Goal: Task Accomplishment & Management: Use online tool/utility

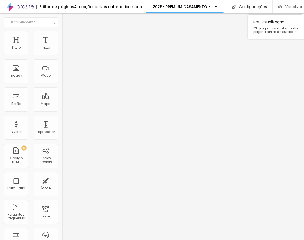
click at [279, 7] on img "button" at bounding box center [280, 7] width 5 height 5
click at [62, 37] on img at bounding box center [64, 39] width 5 height 5
click at [62, 33] on ul "Conteúdo Estilo Avançado" at bounding box center [93, 34] width 62 height 16
click at [62, 37] on li "Avançado" at bounding box center [93, 39] width 62 height 5
click at [62, 37] on img at bounding box center [64, 39] width 5 height 5
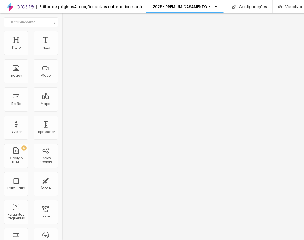
click at [67, 37] on span "Avançado" at bounding box center [76, 35] width 18 height 5
click at [66, 17] on img "button" at bounding box center [68, 19] width 4 height 4
click at [64, 78] on icon "button" at bounding box center [65, 76] width 3 height 3
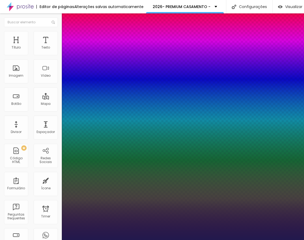
type input "1"
type input "44"
type input "1"
type input "42"
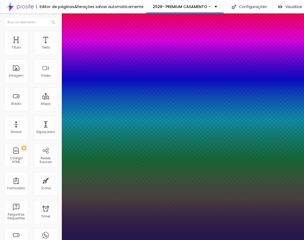
type input "42"
type input "1"
type input "34"
type input "1"
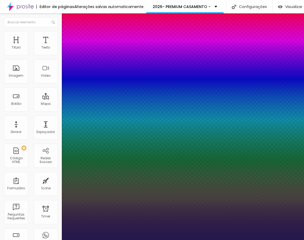
type input "31"
type input "1"
drag, startPoint x: 84, startPoint y: 153, endPoint x: 79, endPoint y: 153, distance: 5.4
type input "31"
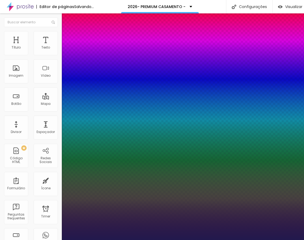
type input "1"
type input "8"
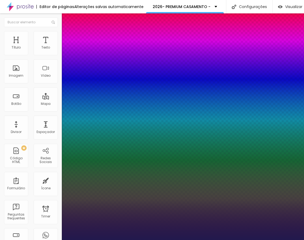
type input "4"
type input "1"
type input "40"
type input "1"
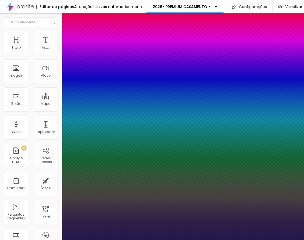
type input "40"
click at [225, 240] on div at bounding box center [152, 240] width 304 height 0
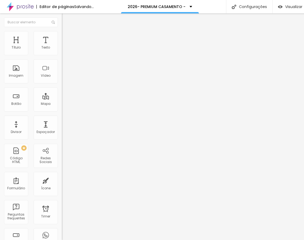
click at [62, 80] on button "button" at bounding box center [66, 77] width 8 height 6
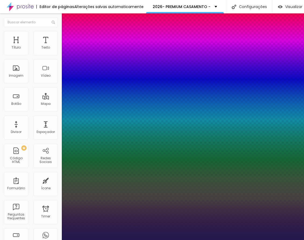
type input "1"
type input "43"
type input "1"
type input "65"
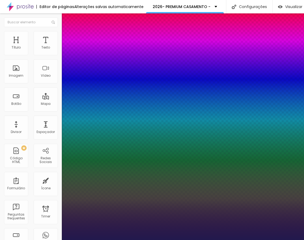
type input "65"
type input "1"
type input "65"
type input "1"
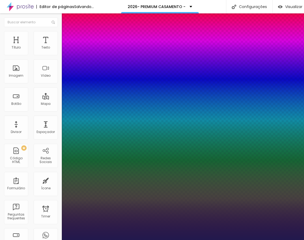
type input "49"
type input "1"
type input "42"
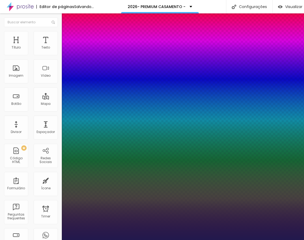
type input "1"
type input "36"
type input "1"
type input "35"
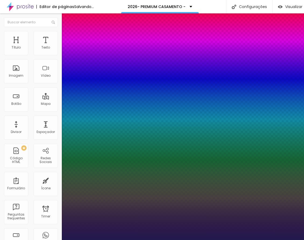
type input "35"
type input "1"
type input "34"
type input "1"
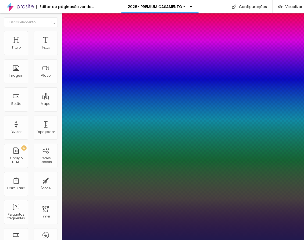
type input "31"
type input "1"
type input "34"
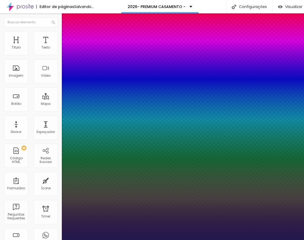
type input "1"
type input "39"
type input "1"
type input "54"
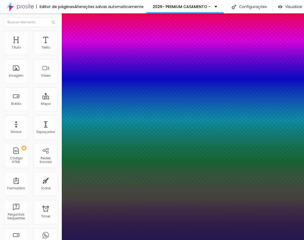
type input "54"
type input "1"
type input "41"
type input "1"
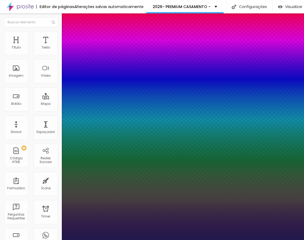
type input "37"
type input "1"
type input "43"
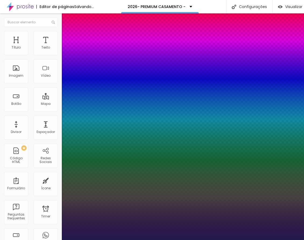
type input "1"
type input "44"
type input "1"
type input "35"
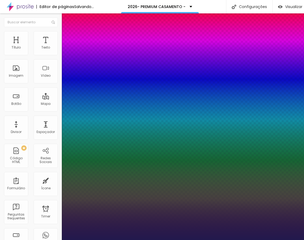
type input "35"
type input "1"
type input "36"
type input "1"
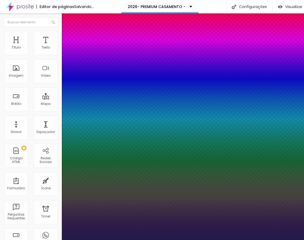
type input "43"
type input "1"
type input "43"
type input "1"
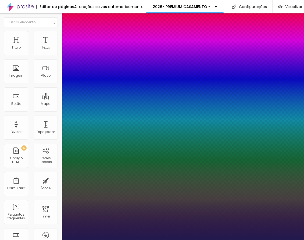
type input "39"
type input "1"
type input "48"
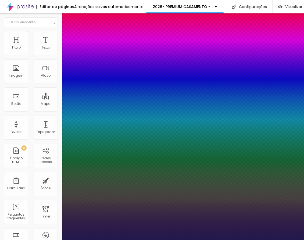
type input "1"
type input "39"
type input "1"
type input "36"
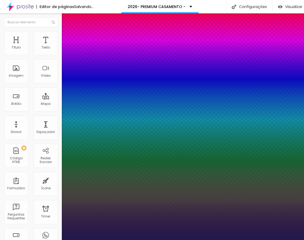
type input "36"
type input "1"
type input "22"
type input "1"
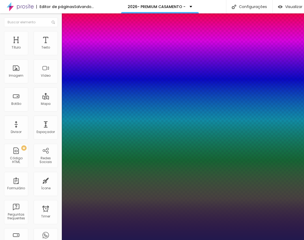
type input "13"
type input "1"
type input "15"
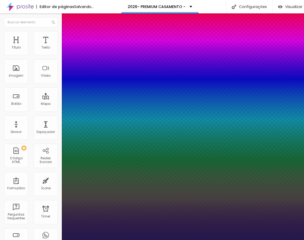
type input "1"
type input "30"
type input "1"
type input "65"
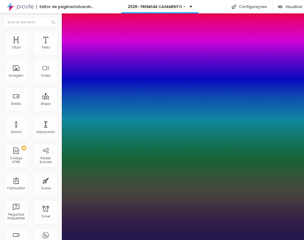
type input "65"
type input "1"
type input "69"
type input "1"
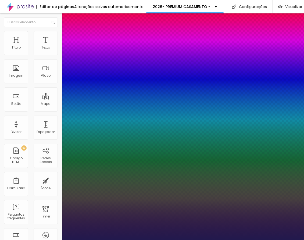
type input "70"
type input "1"
type input "72"
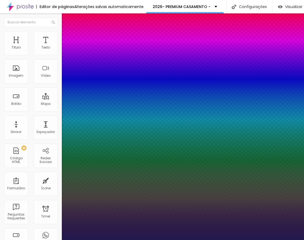
type input "1"
type input "70"
type input "1"
type input "8"
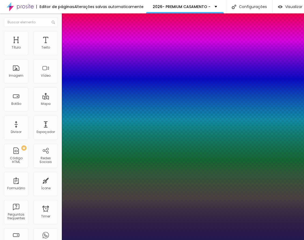
type input "8"
type input "1"
drag, startPoint x: 93, startPoint y: 152, endPoint x: 41, endPoint y: 154, distance: 52.1
type input "8"
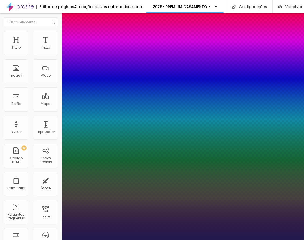
type input "1"
type input "16"
type input "1"
type input "16"
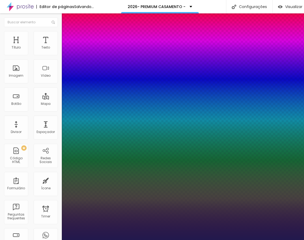
type input "1"
type input "8"
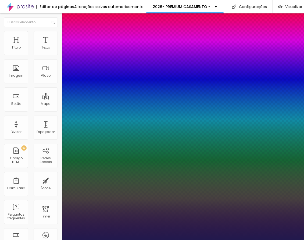
type input "1"
type input "10"
type input "1"
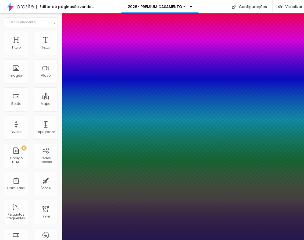
type input "10"
click at [168, 240] on div at bounding box center [152, 240] width 304 height 0
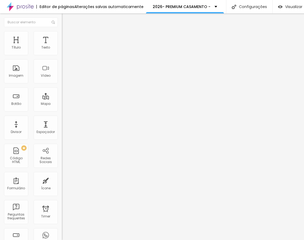
click at [64, 72] on icon "button" at bounding box center [66, 70] width 4 height 4
click at [64, 78] on icon "button" at bounding box center [65, 76] width 3 height 3
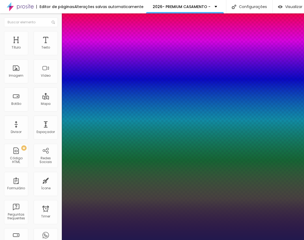
type input "1"
click at [257, 240] on div at bounding box center [152, 240] width 304 height 0
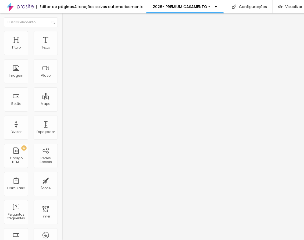
scroll to position [4, 0]
click at [64, 77] on icon "button" at bounding box center [65, 76] width 2 height 2
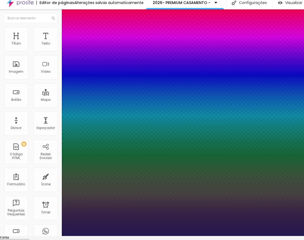
type input "1"
type input "35"
type input "1"
type input "29"
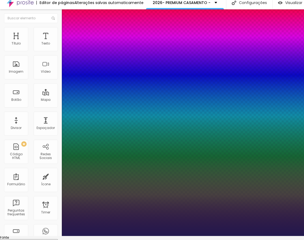
type input "29"
type input "1"
type input "19"
type input "1"
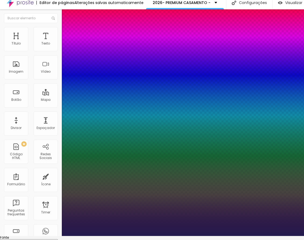
type input "40"
type input "1"
type input "40"
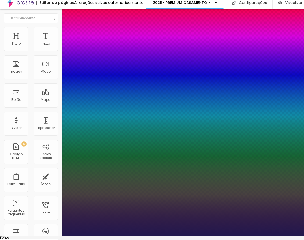
click at [241, 236] on div at bounding box center [152, 236] width 304 height 0
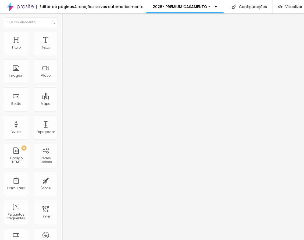
click at [62, 80] on button "button" at bounding box center [66, 77] width 8 height 6
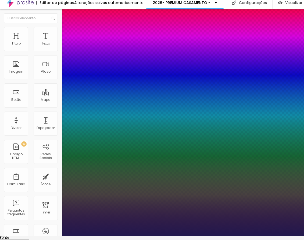
type input "1"
type input "39"
type input "1"
type input "35"
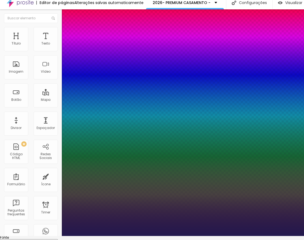
type input "35"
type input "1"
type input "33"
type input "1"
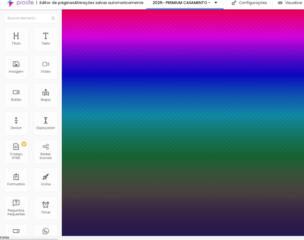
type input "22"
type input "1"
type input "21"
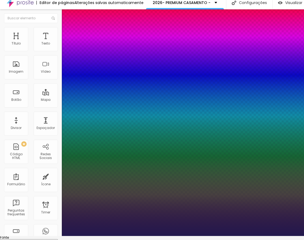
type input "1"
type input "22"
type input "1"
type input "24"
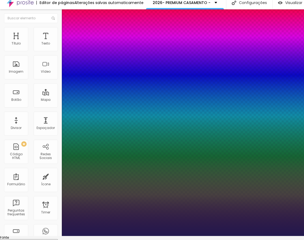
type input "24"
type input "1"
type input "30"
type input "1"
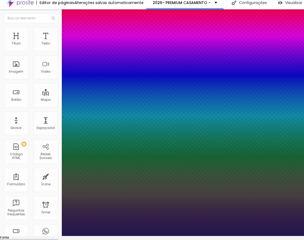
drag, startPoint x: 83, startPoint y: 147, endPoint x: 78, endPoint y: 148, distance: 4.4
type input "30"
click at [194, 236] on div at bounding box center [152, 236] width 304 height 0
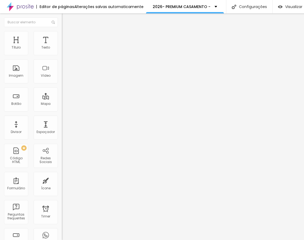
click at [72, 65] on span "H6" at bounding box center [74, 62] width 4 height 5
click at [62, 62] on span "Titulo 5" at bounding box center [68, 59] width 12 height 5
click at [62, 59] on span "Titulo 4" at bounding box center [69, 55] width 14 height 5
click at [62, 46] on span "Titulo 1" at bounding box center [70, 43] width 17 height 8
click at [64, 49] on icon "button" at bounding box center [65, 48] width 2 height 2
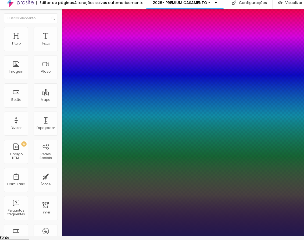
type input "1"
click at [16, 236] on div at bounding box center [152, 236] width 304 height 0
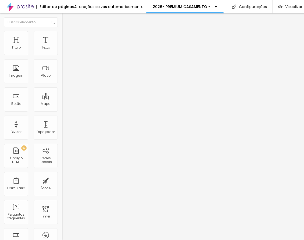
click at [64, 65] on icon "button" at bounding box center [65, 66] width 2 height 2
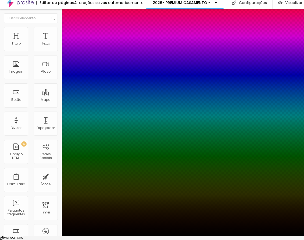
click at [98, 240] on div at bounding box center [152, 240] width 304 height 0
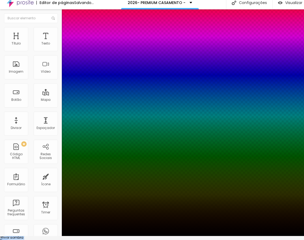
click at [100, 149] on body "Editor de páginas Salvando... 2026- PREMIUM CASAMENTO - Configurações Configura…" at bounding box center [152, 116] width 304 height 240
click at [183, 236] on div at bounding box center [152, 236] width 304 height 0
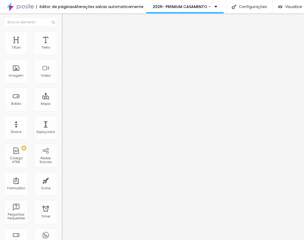
click at [62, 98] on button "button" at bounding box center [66, 95] width 8 height 6
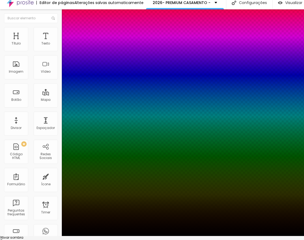
click at [197, 236] on div at bounding box center [152, 236] width 304 height 0
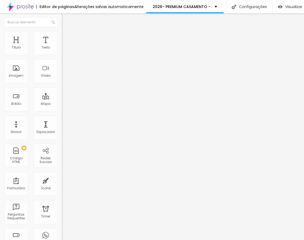
click at [64, 65] on icon "button" at bounding box center [65, 66] width 3 height 3
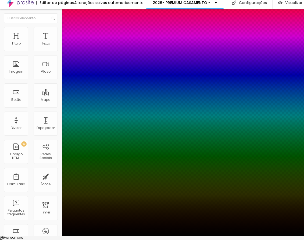
type input "3"
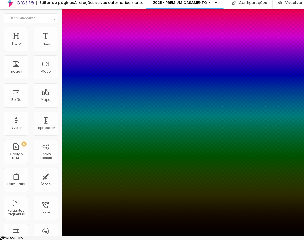
click at [158, 236] on div at bounding box center [152, 236] width 304 height 0
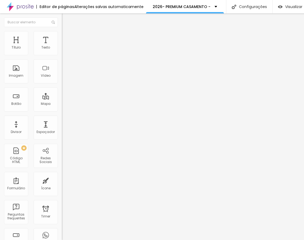
click at [62, 48] on button "button" at bounding box center [66, 49] width 8 height 6
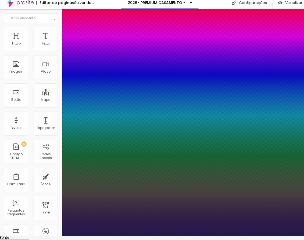
type input "1"
type input "21"
type input "1"
type input "24"
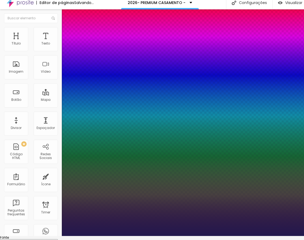
type input "24"
type input "1"
type input "30"
type input "1"
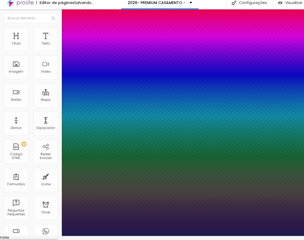
type input "31"
type input "1"
type input "33"
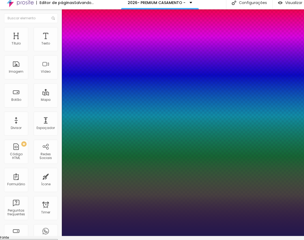
type input "1"
type input "34"
drag, startPoint x: 73, startPoint y: 88, endPoint x: 80, endPoint y: 89, distance: 7.5
click at [273, 236] on div at bounding box center [152, 236] width 304 height 0
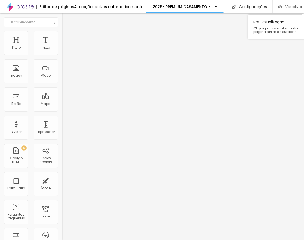
click at [283, 6] on div "Visualizar" at bounding box center [290, 6] width 24 height 11
click at [285, 5] on span "Visualizar" at bounding box center [293, 7] width 17 height 4
click at [286, 6] on div "Visualizar" at bounding box center [290, 6] width 24 height 11
click at [285, 5] on span "Visualizar" at bounding box center [293, 7] width 17 height 4
click at [64, 50] on icon "button" at bounding box center [65, 48] width 3 height 3
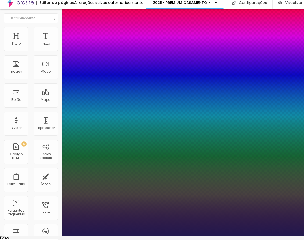
click at [272, 236] on div at bounding box center [152, 236] width 304 height 0
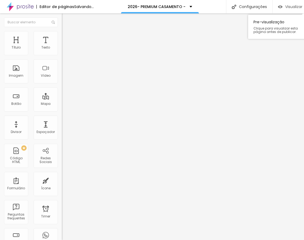
click at [288, 5] on span "Visualizar" at bounding box center [293, 7] width 17 height 4
click at [289, 5] on span "Visualizar" at bounding box center [293, 7] width 17 height 4
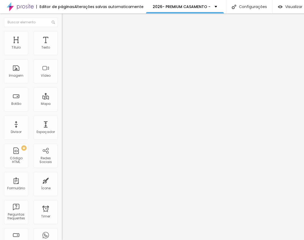
click at [62, 31] on li "Estilo" at bounding box center [93, 33] width 62 height 5
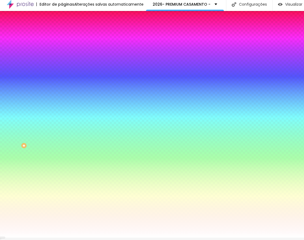
click at [62, 34] on img at bounding box center [64, 36] width 5 height 5
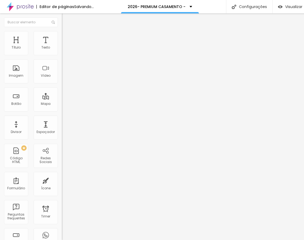
drag, startPoint x: 21, startPoint y: 50, endPoint x: 17, endPoint y: 50, distance: 3.2
click at [62, 104] on input "range" at bounding box center [79, 106] width 35 height 4
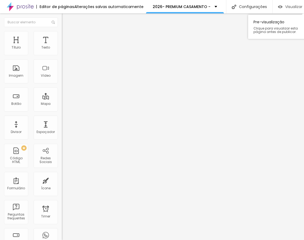
click at [291, 5] on span "Visualizar" at bounding box center [293, 7] width 17 height 4
click at [62, 31] on img at bounding box center [64, 33] width 5 height 5
click at [62, 31] on li "Estilo" at bounding box center [93, 33] width 62 height 5
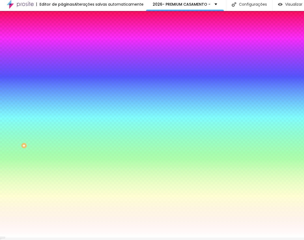
click at [67, 35] on span "Avançado" at bounding box center [76, 37] width 18 height 5
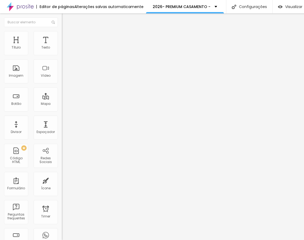
click at [62, 104] on input "range" at bounding box center [79, 106] width 35 height 4
click at [62, 31] on li "Estilo" at bounding box center [93, 33] width 62 height 5
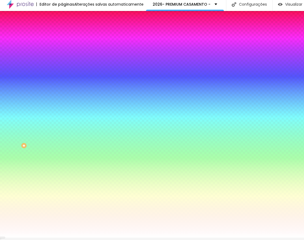
click at [62, 28] on img at bounding box center [64, 25] width 5 height 5
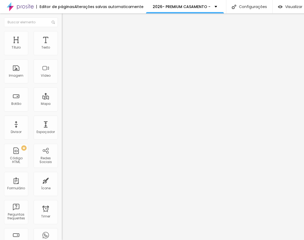
click at [66, 17] on img "button" at bounding box center [68, 19] width 4 height 4
click at [62, 31] on li "Estilo" at bounding box center [93, 33] width 62 height 5
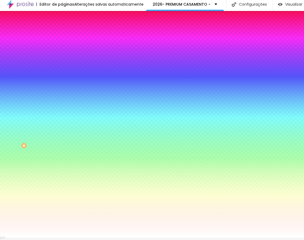
click at [62, 34] on img at bounding box center [64, 36] width 5 height 5
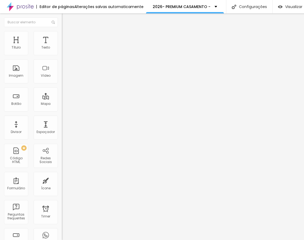
click at [67, 38] on span "Avançado" at bounding box center [76, 40] width 18 height 5
click at [62, 104] on input "range" at bounding box center [79, 106] width 35 height 4
click at [62, 109] on input "10" at bounding box center [72, 112] width 20 height 6
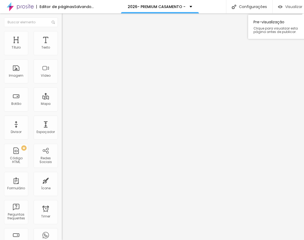
click at [288, 5] on span "Visualizar" at bounding box center [293, 7] width 17 height 4
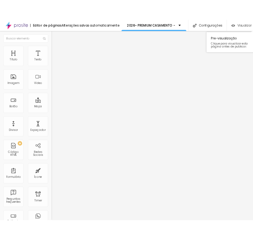
scroll to position [0, 0]
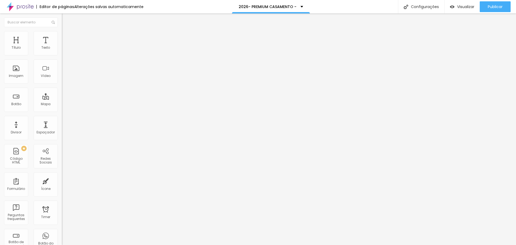
click at [62, 35] on img at bounding box center [64, 33] width 5 height 5
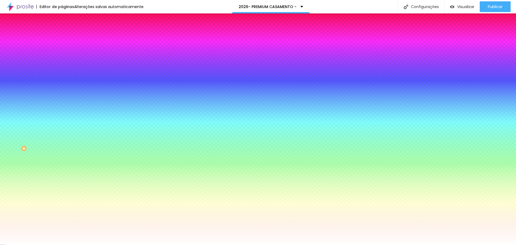
click at [67, 38] on span "Avançado" at bounding box center [76, 40] width 18 height 5
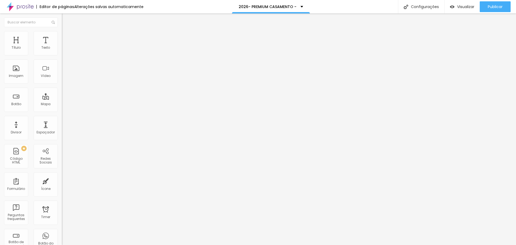
click at [67, 38] on span "Avançado" at bounding box center [76, 40] width 18 height 5
click at [62, 155] on div at bounding box center [93, 155] width 62 height 0
click at [62, 158] on div at bounding box center [93, 158] width 62 height 0
click at [62, 161] on div at bounding box center [93, 161] width 62 height 0
click at [467, 8] on span "Visualizar" at bounding box center [465, 7] width 17 height 4
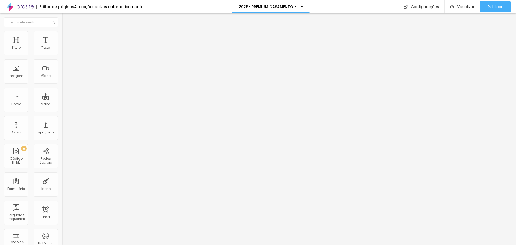
click at [62, 37] on li "Avançado" at bounding box center [93, 39] width 62 height 5
click at [62, 155] on div at bounding box center [93, 155] width 62 height 0
click at [62, 158] on div at bounding box center [93, 158] width 62 height 0
click at [62, 32] on li "Estilo" at bounding box center [93, 33] width 62 height 5
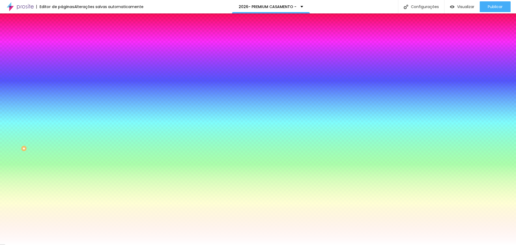
click at [62, 37] on li "Avançado" at bounding box center [93, 39] width 62 height 5
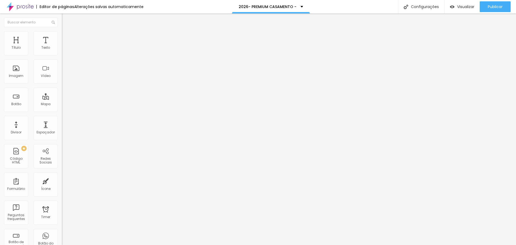
click at [62, 231] on div at bounding box center [93, 231] width 62 height 0
click at [62, 234] on div at bounding box center [93, 234] width 62 height 0
click at [67, 37] on span "Estilo" at bounding box center [71, 35] width 8 height 5
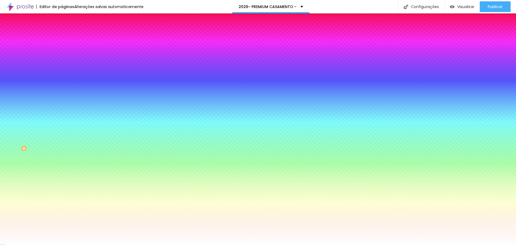
click at [67, 40] on span "Avançado" at bounding box center [76, 40] width 18 height 5
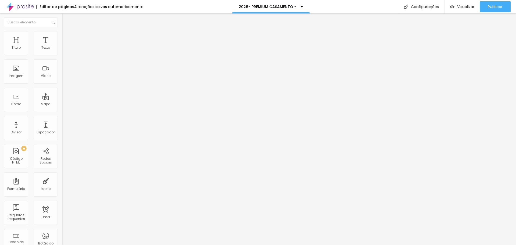
drag, startPoint x: 50, startPoint y: 120, endPoint x: 54, endPoint y: 129, distance: 10.2
click at [62, 231] on div at bounding box center [93, 231] width 62 height 0
click at [62, 234] on div at bounding box center [93, 234] width 62 height 0
click at [464, 9] on span "Visualizar" at bounding box center [465, 7] width 17 height 4
click at [62, 35] on li "Estilo" at bounding box center [93, 33] width 62 height 5
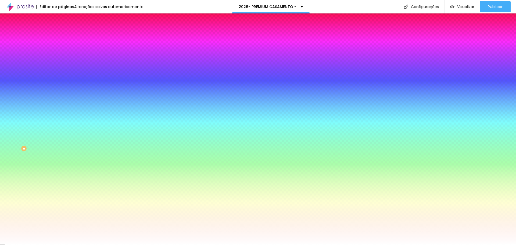
click at [62, 56] on span "Parallax" at bounding box center [68, 53] width 13 height 5
click at [62, 59] on span "Nenhum" at bounding box center [69, 57] width 14 height 5
click at [62, 56] on span "Nenhum" at bounding box center [69, 53] width 14 height 5
click at [62, 37] on li "Avançado" at bounding box center [93, 39] width 62 height 5
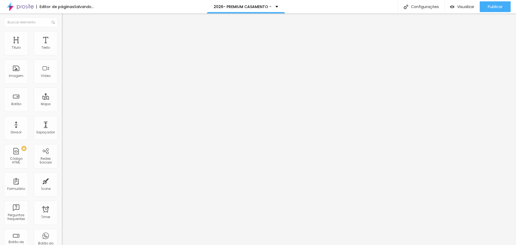
drag, startPoint x: 13, startPoint y: 52, endPoint x: 32, endPoint y: 55, distance: 19.7
click at [62, 104] on input "range" at bounding box center [79, 106] width 35 height 4
drag, startPoint x: 35, startPoint y: 52, endPoint x: 0, endPoint y: 57, distance: 35.5
click at [62, 104] on input "range" at bounding box center [79, 106] width 35 height 4
click at [62, 180] on input "range" at bounding box center [79, 182] width 35 height 4
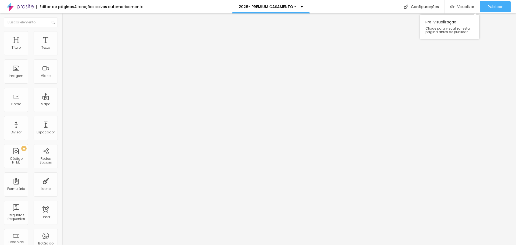
click at [464, 8] on span "Visualizar" at bounding box center [465, 7] width 17 height 4
drag, startPoint x: 28, startPoint y: 64, endPoint x: 13, endPoint y: 65, distance: 14.8
click at [62, 180] on input "range" at bounding box center [79, 182] width 35 height 4
click at [62, 185] on input "18" at bounding box center [73, 188] width 23 height 6
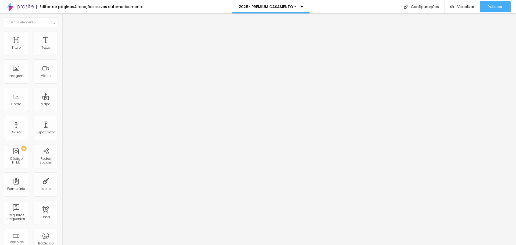
click at [62, 209] on div "Classes Html" at bounding box center [93, 215] width 62 height 13
click at [467, 9] on span "Visualizar" at bounding box center [465, 7] width 17 height 4
click at [62, 185] on input "10" at bounding box center [73, 188] width 23 height 6
click at [62, 185] on input "20" at bounding box center [73, 188] width 23 height 6
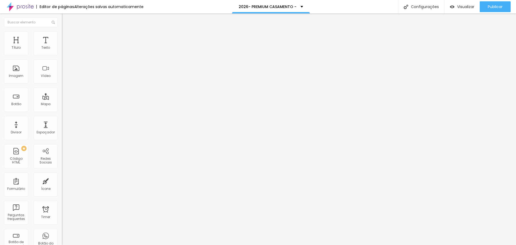
click at [62, 185] on input "20" at bounding box center [73, 188] width 23 height 6
click at [62, 185] on input "30" at bounding box center [73, 188] width 23 height 6
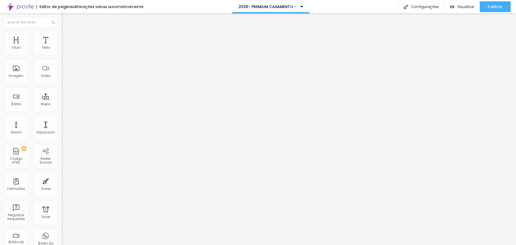
click at [62, 185] on input "50" at bounding box center [73, 188] width 23 height 6
click at [62, 33] on li "Avançado" at bounding box center [93, 33] width 62 height 5
drag, startPoint x: 15, startPoint y: 53, endPoint x: 0, endPoint y: 55, distance: 15.1
click at [62, 99] on input "range" at bounding box center [79, 101] width 35 height 4
click at [67, 32] on span "Estilo" at bounding box center [71, 29] width 8 height 5
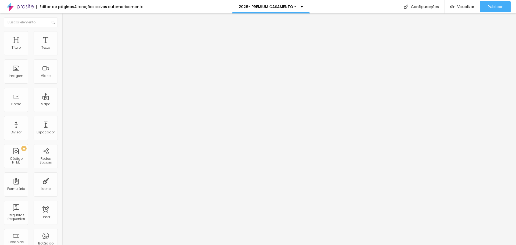
click at [64, 50] on icon "button" at bounding box center [65, 48] width 3 height 3
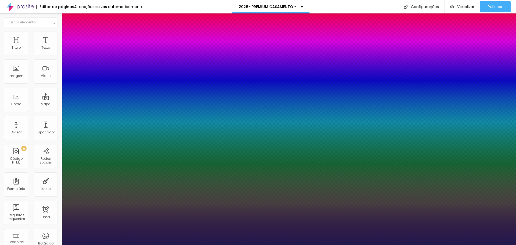
click at [43, 244] on div at bounding box center [258, 245] width 516 height 0
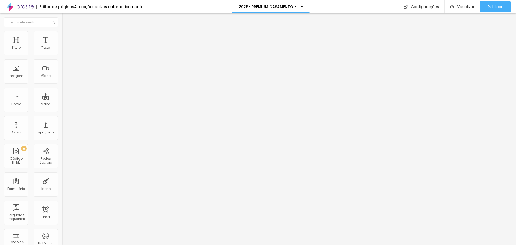
click at [62, 34] on img at bounding box center [64, 33] width 5 height 5
click at [62, 232] on div at bounding box center [93, 232] width 62 height 0
click at [62, 33] on img at bounding box center [64, 33] width 5 height 5
click at [62, 35] on li "Avançado" at bounding box center [93, 33] width 62 height 5
drag, startPoint x: 13, startPoint y: 52, endPoint x: 22, endPoint y: 55, distance: 8.9
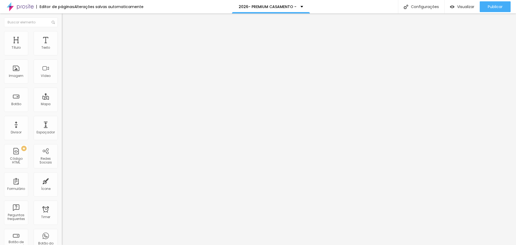
click at [62, 99] on input "range" at bounding box center [79, 101] width 35 height 4
click at [469, 6] on span "Visualizar" at bounding box center [465, 7] width 17 height 4
click at [62, 32] on img at bounding box center [64, 33] width 5 height 5
drag, startPoint x: 22, startPoint y: 54, endPoint x: 2, endPoint y: 61, distance: 21.5
click at [62, 99] on input "range" at bounding box center [79, 101] width 35 height 4
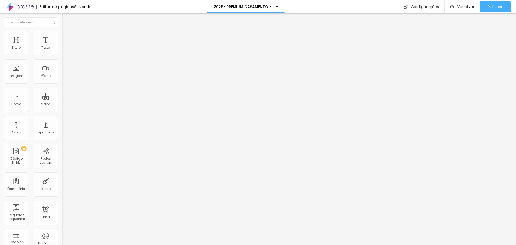
click at [62, 189] on div "ID Html" at bounding box center [93, 190] width 62 height 3
click at [67, 37] on span "Estilo" at bounding box center [71, 35] width 8 height 5
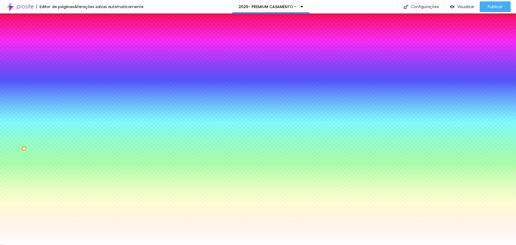
click at [62, 37] on li "Avançado" at bounding box center [93, 39] width 62 height 5
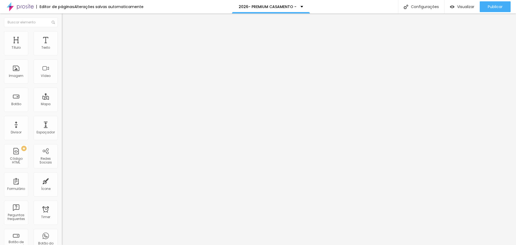
click at [62, 36] on li "Estilo" at bounding box center [93, 33] width 62 height 5
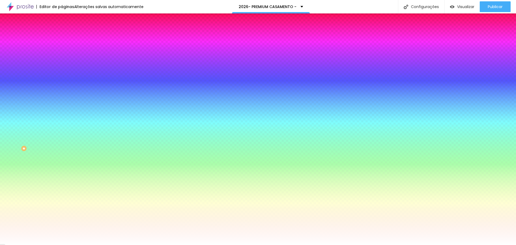
click at [62, 31] on img at bounding box center [64, 28] width 5 height 5
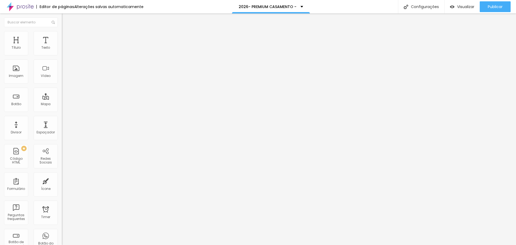
click at [62, 53] on img at bounding box center [64, 51] width 4 height 4
click at [454, 6] on div "Visualizar" at bounding box center [462, 7] width 24 height 5
click at [67, 37] on span "Avançado" at bounding box center [76, 35] width 18 height 5
click at [62, 31] on img at bounding box center [64, 28] width 5 height 5
click at [64, 49] on icon "button" at bounding box center [65, 48] width 2 height 2
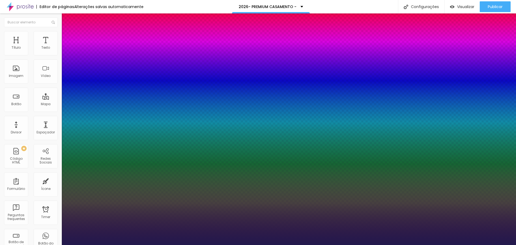
click at [279, 244] on div at bounding box center [258, 245] width 516 height 0
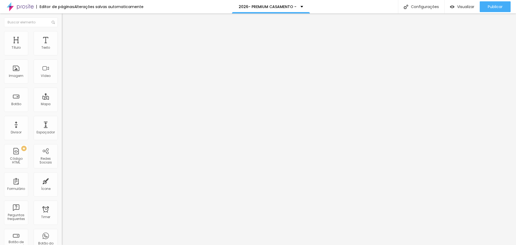
click at [62, 52] on button "button" at bounding box center [66, 49] width 8 height 6
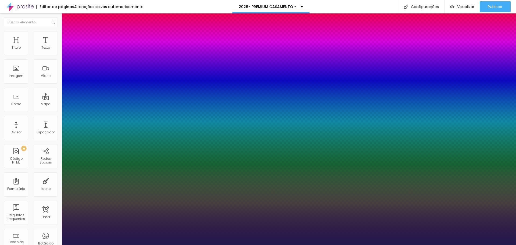
click at [246, 244] on div at bounding box center [258, 245] width 516 height 0
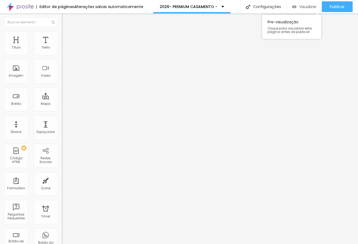
click at [313, 7] on span "Visualizar" at bounding box center [308, 7] width 17 height 4
click at [312, 7] on span "Visualizar" at bounding box center [308, 7] width 17 height 4
click at [67, 38] on span "Avançado" at bounding box center [76, 40] width 18 height 5
drag, startPoint x: 55, startPoint y: 119, endPoint x: 55, endPoint y: 125, distance: 6.2
click at [62, 231] on div at bounding box center [93, 231] width 62 height 0
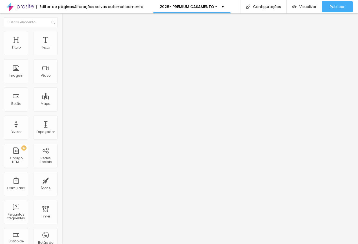
click at [62, 234] on div at bounding box center [93, 234] width 62 height 0
click at [62, 231] on div at bounding box center [93, 231] width 62 height 0
click at [62, 234] on div at bounding box center [93, 234] width 62 height 0
click at [62, 35] on li "Estilo" at bounding box center [93, 33] width 62 height 5
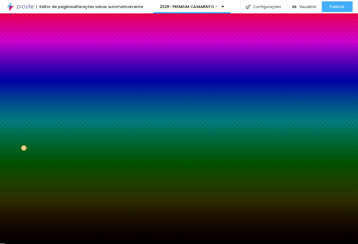
click at [67, 32] on span "Conteúdo" at bounding box center [75, 29] width 17 height 5
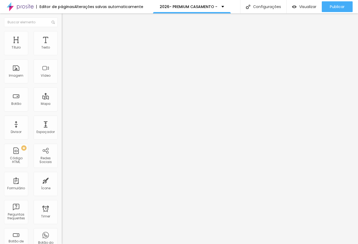
click at [66, 17] on img "button" at bounding box center [68, 19] width 4 height 4
click at [67, 38] on span "Avançado" at bounding box center [76, 40] width 18 height 5
click at [62, 231] on div at bounding box center [93, 231] width 62 height 0
click at [62, 234] on div at bounding box center [93, 234] width 62 height 0
click at [62, 34] on li "Estilo" at bounding box center [93, 33] width 62 height 5
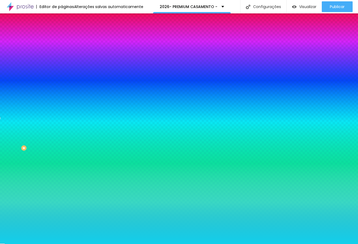
click at [62, 37] on li "Avançado" at bounding box center [93, 39] width 62 height 5
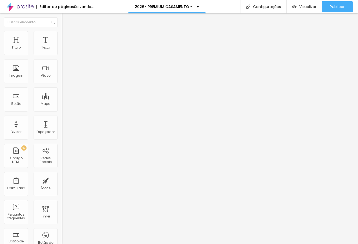
drag, startPoint x: 22, startPoint y: 53, endPoint x: 28, endPoint y: 56, distance: 6.6
click at [62, 104] on input "range" at bounding box center [79, 106] width 35 height 4
drag, startPoint x: 27, startPoint y: 53, endPoint x: 37, endPoint y: 54, distance: 10.5
click at [62, 104] on input "range" at bounding box center [79, 106] width 35 height 4
click at [67, 37] on span "Estilo" at bounding box center [71, 35] width 8 height 5
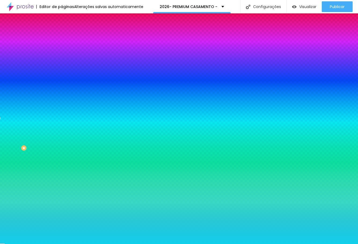
click at [62, 51] on div at bounding box center [93, 51] width 62 height 0
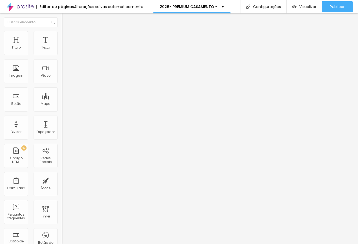
click at [67, 37] on span "Avançado" at bounding box center [76, 35] width 18 height 5
click at [66, 20] on div "Editar Título" at bounding box center [81, 19] width 31 height 4
click at [64, 91] on icon "button" at bounding box center [66, 89] width 4 height 4
click at [64, 95] on icon "button" at bounding box center [65, 94] width 2 height 2
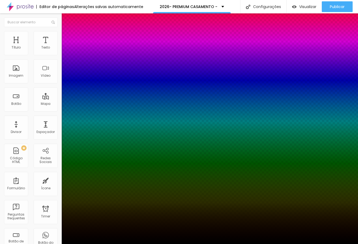
click at [93, 244] on div at bounding box center [179, 248] width 358 height 0
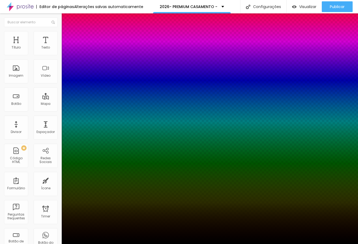
click at [198, 244] on div at bounding box center [179, 244] width 358 height 0
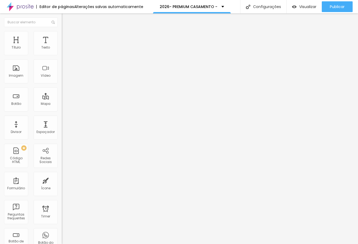
click at [67, 36] on span "Estilo" at bounding box center [71, 35] width 8 height 5
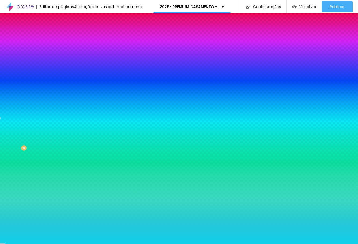
click at [64, 70] on icon "button" at bounding box center [65, 71] width 2 height 2
click at [49, 244] on div at bounding box center [179, 244] width 358 height 0
click at [62, 37] on img at bounding box center [64, 39] width 5 height 5
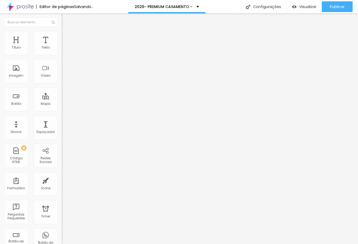
drag, startPoint x: 38, startPoint y: 53, endPoint x: -20, endPoint y: 62, distance: 58.3
click at [62, 104] on input "range" at bounding box center [79, 106] width 35 height 4
drag, startPoint x: 12, startPoint y: 53, endPoint x: 18, endPoint y: 55, distance: 6.2
click at [62, 104] on input "range" at bounding box center [79, 106] width 35 height 4
click at [62, 34] on li "Estilo" at bounding box center [93, 33] width 62 height 5
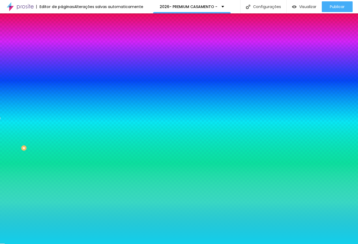
click at [64, 85] on icon "button" at bounding box center [65, 86] width 3 height 3
drag, startPoint x: 59, startPoint y: 100, endPoint x: 131, endPoint y: 104, distance: 72.1
drag, startPoint x: 56, startPoint y: 113, endPoint x: 65, endPoint y: 113, distance: 8.9
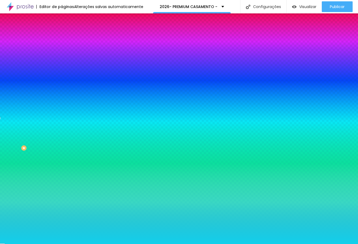
drag, startPoint x: 57, startPoint y: 116, endPoint x: 183, endPoint y: 128, distance: 126.3
click at [189, 244] on div at bounding box center [179, 244] width 358 height 0
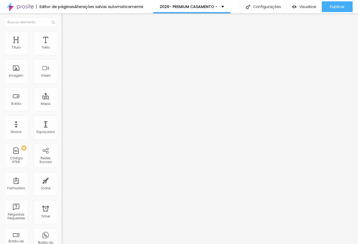
click at [62, 52] on button "button" at bounding box center [66, 49] width 8 height 6
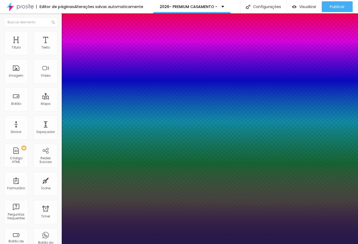
click at [289, 244] on div at bounding box center [179, 244] width 358 height 0
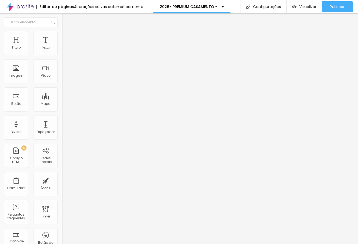
click at [64, 50] on icon "button" at bounding box center [65, 48] width 3 height 3
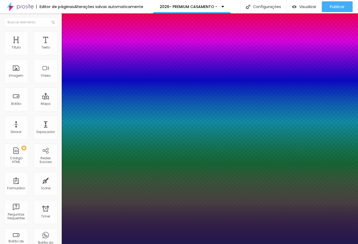
click at [187, 244] on div at bounding box center [179, 244] width 358 height 0
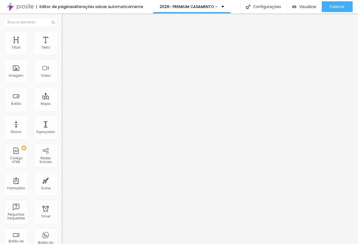
click at [64, 66] on icon "button" at bounding box center [65, 66] width 3 height 3
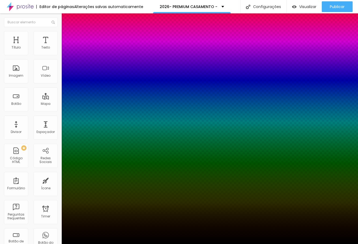
click at [48, 244] on div at bounding box center [179, 244] width 358 height 0
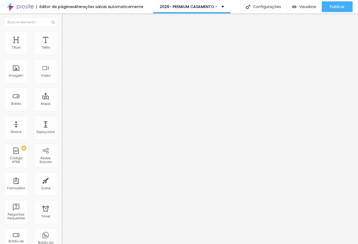
click at [64, 63] on icon "button" at bounding box center [66, 61] width 4 height 4
click at [64, 91] on icon "button" at bounding box center [66, 89] width 4 height 4
click at [62, 52] on button "button" at bounding box center [66, 49] width 8 height 6
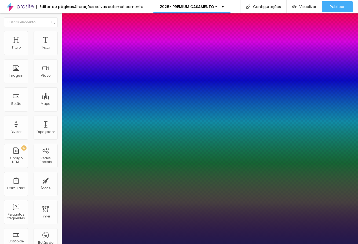
click at [231, 244] on div at bounding box center [179, 244] width 358 height 0
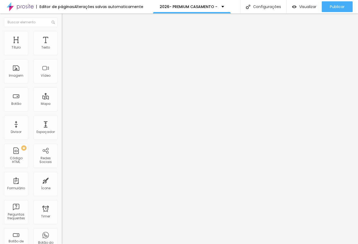
click at [67, 37] on span "Estilo" at bounding box center [71, 35] width 8 height 5
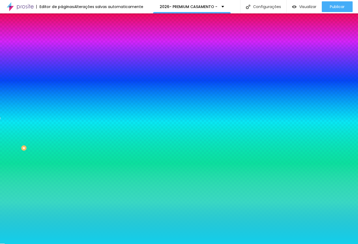
click at [67, 38] on span "Avançado" at bounding box center [76, 40] width 18 height 5
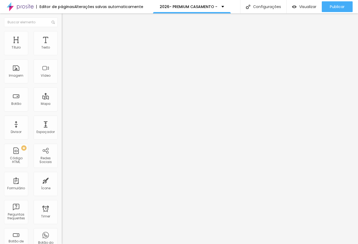
click at [62, 36] on li "Estilo" at bounding box center [93, 33] width 62 height 5
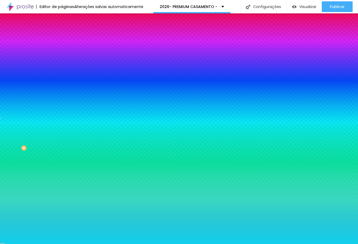
click at [62, 51] on div at bounding box center [93, 51] width 62 height 0
click at [62, 54] on input "#12D0EB" at bounding box center [94, 53] width 64 height 5
click at [62, 53] on input "#12D0EB" at bounding box center [94, 53] width 64 height 5
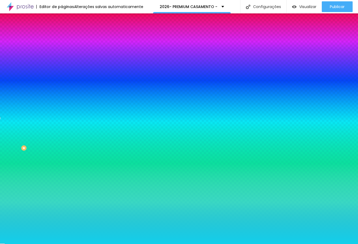
click at [62, 53] on input "#12D0EB" at bounding box center [94, 53] width 64 height 5
paste input "C5A46D"
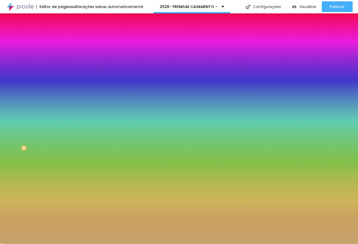
click at [62, 55] on input "#C5A46D" at bounding box center [94, 53] width 64 height 5
paste input "FFFFFF"
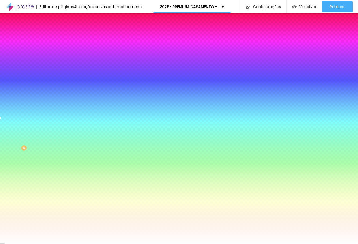
click at [62, 53] on input "#FFFFFF" at bounding box center [94, 53] width 64 height 5
paste input "0A1F44"
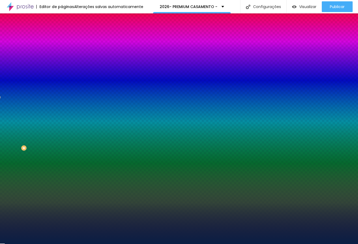
click at [62, 54] on input "#0A1F44" at bounding box center [94, 53] width 64 height 5
paste input "BFA052"
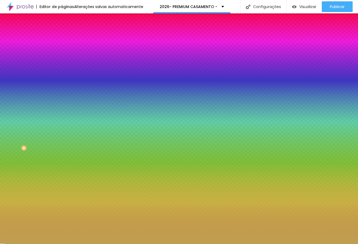
click at [62, 52] on input "#BFA052" at bounding box center [94, 53] width 64 height 5
paste input "4B4B4B"
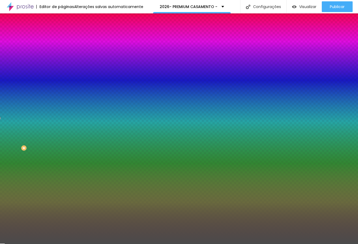
click at [62, 54] on input "#4B4B4B" at bounding box center [94, 53] width 64 height 5
paste input "C1C24"
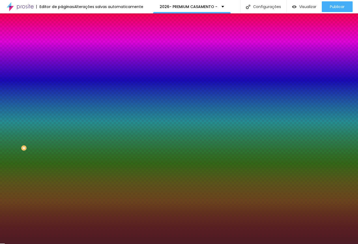
click at [62, 54] on input "#4C1C24" at bounding box center [94, 53] width 64 height 5
paste input "D4AF37"
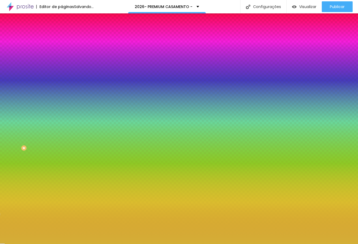
click at [62, 54] on input "#D4AF37" at bounding box center [94, 53] width 64 height 5
paste input "F4F4F4"
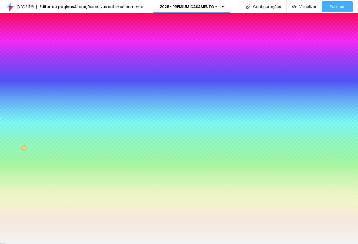
click at [62, 57] on input "#F4F4F4" at bounding box center [94, 53] width 64 height 5
paste input "FFFFF"
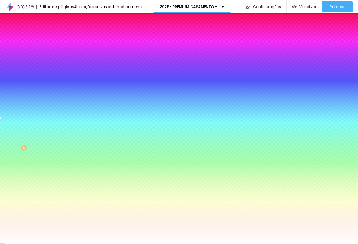
click at [62, 107] on div "Editar Coluna Conteúdo Estilo Avançado Cor de fundo Voltar ao padrão #FFFFFF So…" at bounding box center [93, 128] width 62 height 231
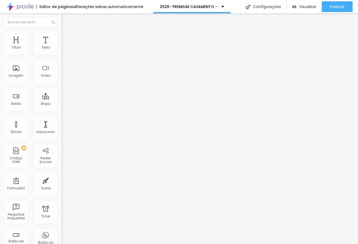
click at [67, 36] on span "Estilo" at bounding box center [71, 35] width 8 height 5
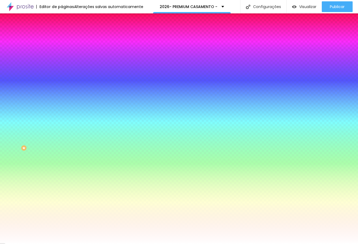
click at [62, 52] on input "#3BA020" at bounding box center [94, 53] width 64 height 5
paste input "00000"
click at [62, 183] on input "#2C7919" at bounding box center [94, 185] width 64 height 5
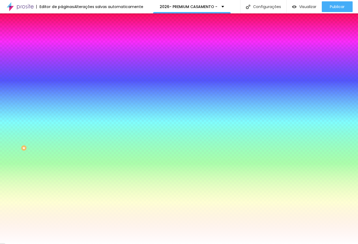
click at [62, 183] on input "#2C7919" at bounding box center [94, 185] width 64 height 5
paste input "C5A46D"
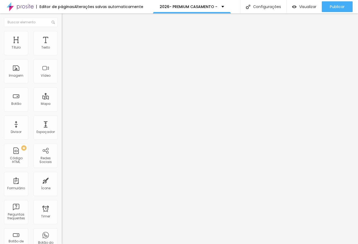
click at [62, 35] on li "Estilo" at bounding box center [93, 33] width 62 height 5
click at [62, 34] on img at bounding box center [64, 33] width 5 height 5
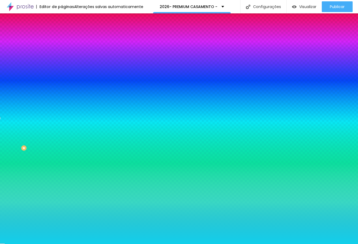
click at [62, 51] on div at bounding box center [93, 51] width 62 height 0
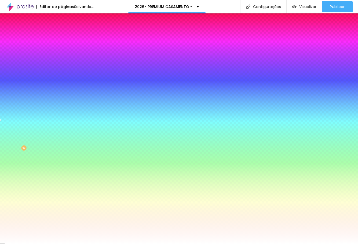
drag, startPoint x: 38, startPoint y: 69, endPoint x: 2, endPoint y: 60, distance: 37.6
click at [62, 60] on div "Cor de fundo Voltar ao padrão #FFFFFF Sombra DESATIVADO Voltar ao padrão Borda …" at bounding box center [93, 66] width 62 height 48
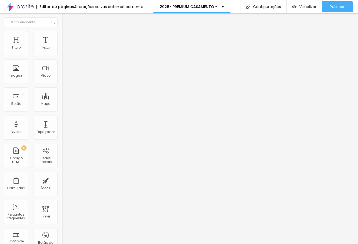
click at [62, 31] on img at bounding box center [64, 33] width 5 height 5
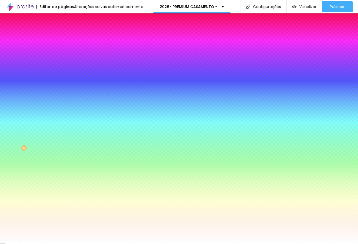
click at [62, 56] on span "Parallax" at bounding box center [68, 53] width 13 height 5
click at [62, 37] on li "Avançado" at bounding box center [93, 39] width 62 height 5
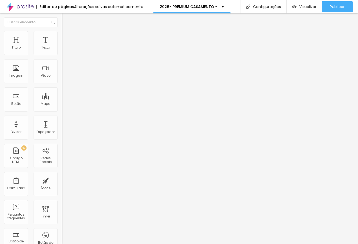
click at [62, 31] on img at bounding box center [64, 28] width 5 height 5
click at [62, 55] on div "Modo Encaixotado Encaixotado Completo" at bounding box center [93, 49] width 62 height 15
click at [62, 49] on span "Encaixotado" at bounding box center [72, 46] width 21 height 5
click at [67, 37] on span "Estilo" at bounding box center [71, 35] width 8 height 5
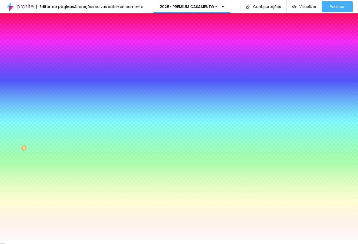
click at [62, 37] on img at bounding box center [64, 39] width 5 height 5
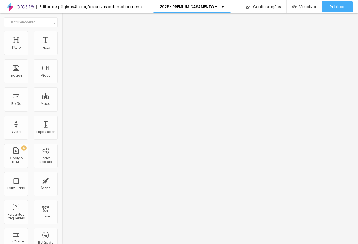
click at [62, 36] on li "Estilo" at bounding box center [93, 33] width 62 height 5
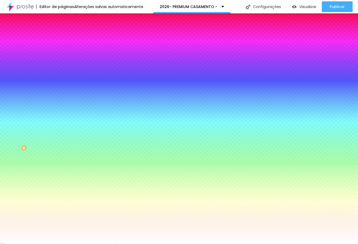
click at [62, 53] on input "#FFFFFF" at bounding box center [94, 53] width 64 height 5
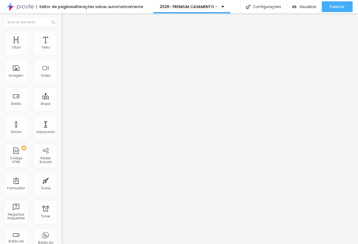
click at [62, 35] on li "Estilo" at bounding box center [93, 33] width 62 height 5
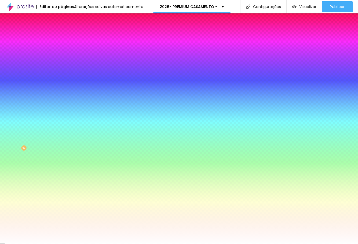
click at [64, 85] on icon "button" at bounding box center [65, 86] width 3 height 3
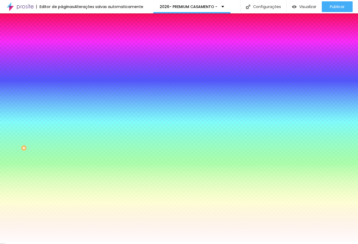
paste input "C5A46D"
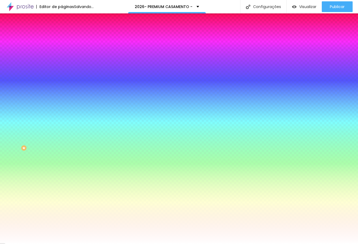
drag, startPoint x: 117, startPoint y: 169, endPoint x: 117, endPoint y: 166, distance: 3.0
click at [117, 166] on div at bounding box center [179, 122] width 358 height 244
click at [109, 166] on div at bounding box center [179, 122] width 358 height 244
drag, startPoint x: 89, startPoint y: 140, endPoint x: 95, endPoint y: 136, distance: 6.8
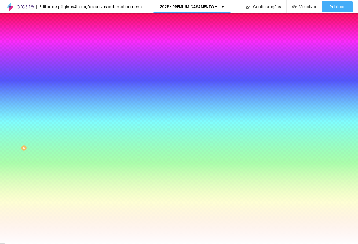
click at [95, 136] on div at bounding box center [179, 122] width 358 height 244
click at [211, 244] on div at bounding box center [179, 244] width 358 height 0
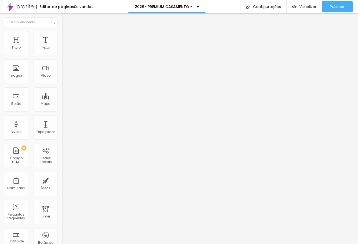
click at [62, 35] on li "Avançado" at bounding box center [93, 33] width 62 height 5
click at [67, 32] on span "Estilo" at bounding box center [71, 29] width 8 height 5
click at [62, 80] on button "button" at bounding box center [66, 77] width 8 height 6
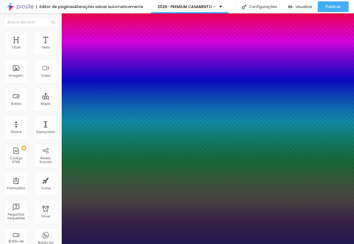
click at [49, 244] on div at bounding box center [177, 244] width 354 height 0
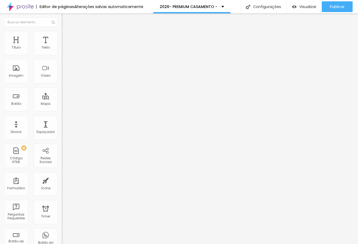
click at [64, 72] on icon "button" at bounding box center [66, 70] width 4 height 4
click at [64, 91] on icon "button" at bounding box center [66, 89] width 4 height 4
click at [62, 80] on button "button" at bounding box center [66, 77] width 8 height 6
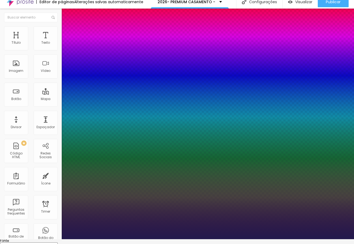
drag, startPoint x: 179, startPoint y: 242, endPoint x: 117, endPoint y: 239, distance: 62.1
click at [105, 240] on html "Editor de páginas Alterações salvas automaticamente 2026- PREMIUM CASAMENTO - C…" at bounding box center [177, 117] width 354 height 244
click at [200, 240] on div at bounding box center [177, 240] width 354 height 0
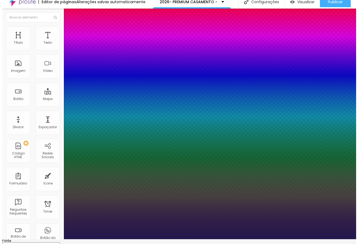
scroll to position [0, 0]
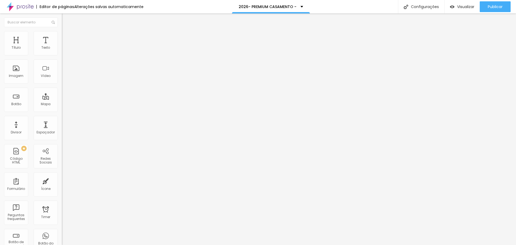
click at [62, 31] on img at bounding box center [64, 33] width 5 height 5
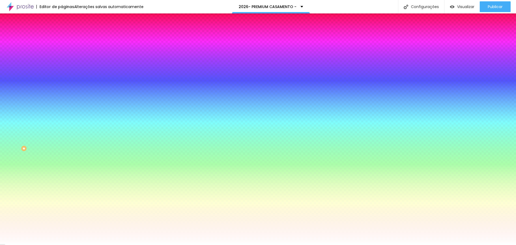
click at [62, 52] on input "#FFFFFF" at bounding box center [94, 53] width 64 height 5
click at [66, 85] on icon "button" at bounding box center [66, 85] width 1 height 1
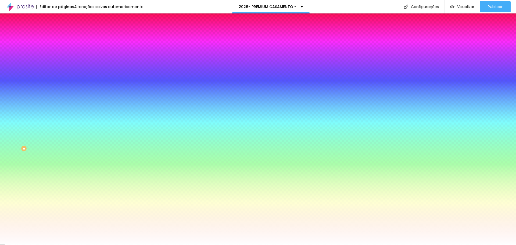
click at [218, 244] on div at bounding box center [258, 245] width 516 height 0
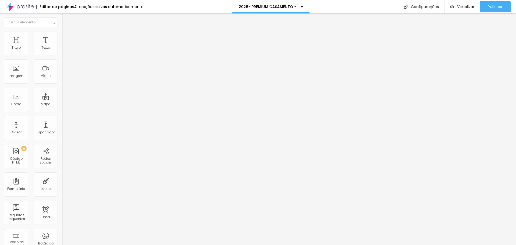
click at [67, 37] on span "Estilo" at bounding box center [71, 35] width 8 height 5
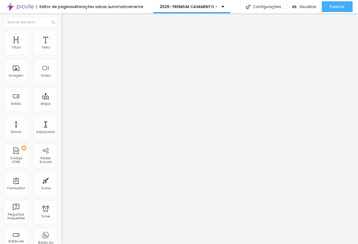
click at [67, 36] on span "Estilo" at bounding box center [71, 35] width 8 height 5
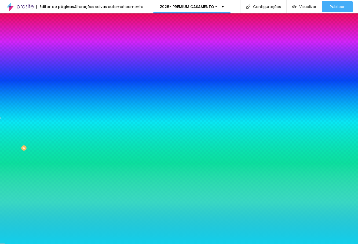
click at [62, 78] on input "#12D0EB" at bounding box center [94, 75] width 64 height 5
paste input "C5A46D"
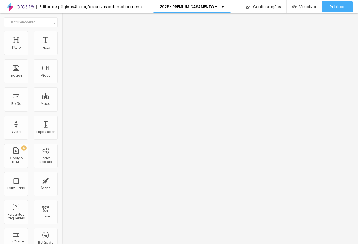
click at [62, 31] on img at bounding box center [64, 33] width 5 height 5
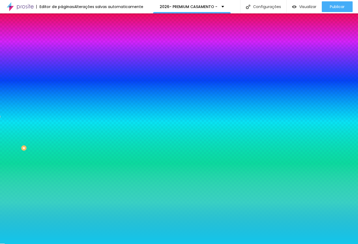
click at [62, 78] on input "#12C7EB" at bounding box center [94, 75] width 64 height 5
paste input "C5A46D"
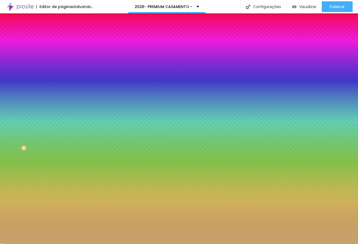
click at [64, 95] on icon "button" at bounding box center [65, 93] width 3 height 3
drag, startPoint x: 35, startPoint y: 158, endPoint x: 45, endPoint y: 142, distance: 19.7
click at [35, 244] on div at bounding box center [179, 244] width 358 height 0
drag, startPoint x: 47, startPoint y: 133, endPoint x: 46, endPoint y: 119, distance: 14.0
click at [64, 104] on icon "button" at bounding box center [66, 102] width 4 height 4
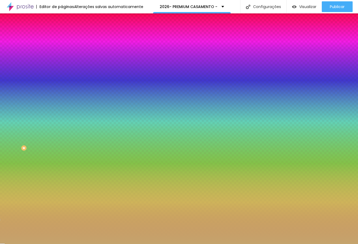
click at [64, 89] on icon "button" at bounding box center [66, 88] width 4 height 4
click at [62, 37] on li "Avançado" at bounding box center [93, 39] width 62 height 5
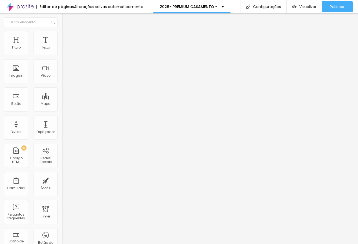
click at [62, 33] on ul "Conteúdo Estilo Avançado" at bounding box center [93, 34] width 62 height 16
click at [62, 37] on img at bounding box center [64, 39] width 5 height 5
click at [67, 36] on span "Estilo" at bounding box center [71, 35] width 8 height 5
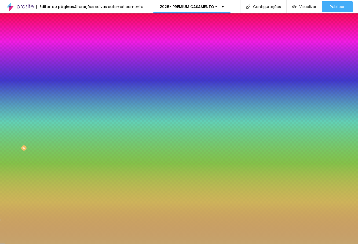
click at [64, 89] on icon "button" at bounding box center [66, 88] width 4 height 4
drag, startPoint x: 46, startPoint y: 134, endPoint x: 50, endPoint y: 124, distance: 10.4
click at [64, 104] on icon "button" at bounding box center [66, 102] width 4 height 4
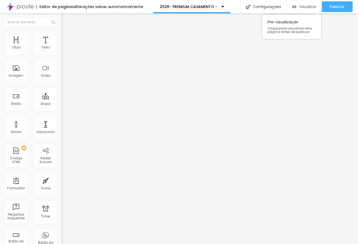
click at [301, 10] on div "Visualizar" at bounding box center [304, 6] width 24 height 11
click at [67, 37] on span "Estilo" at bounding box center [71, 35] width 8 height 5
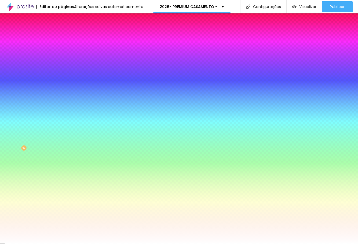
click at [64, 85] on icon "button" at bounding box center [65, 86] width 3 height 3
drag, startPoint x: 118, startPoint y: 100, endPoint x: 129, endPoint y: 103, distance: 11.4
drag, startPoint x: 118, startPoint y: 100, endPoint x: 154, endPoint y: 104, distance: 36.3
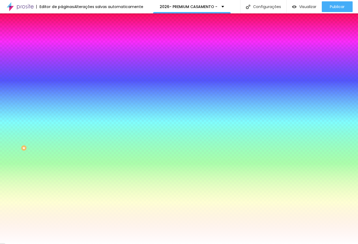
drag, startPoint x: 117, startPoint y: 167, endPoint x: 120, endPoint y: 182, distance: 15.2
click at [119, 179] on body "Editor de páginas Salvando... 2026- PREMIUM CASAMENTO - Configurações Configura…" at bounding box center [179, 122] width 358 height 244
click at [124, 244] on div at bounding box center [179, 244] width 358 height 0
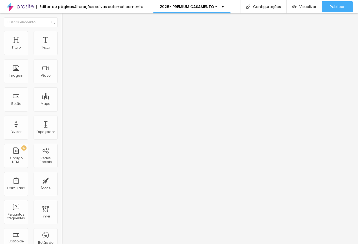
click at [64, 95] on icon "button" at bounding box center [65, 94] width 2 height 2
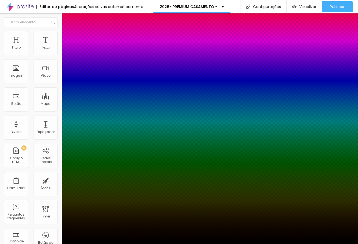
click at [96, 244] on div at bounding box center [179, 248] width 358 height 0
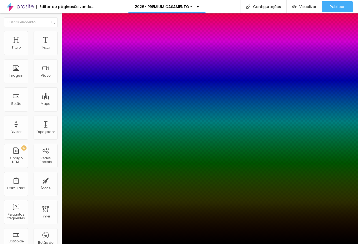
drag, startPoint x: 99, startPoint y: 167, endPoint x: 103, endPoint y: 182, distance: 15.2
click at [199, 244] on div at bounding box center [179, 244] width 358 height 0
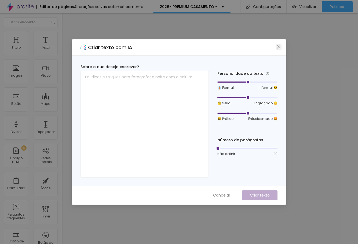
click at [277, 47] on icon "close" at bounding box center [279, 47] width 4 height 4
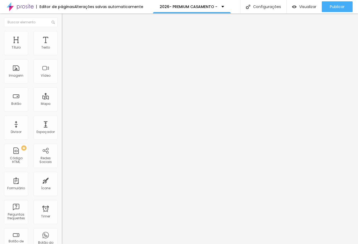
click at [62, 35] on img at bounding box center [64, 33] width 5 height 5
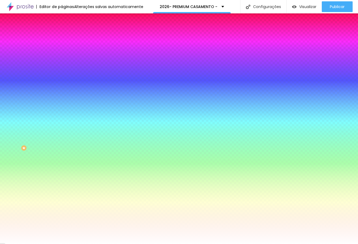
click at [64, 85] on icon "button" at bounding box center [65, 86] width 3 height 3
click at [153, 244] on div at bounding box center [179, 244] width 358 height 0
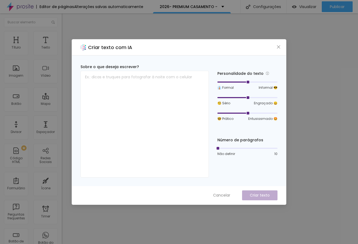
click at [280, 48] on icon "close" at bounding box center [279, 47] width 4 height 4
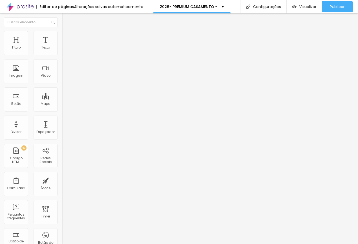
click at [62, 32] on ul "Conteúdo Estilo Avançado" at bounding box center [93, 34] width 62 height 16
click at [62, 33] on li "Estilo" at bounding box center [93, 33] width 62 height 5
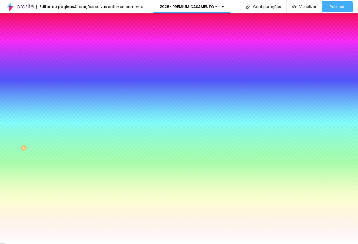
click at [62, 84] on button "button" at bounding box center [66, 87] width 8 height 6
click at [161, 244] on div at bounding box center [179, 244] width 358 height 0
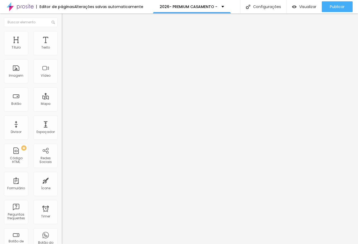
click at [66, 22] on div "Editar Coluna" at bounding box center [82, 19] width 33 height 4
click at [62, 84] on span "Original" at bounding box center [68, 82] width 13 height 5
click at [62, 94] on span "Quadrado" at bounding box center [70, 91] width 17 height 5
click at [67, 37] on span "Estilo" at bounding box center [71, 35] width 8 height 5
drag, startPoint x: 12, startPoint y: 69, endPoint x: 52, endPoint y: 71, distance: 40.0
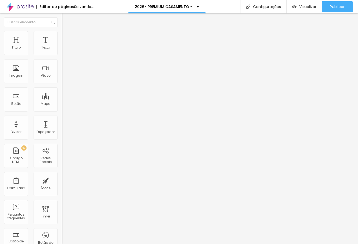
click at [62, 118] on input "range" at bounding box center [79, 120] width 35 height 4
click at [62, 23] on button "Editar Imagem" at bounding box center [93, 19] width 62 height 12
click at [62, 46] on span "Adicionar imagem" at bounding box center [79, 44] width 35 height 5
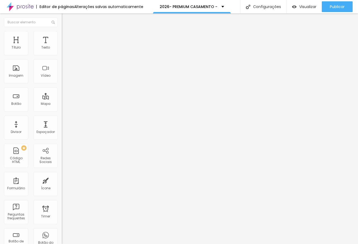
click at [62, 34] on li "Estilo" at bounding box center [93, 33] width 62 height 5
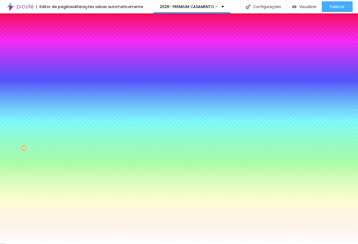
click at [62, 36] on ul "Conteúdo Estilo Avançado" at bounding box center [93, 34] width 62 height 16
click at [62, 37] on img at bounding box center [64, 39] width 5 height 5
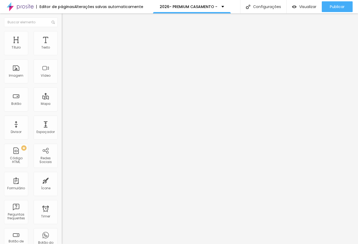
drag, startPoint x: 22, startPoint y: 53, endPoint x: 7, endPoint y: 54, distance: 14.8
click at [62, 104] on input "range" at bounding box center [79, 106] width 35 height 4
click at [62, 35] on li "Estilo" at bounding box center [93, 33] width 62 height 5
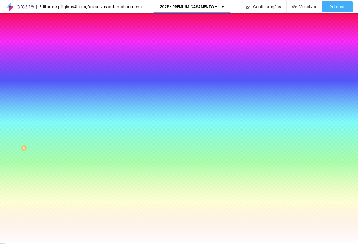
click at [67, 38] on span "Avançado" at bounding box center [76, 40] width 18 height 5
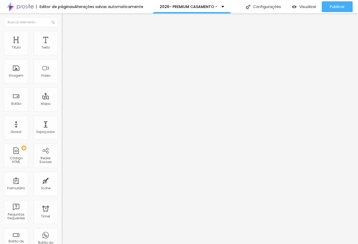
click at [66, 22] on div "Editar Título" at bounding box center [81, 19] width 31 height 4
click at [62, 46] on span "Trocar imagem" at bounding box center [76, 44] width 29 height 5
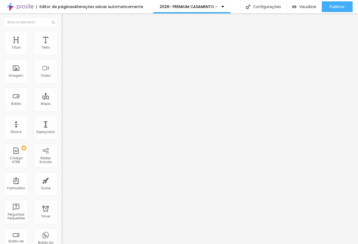
scroll to position [1048, 0]
click at [62, 37] on li "Estilo" at bounding box center [93, 33] width 62 height 5
drag, startPoint x: 56, startPoint y: 58, endPoint x: 33, endPoint y: 65, distance: 24.8
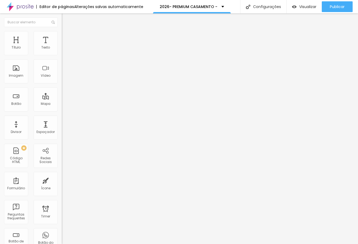
click at [62, 55] on input "range" at bounding box center [79, 53] width 35 height 4
click at [62, 31] on li "Estilo" at bounding box center [93, 33] width 62 height 5
click at [62, 51] on input "100" at bounding box center [73, 48] width 23 height 6
click at [62, 99] on input "range" at bounding box center [79, 101] width 35 height 4
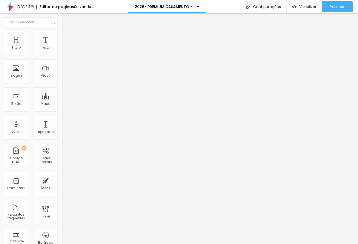
click at [62, 49] on img at bounding box center [64, 47] width 4 height 4
click at [62, 64] on span "Sólido" at bounding box center [67, 62] width 10 height 5
click at [62, 73] on span "Pontilhado" at bounding box center [71, 71] width 18 height 5
click at [62, 77] on span "Serrilhado" at bounding box center [70, 74] width 17 height 5
click at [62, 80] on span "Duplo" at bounding box center [66, 77] width 9 height 5
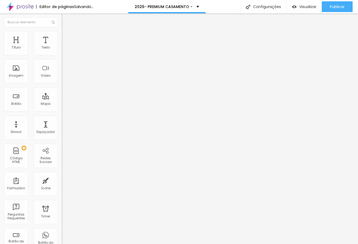
click at [62, 83] on span "Pata de cachorro" at bounding box center [76, 80] width 29 height 5
click at [62, 86] on span "Estrela" at bounding box center [67, 84] width 11 height 5
click at [62, 89] on span "Brilho" at bounding box center [66, 87] width 9 height 5
click at [62, 93] on span "Coração 1" at bounding box center [70, 90] width 17 height 5
click at [62, 96] on span "Coração 2" at bounding box center [71, 93] width 18 height 5
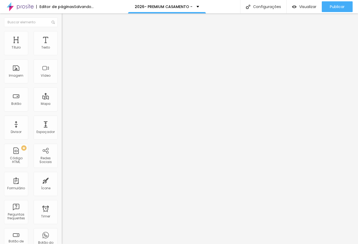
click at [62, 68] on span "Sólido" at bounding box center [67, 66] width 10 height 5
click at [67, 37] on span "Estilo" at bounding box center [71, 35] width 8 height 5
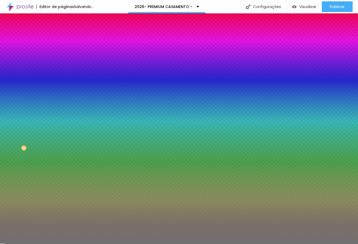
drag, startPoint x: 23, startPoint y: 87, endPoint x: 9, endPoint y: 88, distance: 13.7
click at [62, 84] on input "range" at bounding box center [79, 81] width 35 height 4
click at [62, 51] on div at bounding box center [93, 51] width 62 height 0
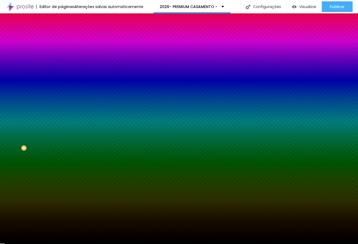
drag, startPoint x: 40, startPoint y: 86, endPoint x: 47, endPoint y: 105, distance: 20.3
click at [62, 104] on div "Editar Divisor Conteúdo Estilo Avançado Cor Voltar ao padrão #000000 Tamanho 50…" at bounding box center [93, 128] width 62 height 231
click at [62, 70] on div "Tamanho 58 %" at bounding box center [93, 64] width 62 height 14
drag, startPoint x: 32, startPoint y: 71, endPoint x: 59, endPoint y: 73, distance: 26.4
click at [62, 70] on input "range" at bounding box center [79, 68] width 35 height 4
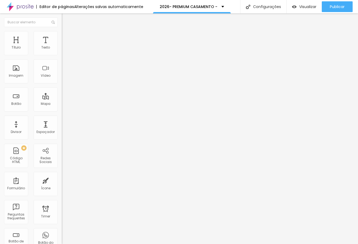
click at [62, 99] on input "range" at bounding box center [79, 101] width 35 height 4
click at [62, 34] on img at bounding box center [64, 33] width 5 height 5
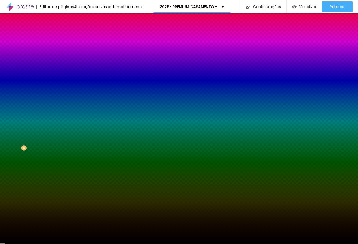
click at [62, 54] on input "#000000" at bounding box center [94, 53] width 64 height 5
paste input "5E6E5F"
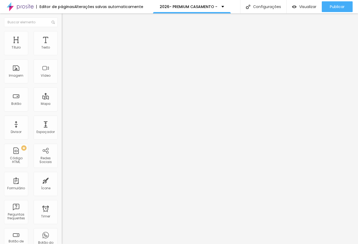
click at [67, 38] on span "Avançado" at bounding box center [76, 40] width 18 height 5
click at [62, 33] on li "Estilo" at bounding box center [93, 33] width 62 height 5
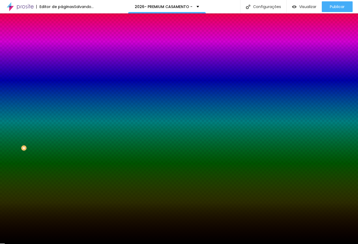
click at [62, 50] on div "Cor Voltar ao padrão #000000" at bounding box center [93, 49] width 62 height 15
click at [62, 54] on input "#000000" at bounding box center [94, 53] width 64 height 5
paste input "5E6E5F"
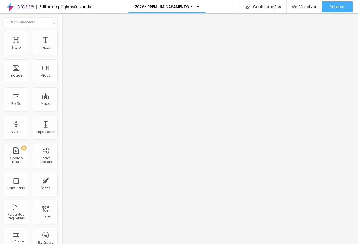
click at [67, 36] on span "Estilo" at bounding box center [71, 35] width 8 height 5
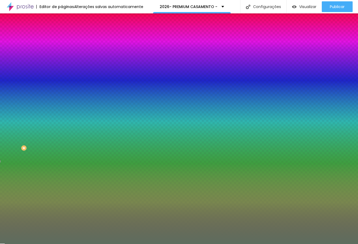
click at [62, 79] on input "3" at bounding box center [72, 77] width 20 height 6
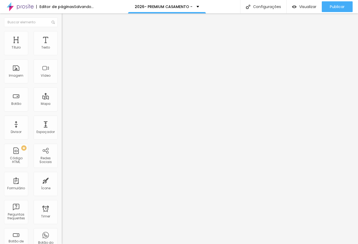
click at [62, 33] on img at bounding box center [64, 33] width 5 height 5
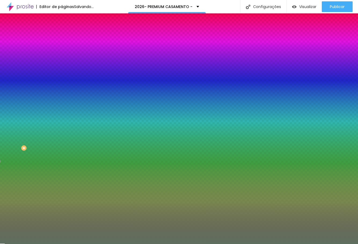
click at [62, 84] on input "range" at bounding box center [79, 81] width 35 height 4
click at [62, 79] on input "20" at bounding box center [72, 77] width 20 height 6
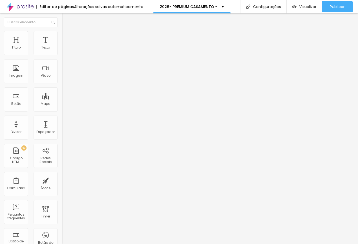
click at [67, 37] on span "Estilo" at bounding box center [71, 35] width 8 height 5
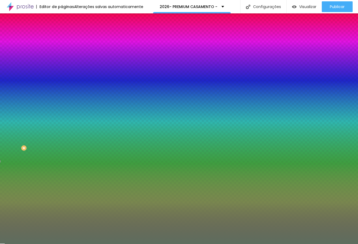
click at [67, 38] on span "Avançado" at bounding box center [76, 40] width 18 height 5
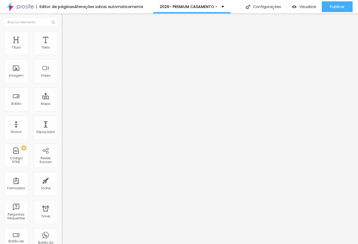
drag, startPoint x: 17, startPoint y: 63, endPoint x: -8, endPoint y: 64, distance: 25.0
click at [62, 180] on input "range" at bounding box center [79, 182] width 35 height 4
drag, startPoint x: 19, startPoint y: 52, endPoint x: 8, endPoint y: 53, distance: 11.3
click at [62, 104] on input "range" at bounding box center [79, 106] width 35 height 4
click at [62, 36] on ul "Conteúdo Estilo Avançado" at bounding box center [93, 34] width 62 height 16
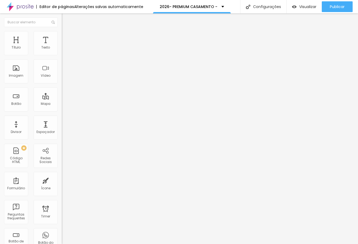
click at [62, 37] on li "Avançado" at bounding box center [93, 39] width 62 height 5
drag, startPoint x: 19, startPoint y: 64, endPoint x: -15, endPoint y: 64, distance: 33.3
click at [62, 180] on input "range" at bounding box center [79, 182] width 35 height 4
drag, startPoint x: 17, startPoint y: 53, endPoint x: -1, endPoint y: 54, distance: 18.8
click at [62, 104] on input "range" at bounding box center [79, 106] width 35 height 4
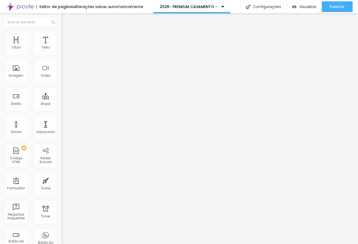
click at [62, 99] on input "range" at bounding box center [79, 101] width 35 height 4
click at [62, 104] on input "38" at bounding box center [73, 107] width 23 height 6
click at [62, 99] on input "range" at bounding box center [79, 101] width 35 height 4
click at [62, 104] on input "43" at bounding box center [73, 107] width 23 height 6
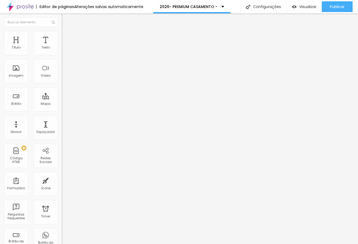
click at [62, 104] on input "43" at bounding box center [73, 107] width 23 height 6
click at [62, 104] on input "40" at bounding box center [73, 107] width 23 height 6
click at [62, 36] on ul "Conteúdo Estilo Avançado" at bounding box center [93, 34] width 62 height 16
click at [62, 35] on ul "Conteúdo Estilo Avançado" at bounding box center [93, 34] width 62 height 16
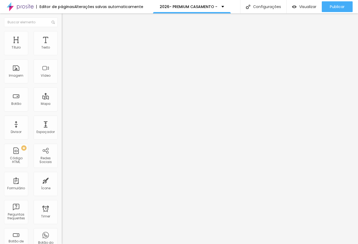
click at [62, 34] on img at bounding box center [64, 33] width 5 height 5
click at [62, 37] on li "Avançado" at bounding box center [93, 39] width 62 height 5
click at [62, 23] on button "Editar Imagem" at bounding box center [93, 19] width 62 height 12
click at [62, 33] on img at bounding box center [64, 33] width 5 height 5
click at [62, 31] on img at bounding box center [64, 28] width 5 height 5
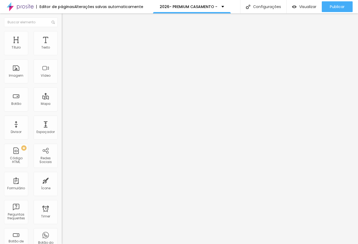
click at [62, 46] on span "Trocar imagem" at bounding box center [76, 44] width 29 height 5
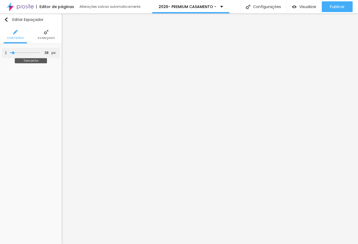
type input "22"
type input "17"
type input "12"
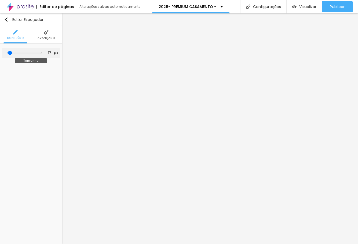
type input "12"
click at [12, 52] on input "range" at bounding box center [25, 53] width 30 height 3
click at [29, 32] on img at bounding box center [30, 32] width 5 height 5
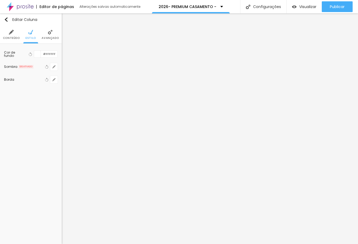
click at [49, 31] on img at bounding box center [50, 32] width 5 height 5
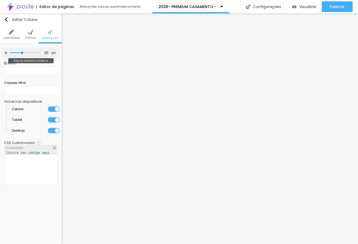
type input "15"
type input "10"
type input "5"
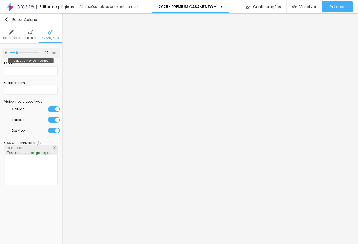
type input "5"
type input "0"
type input "5"
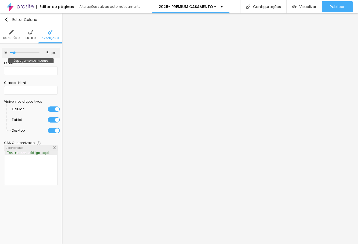
type input "10"
type input "20"
click at [22, 54] on input "range" at bounding box center [25, 53] width 30 height 3
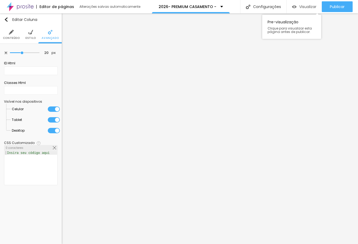
click at [303, 10] on div "Visualizar" at bounding box center [304, 6] width 24 height 11
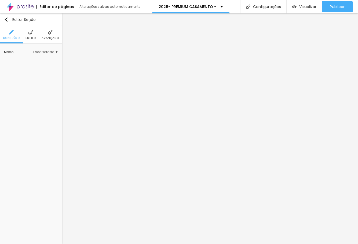
click at [45, 32] on li "Avançado" at bounding box center [50, 35] width 17 height 18
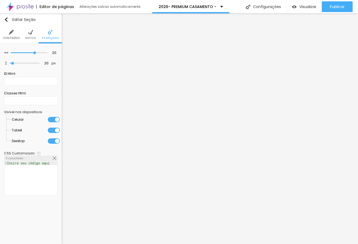
click at [53, 130] on div at bounding box center [54, 130] width 12 height 5
click at [53, 119] on div at bounding box center [54, 119] width 12 height 5
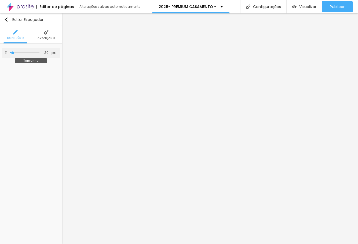
type input "17"
type input "22"
type input "69"
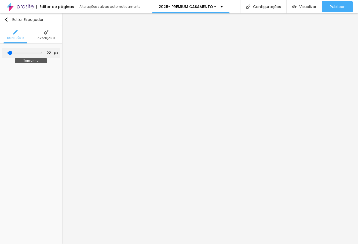
type input "69"
type input "74"
type input "115"
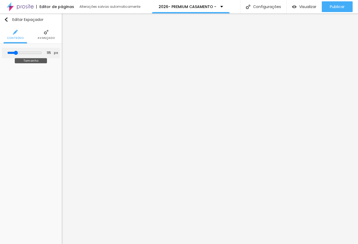
type input "110"
type input "95"
type input "84"
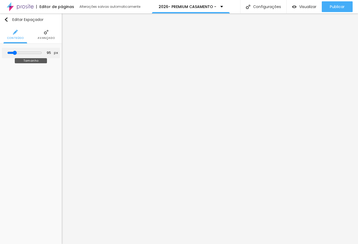
type input "84"
type input "90"
type input "95"
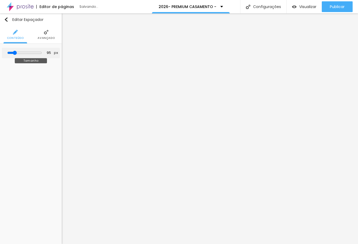
type input "100"
drag, startPoint x: 12, startPoint y: 54, endPoint x: 17, endPoint y: 58, distance: 6.1
click at [17, 55] on input "range" at bounding box center [24, 53] width 35 height 4
click at [43, 52] on input "100" at bounding box center [46, 52] width 9 height 5
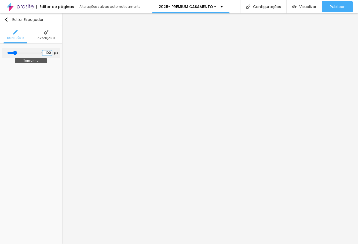
type input "10"
type input "1"
type input "255"
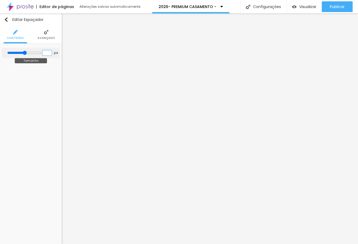
type input "10"
type input "99"
click at [12, 54] on input "range" at bounding box center [25, 53] width 30 height 3
type input "39"
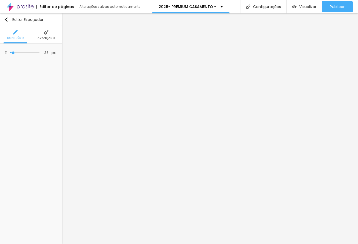
type input "39"
type input "40"
type input "41"
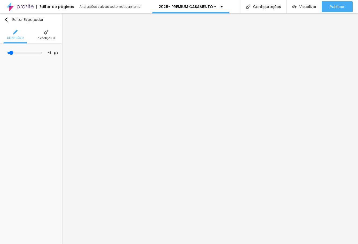
type input "42"
type input "43"
type input "44"
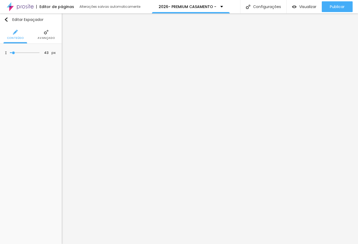
type input "44"
type input "45"
type input "46"
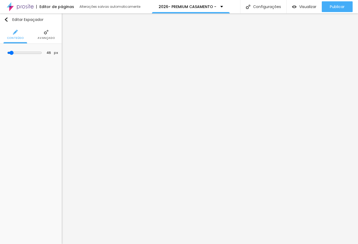
type input "47"
type input "48"
click at [12, 54] on input "range" at bounding box center [25, 53] width 30 height 3
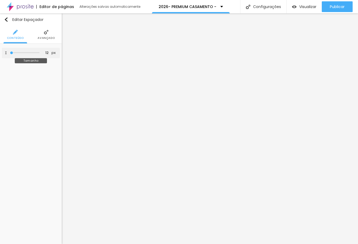
type input "13"
type input "14"
type input "35"
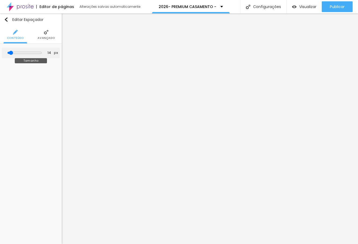
type input "35"
type input "38"
type input "37"
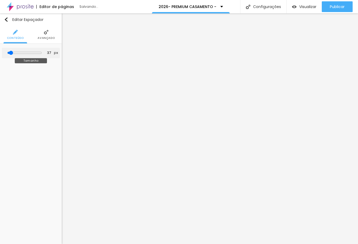
type input "36"
type input "35"
type input "34"
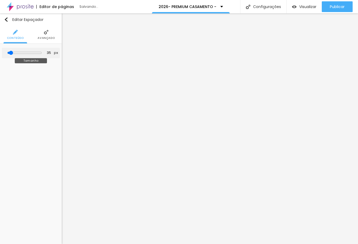
type input "34"
type input "33"
type input "32"
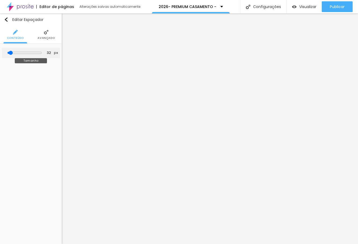
type input "31"
type input "30"
type input "29"
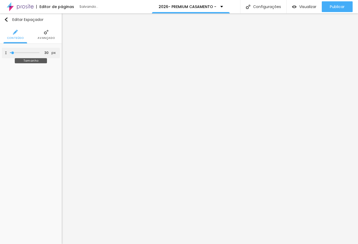
type input "29"
type input "28"
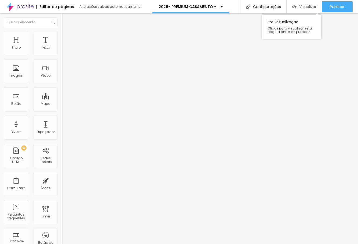
click at [309, 7] on span "Visualizar" at bounding box center [308, 7] width 17 height 4
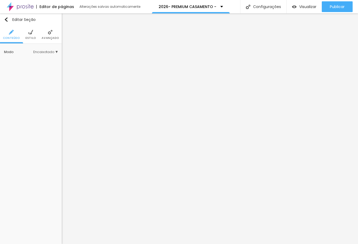
click at [34, 34] on li "Estilo" at bounding box center [31, 35] width 10 height 18
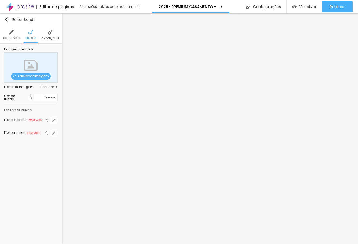
click at [44, 37] on span "Avançado" at bounding box center [50, 38] width 17 height 3
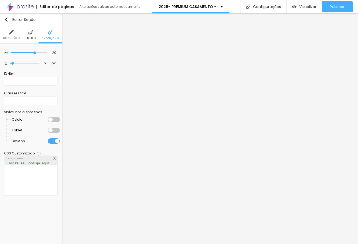
click at [53, 140] on div at bounding box center [54, 141] width 12 height 5
click at [51, 130] on div at bounding box center [54, 130] width 12 height 5
click at [54, 118] on div at bounding box center [54, 119] width 12 height 5
click at [305, 8] on span "Visualizar" at bounding box center [308, 7] width 17 height 4
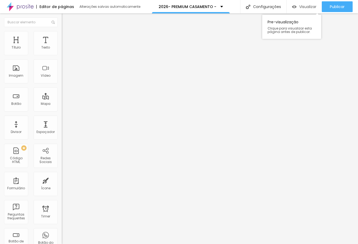
click at [297, 8] on div "Visualizar" at bounding box center [304, 7] width 24 height 5
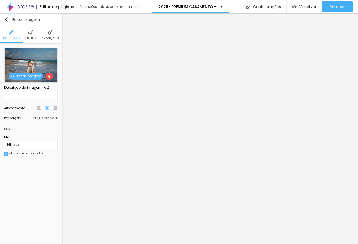
click at [32, 38] on span "Estilo" at bounding box center [31, 38] width 10 height 3
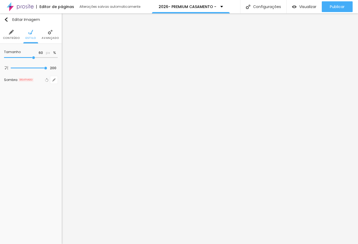
type input "55"
type input "50"
type input "45"
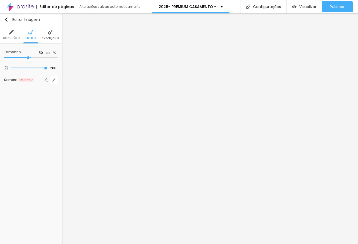
type input "45"
type input "40"
drag, startPoint x: 34, startPoint y: 57, endPoint x: 23, endPoint y: 59, distance: 11.2
type input "40"
click at [23, 59] on input "range" at bounding box center [31, 57] width 54 height 3
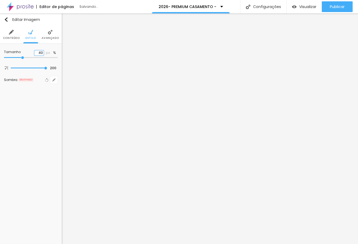
click at [40, 53] on input "40" at bounding box center [38, 52] width 9 height 5
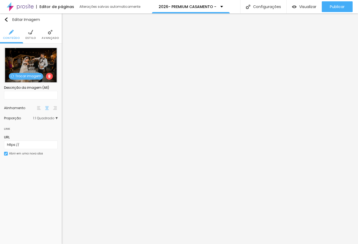
click at [25, 36] on ul "Conteúdo Estilo Avançado" at bounding box center [31, 35] width 62 height 18
click at [33, 40] on li "Estilo" at bounding box center [31, 35] width 10 height 18
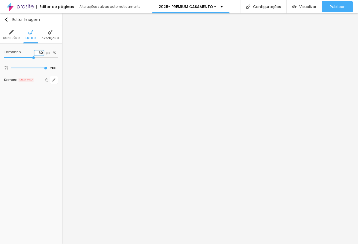
click at [42, 55] on input "60" at bounding box center [38, 52] width 9 height 5
paste input "4"
type input "40"
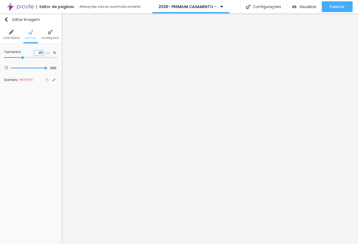
type input "40"
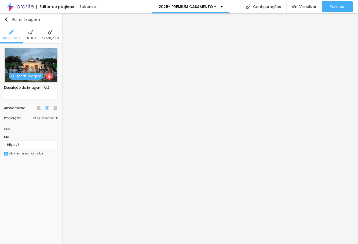
click at [31, 30] on img at bounding box center [30, 32] width 5 height 5
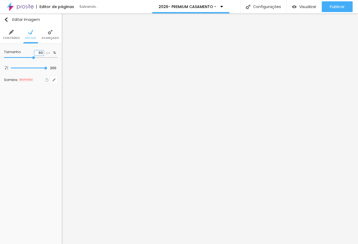
click at [39, 52] on input "60" at bounding box center [38, 52] width 9 height 5
paste input "4"
type input "40"
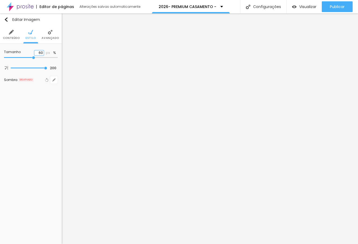
type input "40"
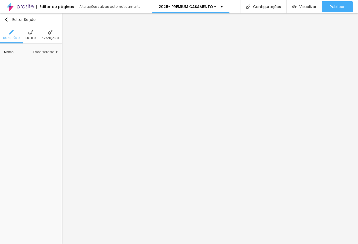
click at [33, 31] on img at bounding box center [30, 32] width 5 height 5
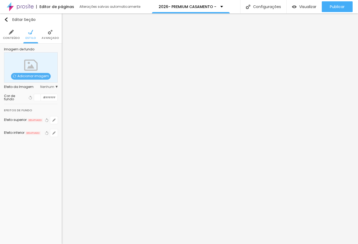
click at [38, 98] on div at bounding box center [37, 97] width 7 height 7
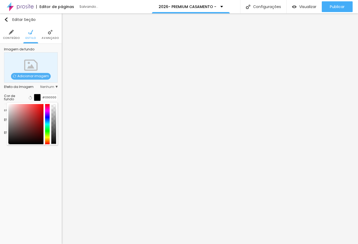
type input "#000000"
drag, startPoint x: 38, startPoint y: 136, endPoint x: 49, endPoint y: 157, distance: 23.8
click at [49, 157] on div "Editar Seção Conteúdo Estilo Avançado Imagem de fundo Adicionar imagem Efeito d…" at bounding box center [31, 128] width 62 height 231
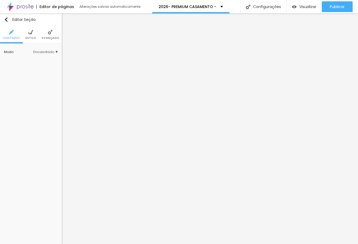
click at [29, 32] on img at bounding box center [30, 32] width 5 height 5
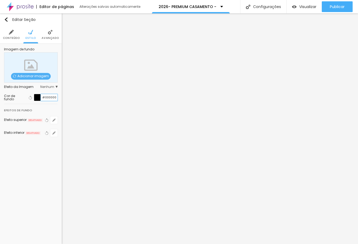
click at [41, 98] on input "#000000" at bounding box center [49, 97] width 17 height 7
paste input "5E6E5F"
type input "#5E6E5F"
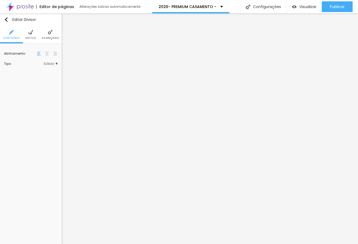
click at [33, 35] on li "Estilo" at bounding box center [31, 35] width 10 height 18
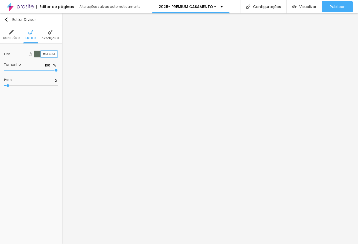
click at [46, 53] on input "#5E6E5F" at bounding box center [49, 54] width 17 height 7
click at [38, 55] on div at bounding box center [37, 54] width 7 height 7
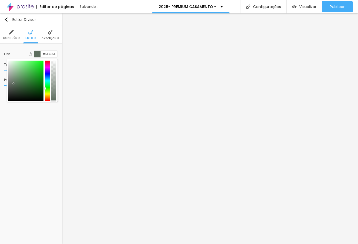
drag, startPoint x: 54, startPoint y: 66, endPoint x: 53, endPoint y: 104, distance: 38.7
click at [53, 104] on div "Editar Divisor Conteúdo Estilo Avançado Cor Voltar ao padrão #5E6E5F Tamanho 10…" at bounding box center [31, 128] width 62 height 231
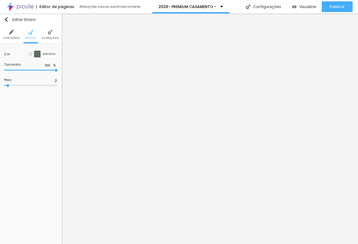
click at [39, 55] on div at bounding box center [37, 54] width 7 height 7
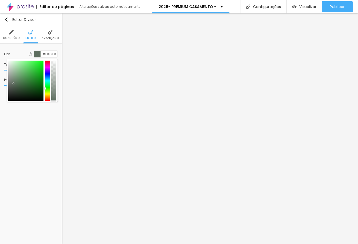
type input "#FFFFFF"
drag, startPoint x: 15, startPoint y: 67, endPoint x: 6, endPoint y: 61, distance: 10.7
click at [6, 61] on div "Cor Voltar ao padrão #FFFFFF Tamanho 100 % Peso 2" at bounding box center [31, 69] width 62 height 51
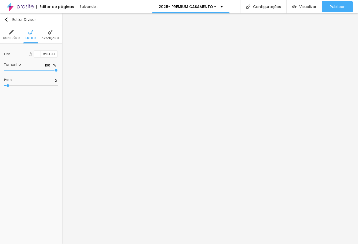
click at [39, 175] on div "Editar Divisor Conteúdo Estilo Avançado Cor Voltar ao padrão #FFFFFF Tamanho 10…" at bounding box center [31, 128] width 62 height 231
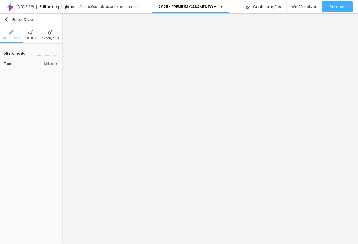
click at [28, 38] on span "Estilo" at bounding box center [31, 38] width 10 height 3
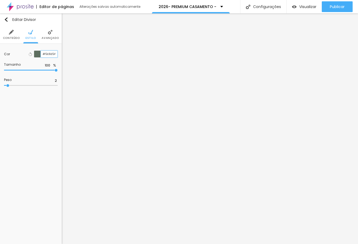
click at [42, 56] on input "#5E6E5F" at bounding box center [49, 54] width 17 height 7
click at [42, 56] on input "#0000" at bounding box center [49, 54] width 17 height 7
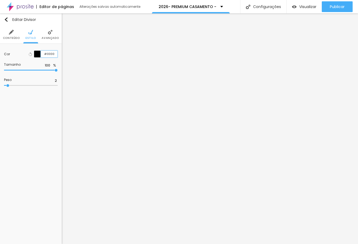
click at [42, 56] on input "#0000" at bounding box center [49, 54] width 17 height 7
type input "#FFFFFF"
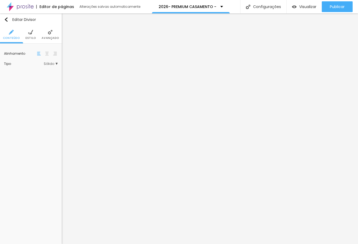
click at [34, 38] on span "Estilo" at bounding box center [31, 38] width 10 height 3
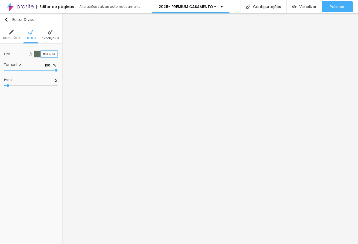
click at [51, 56] on input "#5E6E5F" at bounding box center [49, 54] width 17 height 7
click at [51, 56] on input "#FFF" at bounding box center [49, 54] width 17 height 7
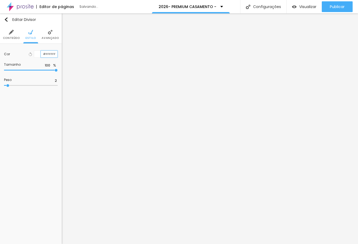
type input "#FFFFFF"
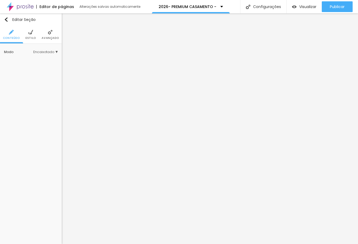
click at [29, 32] on img at bounding box center [30, 32] width 5 height 5
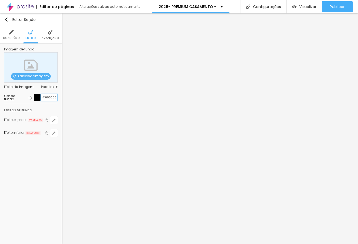
click at [54, 99] on input "#000000" at bounding box center [49, 97] width 17 height 7
paste input "5E6E5F"
type input "#5E6E5F"
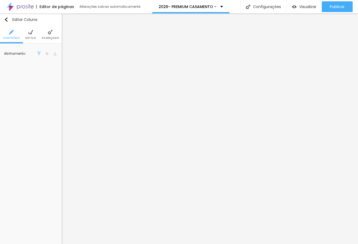
click at [36, 38] on ul "Conteúdo Estilo Avançado" at bounding box center [31, 35] width 62 height 18
click at [27, 34] on li "Estilo" at bounding box center [31, 35] width 10 height 18
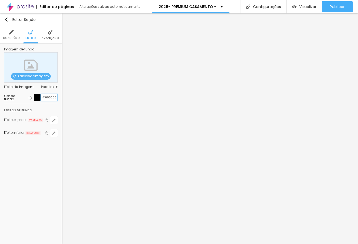
click at [42, 100] on input "#000000" at bounding box center [49, 97] width 17 height 7
paste input "5E6E5F"
type input "#5E6E5F"
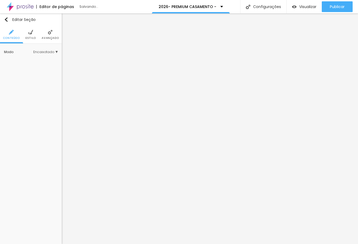
click at [33, 34] on li "Estilo" at bounding box center [31, 35] width 10 height 18
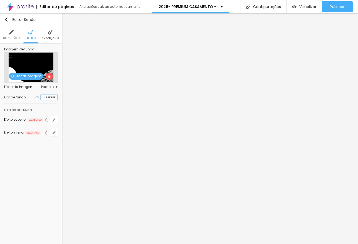
click at [46, 98] on input "#FFFFFF" at bounding box center [49, 97] width 17 height 5
paste input "5E6E5"
click at [41, 98] on div at bounding box center [41, 97] width 0 height 5
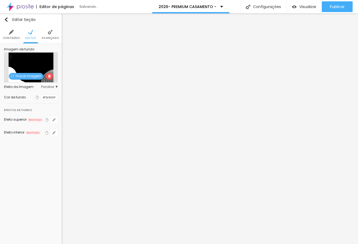
click at [41, 98] on div at bounding box center [41, 97] width 0 height 5
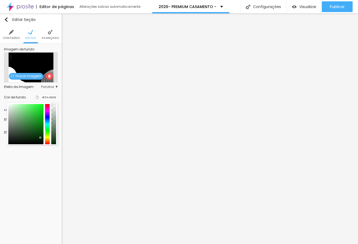
click at [40, 138] on div at bounding box center [25, 124] width 35 height 40
click at [52, 99] on input "#0A4B0E" at bounding box center [49, 97] width 17 height 5
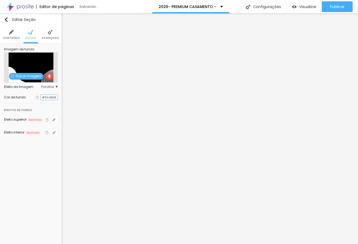
click at [52, 99] on input "#0A4B0E" at bounding box center [49, 97] width 17 height 5
paste input "5E6E5F"
type input "#5E6E5F"
click at [41, 97] on div at bounding box center [41, 97] width 0 height 5
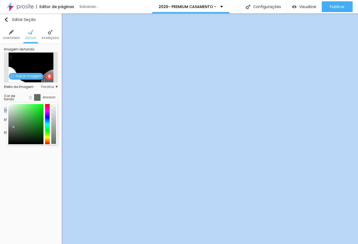
drag, startPoint x: 54, startPoint y: 106, endPoint x: 58, endPoint y: 168, distance: 62.2
click at [58, 168] on div "Editar Seção Conteúdo Estilo Avançado Imagem de fundo Trocar imagem Efeito da I…" at bounding box center [31, 128] width 62 height 231
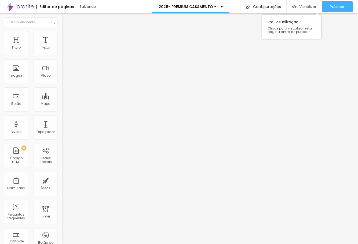
click at [305, 9] on span "Visualizar" at bounding box center [308, 7] width 17 height 4
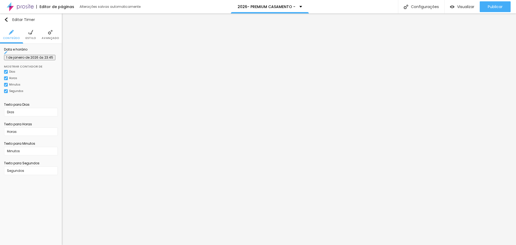
click at [34, 60] on input "1 de janeiro de 2026 às 23:45" at bounding box center [29, 57] width 51 height 5
click at [10, 71] on span "Previous Month" at bounding box center [10, 70] width 0 height 6
click at [30, 111] on div "31" at bounding box center [28, 108] width 5 height 5
type input "31 de dezembro de 2025 às 23:45"
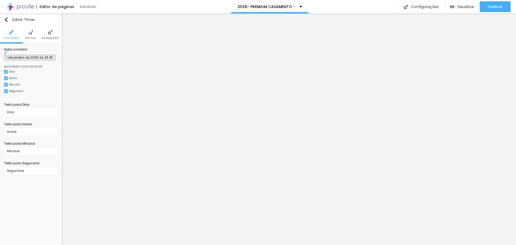
click at [45, 60] on input "1 de janeiro de 2026 às 23:45" at bounding box center [29, 57] width 51 height 5
click at [10, 71] on span "Previous Month" at bounding box center [10, 70] width 0 height 6
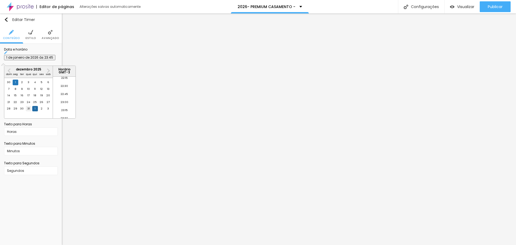
click at [30, 111] on div "31" at bounding box center [28, 108] width 5 height 5
type input "31 de dezembro de 2025 às 23:45"
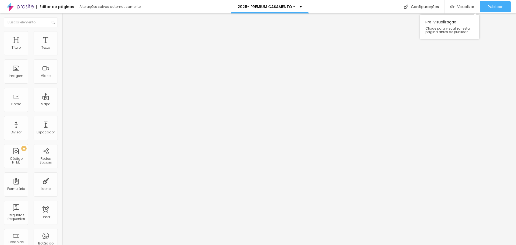
click at [358, 9] on span "Visualizar" at bounding box center [465, 7] width 17 height 4
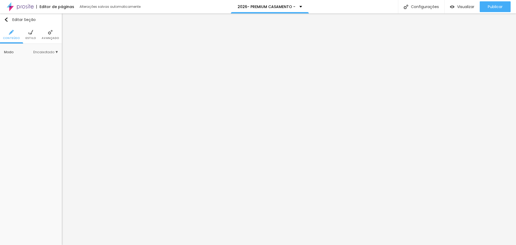
click at [48, 35] on li "Avançado" at bounding box center [50, 35] width 17 height 18
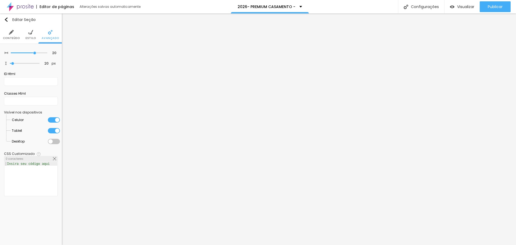
click at [53, 123] on li "Celular" at bounding box center [36, 119] width 48 height 11
click at [55, 120] on div at bounding box center [54, 119] width 12 height 5
click at [57, 129] on div at bounding box center [54, 130] width 12 height 5
click at [62, 140] on div "20 Espaçamento entre colunas 20 px Espaçamento vertical ID Html Classes Html Vi…" at bounding box center [31, 123] width 62 height 159
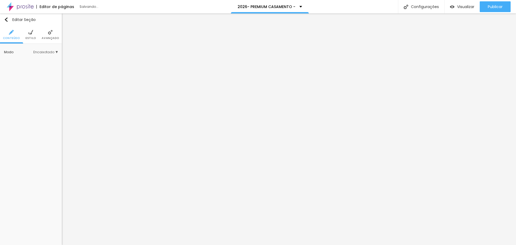
click at [51, 35] on li "Avançado" at bounding box center [50, 35] width 17 height 18
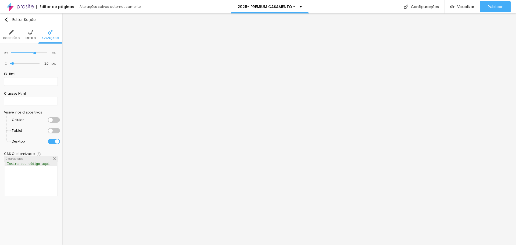
click at [54, 139] on div at bounding box center [54, 141] width 12 height 5
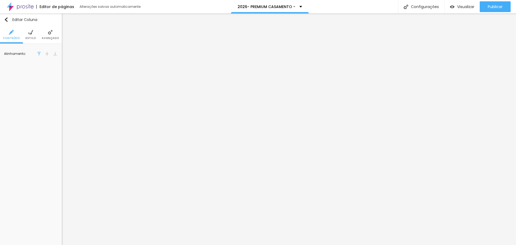
click at [28, 35] on img at bounding box center [30, 32] width 5 height 5
click at [6, 18] on img "button" at bounding box center [6, 19] width 4 height 4
click at [52, 113] on icon "button" at bounding box center [53, 114] width 3 height 3
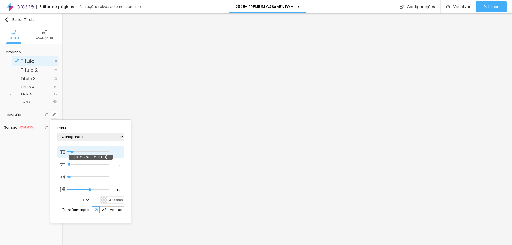
type input "1"
type input "24"
type input "1"
type input "33"
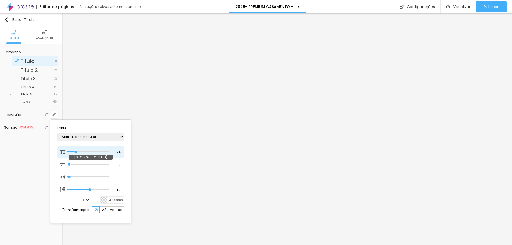
type input "33"
type input "1"
drag, startPoint x: 73, startPoint y: 152, endPoint x: 80, endPoint y: 152, distance: 6.7
type input "33"
click at [80, 152] on input "range" at bounding box center [88, 151] width 42 height 3
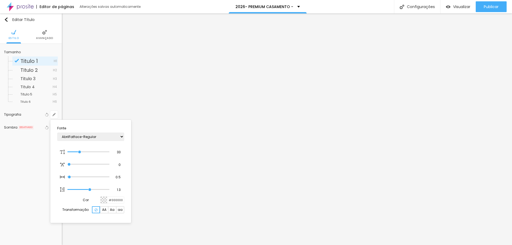
click at [178, 115] on div at bounding box center [256, 122] width 512 height 245
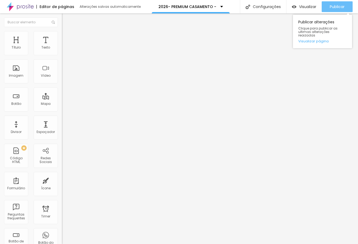
click at [340, 10] on div "Publicar" at bounding box center [336, 6] width 15 height 11
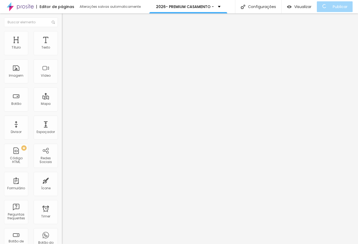
click at [26, 6] on img at bounding box center [20, 6] width 27 height 13
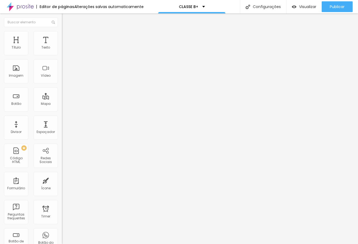
click at [62, 33] on img at bounding box center [64, 33] width 5 height 5
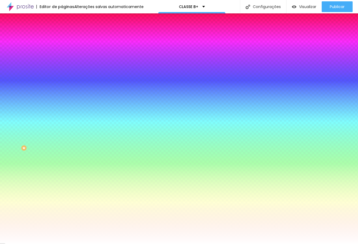
click at [62, 49] on span "Trocar imagem" at bounding box center [76, 47] width 29 height 5
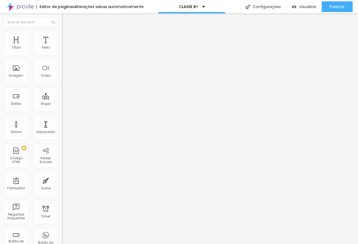
click at [67, 37] on span "Avançado" at bounding box center [76, 35] width 18 height 5
click at [67, 32] on span "Estilo" at bounding box center [71, 29] width 8 height 5
click at [62, 50] on input "Click me" at bounding box center [94, 47] width 64 height 5
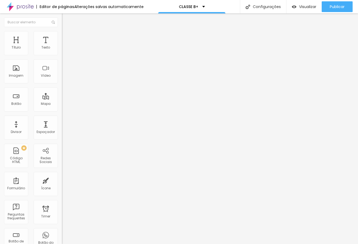
paste input "“Quero garantir minha data”"
type input "“Quero garantir minha data”"
click at [62, 33] on img at bounding box center [64, 33] width 5 height 5
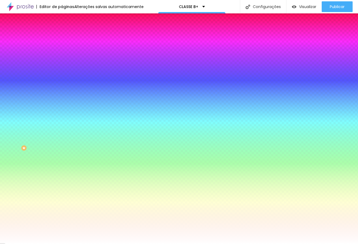
click at [65, 177] on icon "button" at bounding box center [66, 179] width 2 height 4
click at [64, 192] on icon "button" at bounding box center [66, 194] width 4 height 4
click at [62, 197] on input "#FFFFFF" at bounding box center [94, 199] width 64 height 5
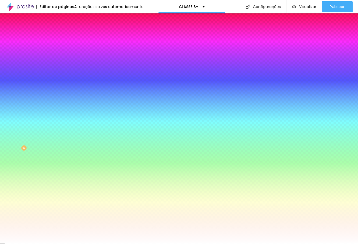
click at [62, 197] on input "#FFFFFF" at bounding box center [94, 199] width 64 height 5
paste input "E"
type input "#E"
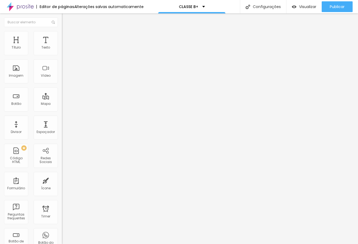
click at [67, 38] on span "Avançado" at bounding box center [76, 40] width 18 height 5
click at [62, 36] on li "Estilo" at bounding box center [93, 33] width 62 height 5
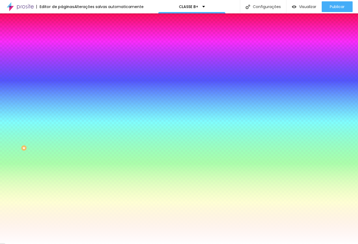
click at [62, 183] on input "#FFFFFF" at bounding box center [94, 185] width 64 height 5
paste input "C9A646"
type input "#C9A646"
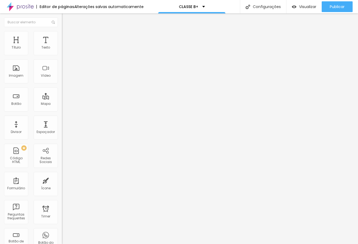
click at [62, 34] on li "Estilo" at bounding box center [93, 33] width 62 height 5
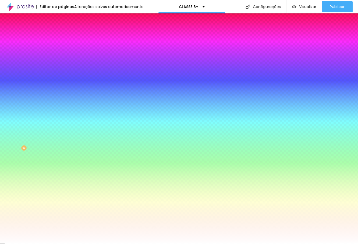
click at [62, 55] on input "#FFFFFF" at bounding box center [94, 53] width 64 height 5
paste input "C9A646"
type input "#C9A646"
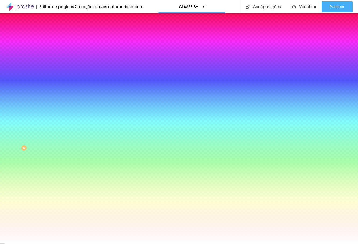
click at [62, 183] on input "#C9A646" at bounding box center [94, 185] width 64 height 5
click at [62, 183] on div at bounding box center [93, 183] width 62 height 0
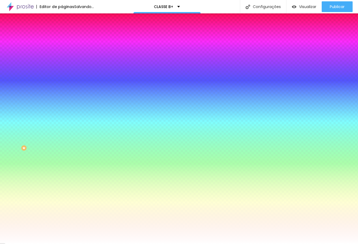
drag, startPoint x: 54, startPoint y: 132, endPoint x: 59, endPoint y: 113, distance: 19.7
click at [62, 110] on div "Cor de fundo Voltar ao padrão #C9A646 Tipografia Voltar ao padrão Borda Voltar …" at bounding box center [93, 130] width 62 height 176
click at [64, 68] on icon "button" at bounding box center [65, 68] width 3 height 3
click at [2, 244] on div at bounding box center [179, 244] width 358 height 0
click at [62, 197] on input "#FFFFFF" at bounding box center [94, 199] width 64 height 5
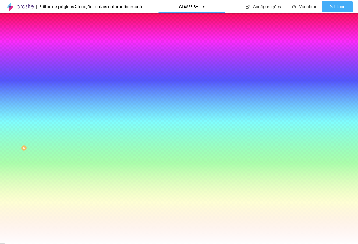
click at [62, 197] on input "#FFFFFF" at bounding box center [94, 199] width 64 height 5
click at [64, 67] on icon "button" at bounding box center [65, 68] width 3 height 3
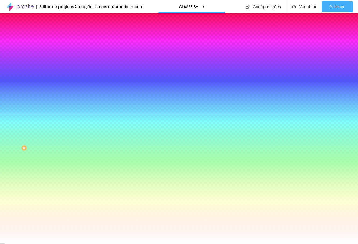
type input "#000000"
drag, startPoint x: 106, startPoint y: 145, endPoint x: 107, endPoint y: 176, distance: 30.9
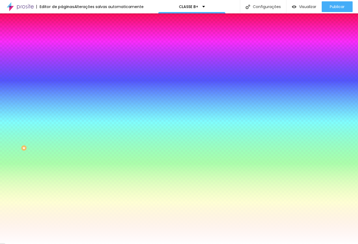
click at [107, 176] on body "Editor de páginas Alterações salvas automaticamente CLASSE B+ Configurações Con…" at bounding box center [179, 122] width 358 height 244
click at [221, 244] on div at bounding box center [179, 244] width 358 height 0
click at [64, 64] on icon "button" at bounding box center [66, 63] width 4 height 4
click at [62, 66] on button "Voltar ao padrão" at bounding box center [80, 63] width 37 height 6
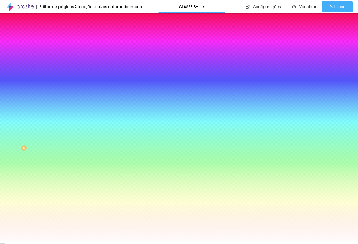
click at [64, 192] on icon "button" at bounding box center [66, 194] width 4 height 4
click at [62, 197] on input "#FFFFFF" at bounding box center [94, 199] width 64 height 5
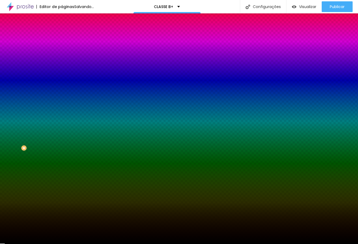
type input "#00000"
click at [64, 67] on icon "button" at bounding box center [65, 68] width 3 height 3
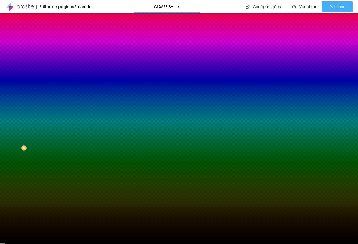
drag, startPoint x: 119, startPoint y: 154, endPoint x: 118, endPoint y: 132, distance: 22.3
type input "#FFFFFF"
drag, startPoint x: 104, startPoint y: 141, endPoint x: 101, endPoint y: 134, distance: 7.7
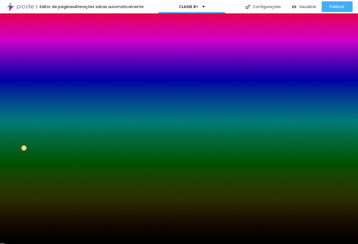
drag, startPoint x: 120, startPoint y: 137, endPoint x: 119, endPoint y: 185, distance: 48.1
click at [119, 185] on body "Editor de páginas Alterações salvas automaticamente CLASSE B+ Configurações Con…" at bounding box center [179, 122] width 358 height 244
click at [198, 244] on div at bounding box center [179, 244] width 358 height 0
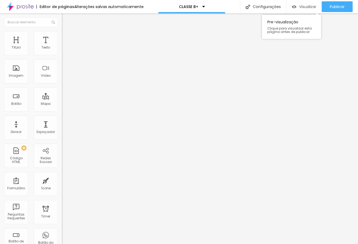
click at [309, 7] on span "Visualizar" at bounding box center [307, 7] width 17 height 4
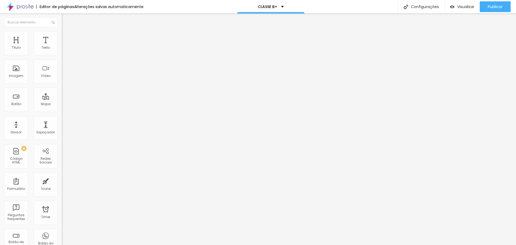
click at [62, 132] on input "93" at bounding box center [73, 135] width 23 height 6
type input "14"
type input "9"
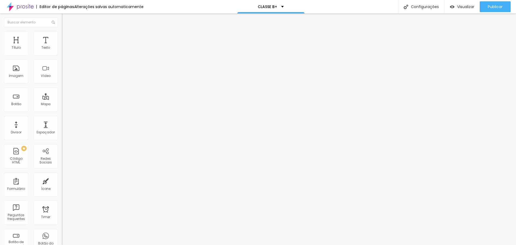
type input "93"
click at [357, 9] on span "Visualizar" at bounding box center [465, 7] width 17 height 4
click at [67, 37] on span "Avançado" at bounding box center [76, 35] width 18 height 5
click at [62, 31] on img at bounding box center [64, 28] width 5 height 5
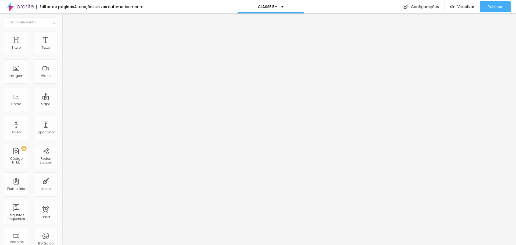
click at [66, 18] on img "button" at bounding box center [68, 19] width 4 height 4
click at [64, 78] on icon "button" at bounding box center [64, 77] width 1 height 1
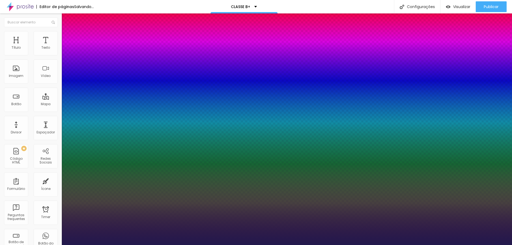
type input "1"
type input "27"
type input "1"
type input "28"
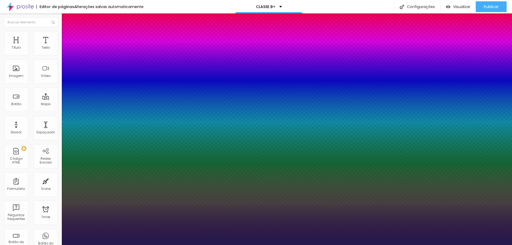
type input "28"
type input "1"
type input "29"
type input "1"
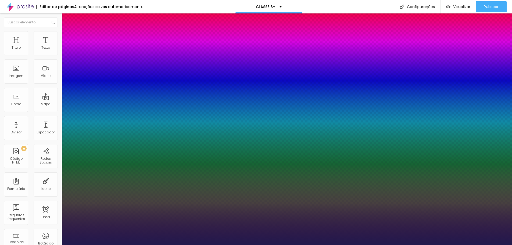
type input "31"
type input "1"
type input "35"
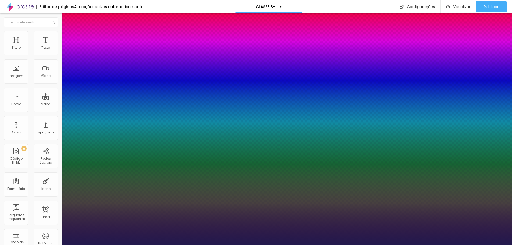
type input "1"
type input "37"
type input "1"
type input "38"
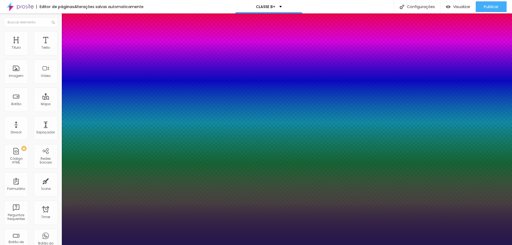
type input "38"
type input "1"
type input "39"
type input "1"
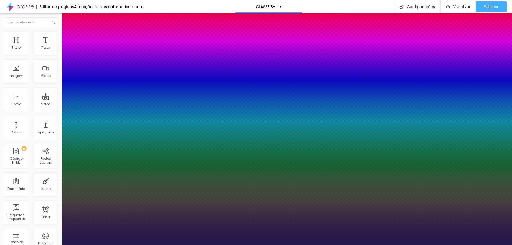
type input "40"
type input "1"
type input "41"
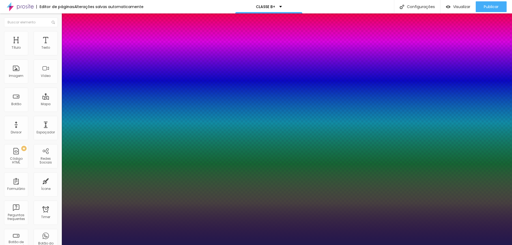
type input "1"
type input "42"
type input "1"
type input "43"
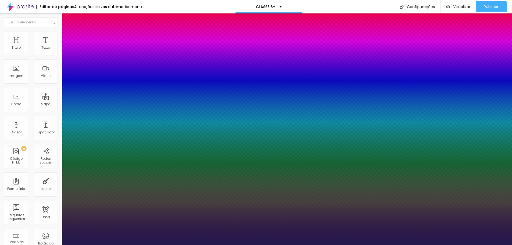
type input "43"
type input "1"
type input "44"
type input "1"
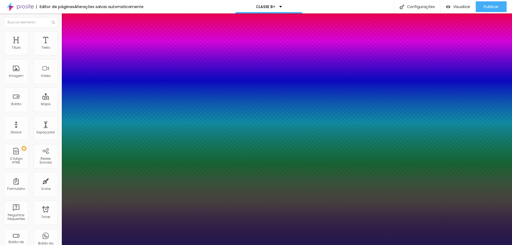
type input "45"
type input "1"
type input "46"
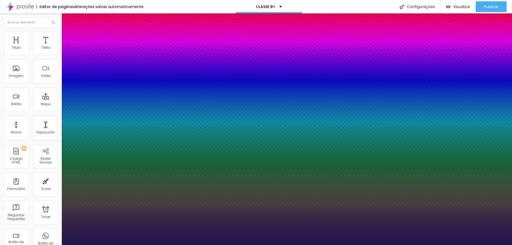
type input "1"
type input "47"
type input "1"
type input "48"
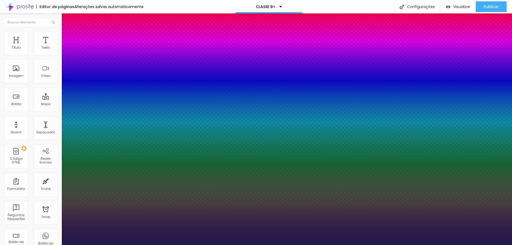
type input "48"
type input "1"
type input "50"
type input "1"
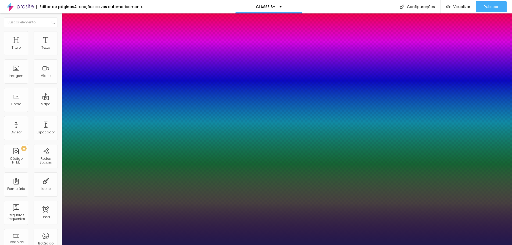
type input "52"
type input "1"
type input "53"
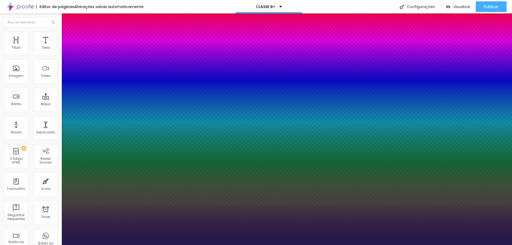
type input "1"
type input "55"
type input "1"
type input "57"
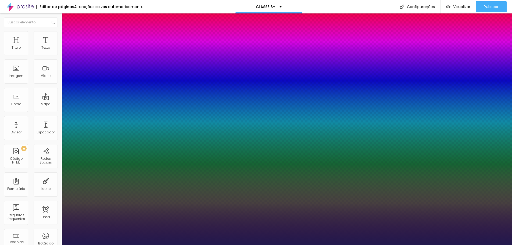
type input "57"
type input "1"
type input "58"
type input "1"
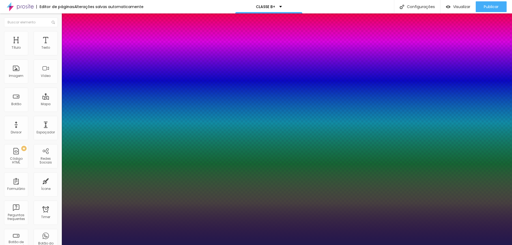
type input "59"
type input "1"
type input "60"
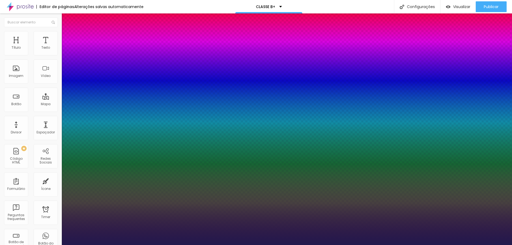
type input "1"
type input "62"
type input "1"
type input "63"
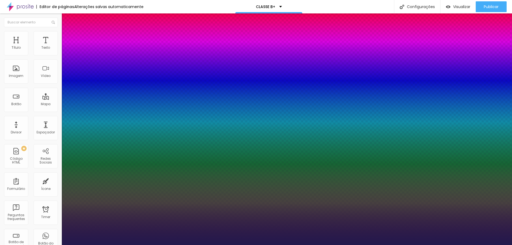
type input "63"
type input "1"
type input "65"
type input "1"
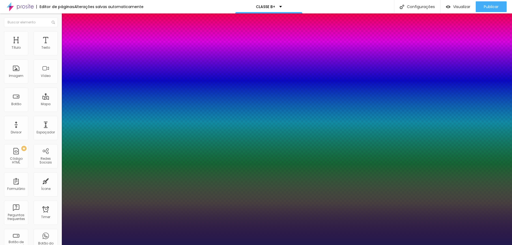
type input "66"
type input "1"
type input "67"
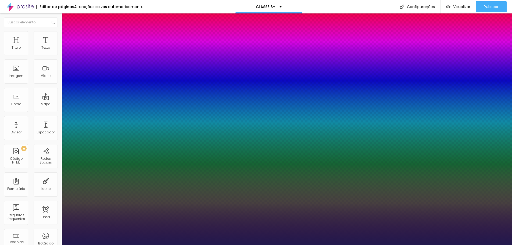
type input "1"
type input "70"
type input "1"
type input "72"
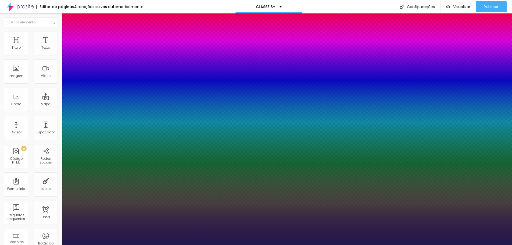
type input "72"
type input "1"
type input "74"
type input "1"
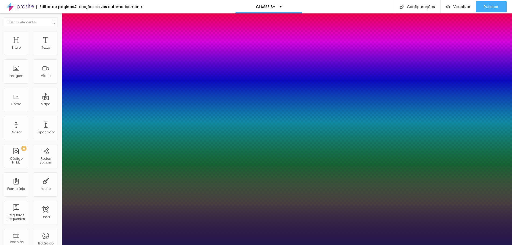
type input "77"
type input "1"
type input "78"
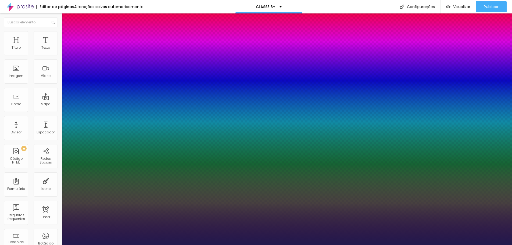
type input "1"
type input "80"
type input "1"
type input "82"
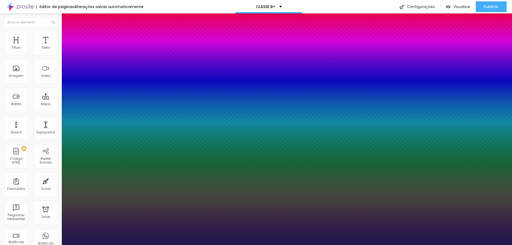
type input "82"
type input "1"
type input "83"
type input "1"
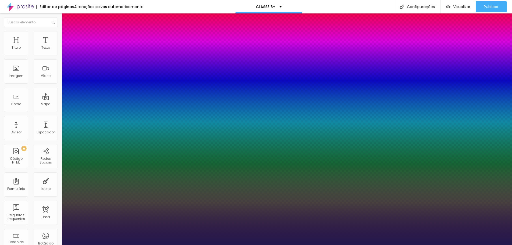
type input "85"
type input "1"
type input "87"
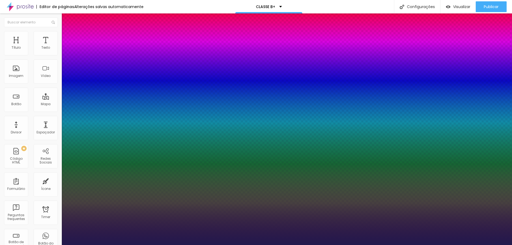
type input "1"
type input "89"
type input "1"
type input "91"
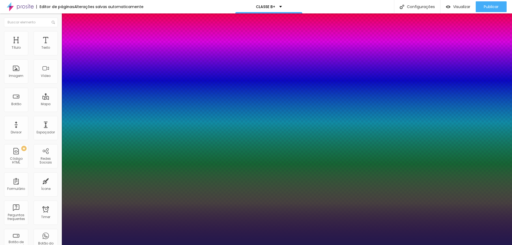
type input "91"
type input "1"
type input "92"
type input "1"
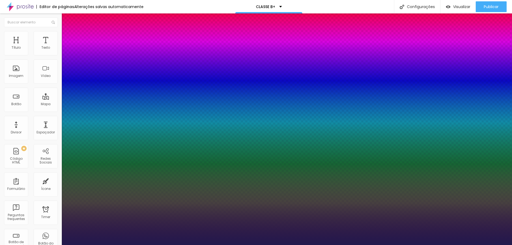
type input "93"
type input "1"
type input "95"
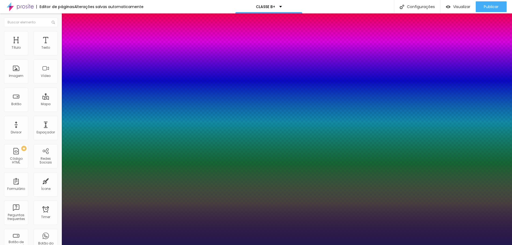
type input "1"
type input "96"
type input "1"
type input "97"
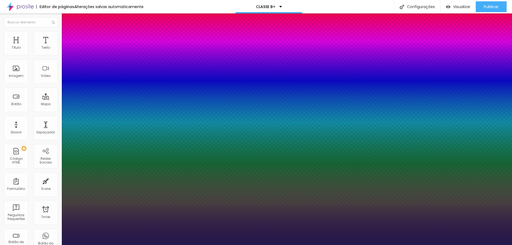
type input "97"
type input "1"
type input "98"
type input "1"
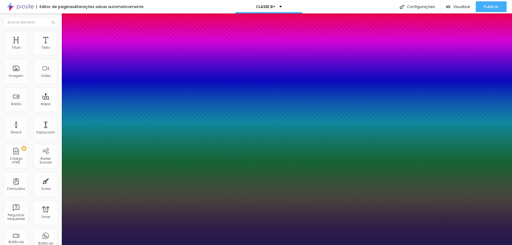
type input "99"
type input "1"
type input "100"
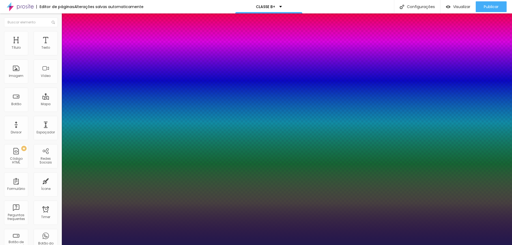
type input "1"
drag, startPoint x: 76, startPoint y: 151, endPoint x: 108, endPoint y: 152, distance: 32.0
type input "100"
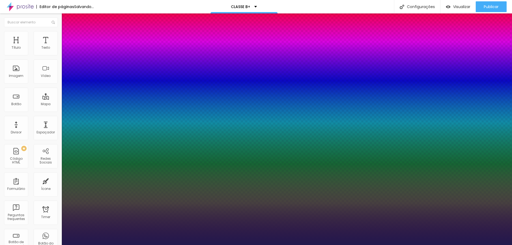
type input "1"
type input "9"
type input "1"
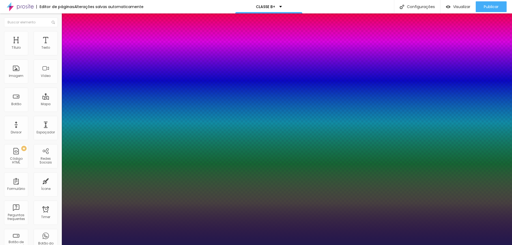
type input "90"
type input "1"
type input "90"
click at [262, 244] on div at bounding box center [256, 245] width 512 height 0
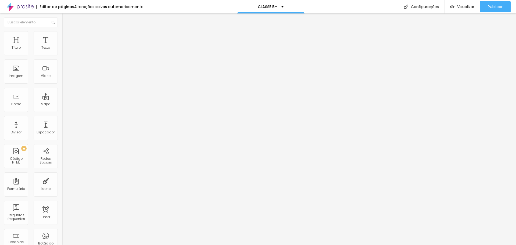
click at [64, 78] on icon "button" at bounding box center [65, 76] width 3 height 3
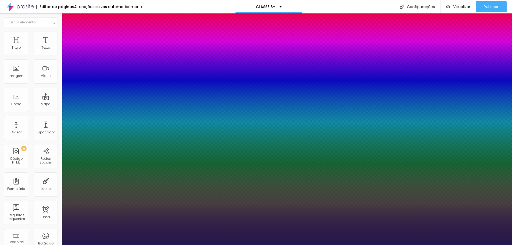
type input "1"
type input "88"
type input "1"
type input "87"
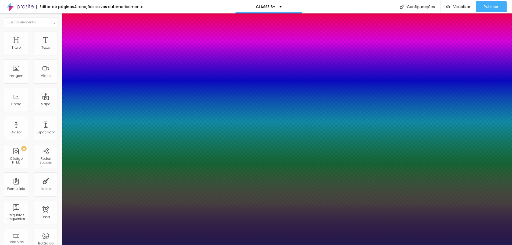
type input "87"
type input "1"
type input "86"
type input "1"
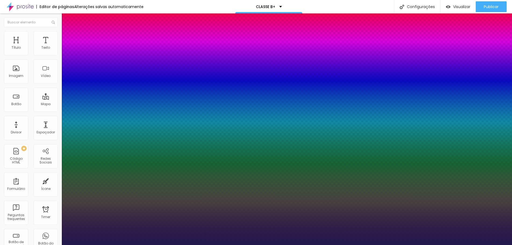
type input "87"
type input "1"
type input "88"
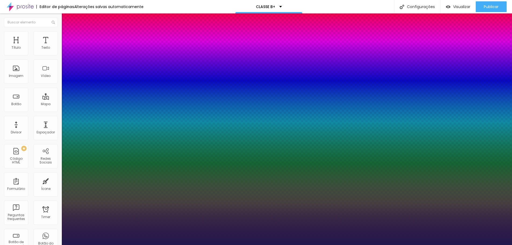
type input "1"
type input "89"
type input "1"
type input "89"
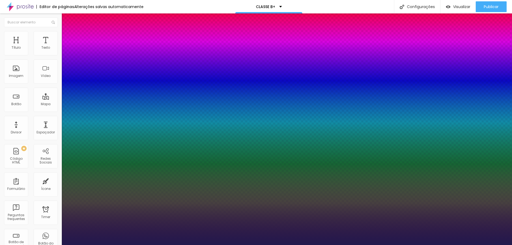
click at [269, 244] on div at bounding box center [256, 245] width 512 height 0
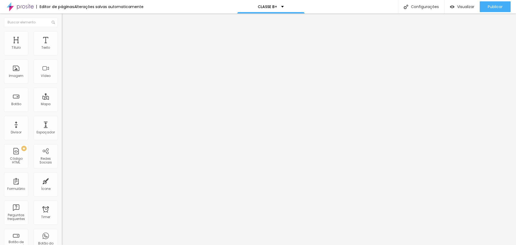
type input "53"
type input "74"
type input "126"
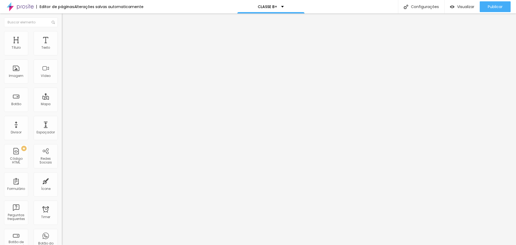
type input "126"
type input "131"
type input "136"
drag, startPoint x: 14, startPoint y: 53, endPoint x: 28, endPoint y: 57, distance: 14.5
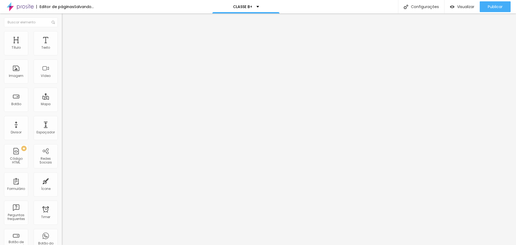
click at [62, 99] on input "range" at bounding box center [79, 101] width 35 height 4
drag, startPoint x: 28, startPoint y: 52, endPoint x: 25, endPoint y: 53, distance: 3.9
click at [62, 99] on input "range" at bounding box center [79, 101] width 35 height 4
drag, startPoint x: 26, startPoint y: 52, endPoint x: 21, endPoint y: 53, distance: 4.8
click at [62, 99] on input "range" at bounding box center [79, 101] width 35 height 4
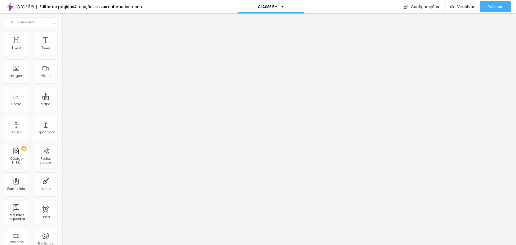
click at [62, 34] on li "Avançado" at bounding box center [93, 33] width 62 height 5
drag, startPoint x: 15, startPoint y: 53, endPoint x: 0, endPoint y: 58, distance: 15.7
click at [62, 99] on input "range" at bounding box center [79, 101] width 35 height 4
drag, startPoint x: 15, startPoint y: 63, endPoint x: 4, endPoint y: 76, distance: 16.2
click at [62, 175] on input "range" at bounding box center [79, 177] width 35 height 4
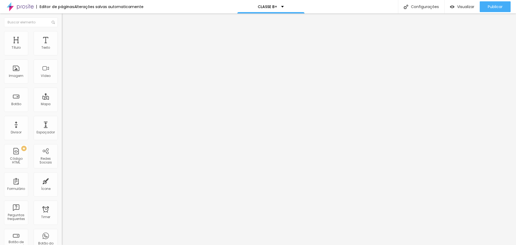
click at [67, 32] on span "Estilo" at bounding box center [71, 29] width 8 height 5
click at [67, 37] on span "Estilo" at bounding box center [71, 35] width 8 height 5
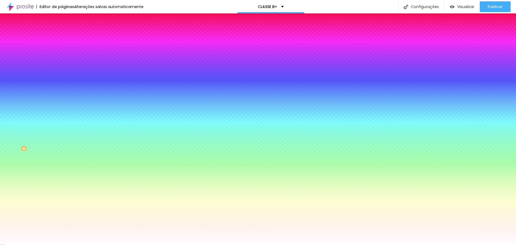
drag, startPoint x: 13, startPoint y: 66, endPoint x: 0, endPoint y: 71, distance: 13.7
click at [62, 119] on input "range" at bounding box center [79, 121] width 35 height 4
click at [64, 50] on icon "button" at bounding box center [66, 48] width 4 height 4
click at [67, 38] on span "Avançado" at bounding box center [76, 40] width 18 height 5
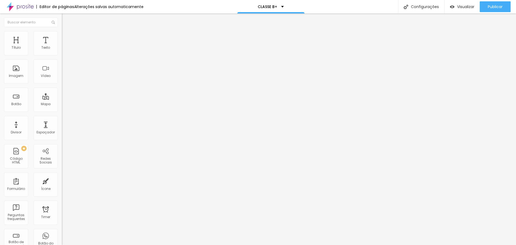
drag, startPoint x: 12, startPoint y: 53, endPoint x: 0, endPoint y: 64, distance: 16.2
click at [62, 104] on input "range" at bounding box center [79, 106] width 35 height 4
click at [357, 8] on span "Visualizar" at bounding box center [465, 7] width 17 height 4
click at [64, 78] on icon "button" at bounding box center [65, 76] width 3 height 3
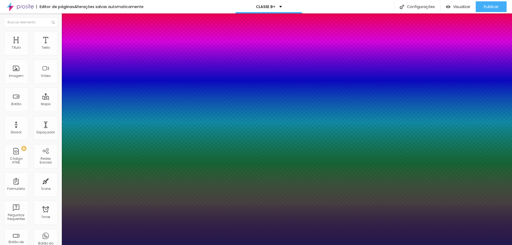
drag, startPoint x: 104, startPoint y: 153, endPoint x: 87, endPoint y: 163, distance: 19.4
click at [288, 244] on div at bounding box center [256, 245] width 512 height 0
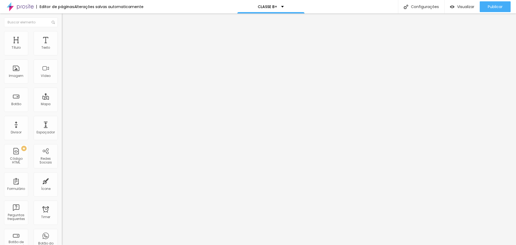
click at [62, 34] on li "Estilo" at bounding box center [93, 33] width 62 height 5
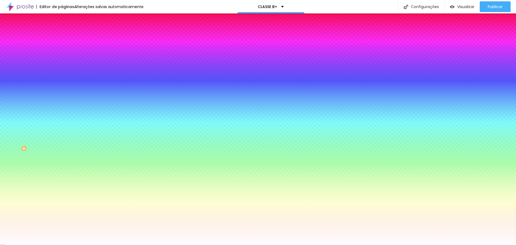
click at [62, 56] on span "Parallax" at bounding box center [68, 53] width 13 height 5
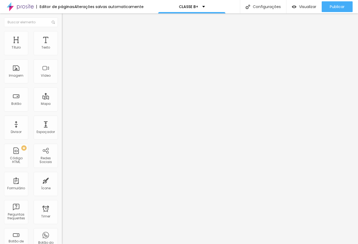
click at [62, 46] on span "Trocar imagem" at bounding box center [76, 44] width 29 height 5
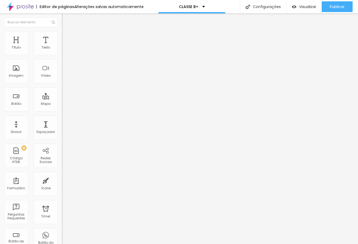
scroll to position [1021, 0]
click at [62, 45] on img at bounding box center [63, 43] width 3 height 3
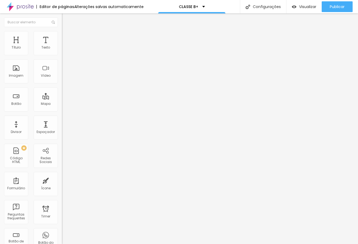
click at [62, 46] on span "Trocar imagem" at bounding box center [76, 44] width 29 height 5
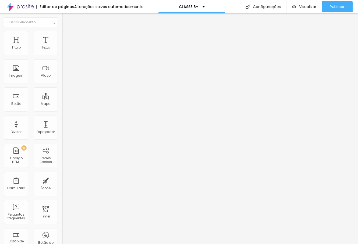
click at [62, 46] on span "Trocar imagem" at bounding box center [76, 44] width 29 height 5
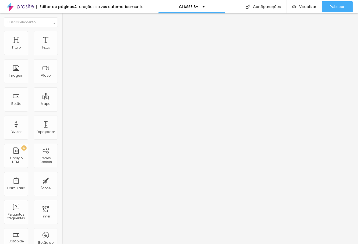
click at [62, 46] on span "Trocar imagem" at bounding box center [76, 44] width 29 height 5
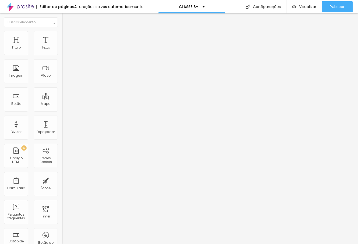
scroll to position [0, 0]
click at [62, 35] on li "Estilo" at bounding box center [93, 33] width 62 height 5
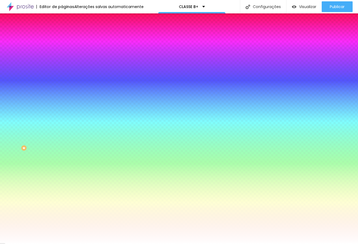
click at [62, 37] on li "Avançado" at bounding box center [93, 39] width 62 height 5
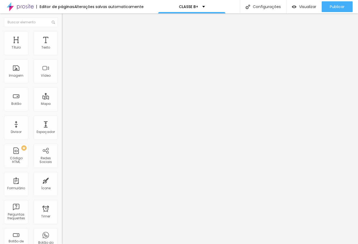
drag, startPoint x: 12, startPoint y: 54, endPoint x: 17, endPoint y: 54, distance: 4.6
click at [62, 104] on input "range" at bounding box center [79, 106] width 35 height 4
drag, startPoint x: 12, startPoint y: 63, endPoint x: 8, endPoint y: 66, distance: 5.2
click at [62, 180] on input "range" at bounding box center [79, 182] width 35 height 4
click at [62, 104] on input "30" at bounding box center [73, 107] width 23 height 6
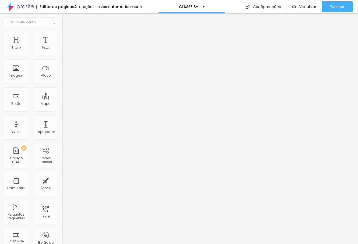
click at [62, 104] on input "30" at bounding box center [73, 107] width 23 height 6
click at [62, 70] on div "Editar Espaçador Conteúdo Avançado 5 px Tamanho" at bounding box center [93, 128] width 62 height 231
click at [62, 35] on li "Estilo" at bounding box center [93, 33] width 62 height 5
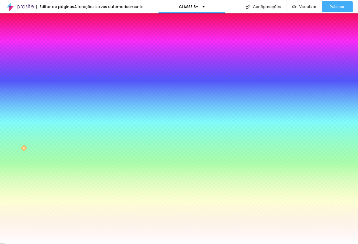
click at [62, 37] on li "Avançado" at bounding box center [93, 39] width 62 height 5
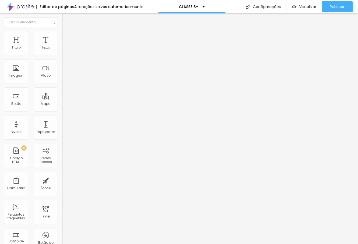
click at [62, 185] on input "0" at bounding box center [73, 188] width 23 height 6
click at [62, 84] on span "1:1 Quadrado" at bounding box center [72, 82] width 21 height 5
click at [62, 91] on span "Padrão" at bounding box center [68, 88] width 12 height 5
click at [62, 96] on span "Quadrado" at bounding box center [70, 93] width 17 height 5
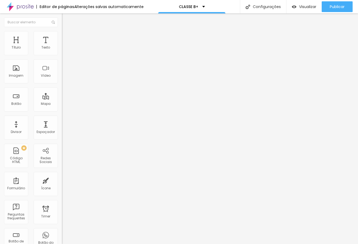
click at [62, 34] on li "Estilo" at bounding box center [93, 33] width 62 height 5
drag, startPoint x: 56, startPoint y: 58, endPoint x: 58, endPoint y: 61, distance: 3.8
click at [62, 55] on input "range" at bounding box center [79, 53] width 35 height 4
click at [62, 46] on span "Trocar imagem" at bounding box center [76, 44] width 29 height 5
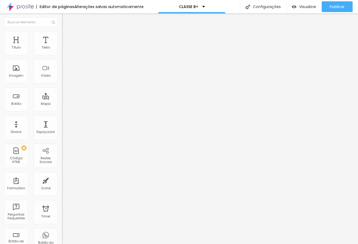
click at [66, 21] on img "button" at bounding box center [68, 19] width 4 height 4
click at [64, 50] on icon "button" at bounding box center [65, 48] width 3 height 3
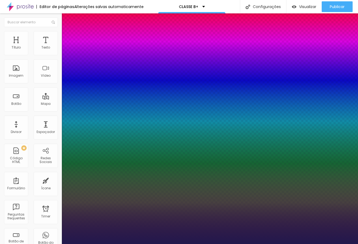
drag, startPoint x: 73, startPoint y: 92, endPoint x: 80, endPoint y: 92, distance: 7.3
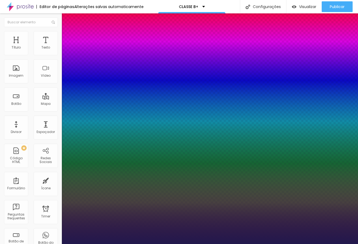
click at [200, 244] on div at bounding box center [179, 244] width 358 height 0
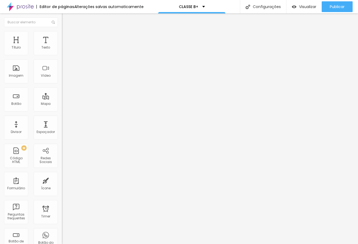
click at [67, 37] on span "Estilo" at bounding box center [71, 35] width 8 height 5
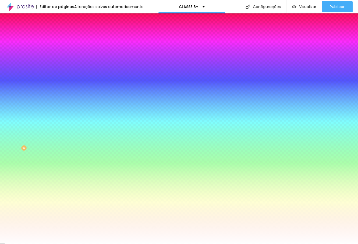
click at [67, 38] on span "Avançado" at bounding box center [76, 40] width 18 height 5
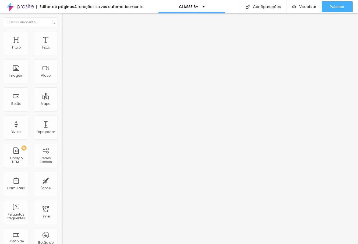
drag, startPoint x: 35, startPoint y: 53, endPoint x: 33, endPoint y: 56, distance: 3.1
click at [62, 104] on input "range" at bounding box center [79, 106] width 35 height 4
click at [62, 180] on input "range" at bounding box center [79, 182] width 35 height 4
click at [62, 185] on input "0" at bounding box center [73, 188] width 23 height 6
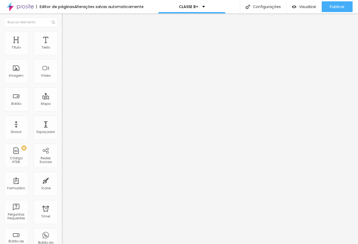
click at [62, 185] on input "0" at bounding box center [73, 188] width 23 height 6
click at [62, 35] on li "Avançado" at bounding box center [93, 33] width 62 height 5
click at [62, 189] on div "ID Html" at bounding box center [93, 195] width 62 height 13
click at [64, 78] on icon "button" at bounding box center [65, 76] width 3 height 3
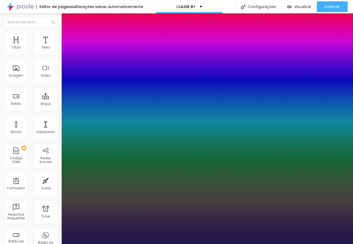
click at [199, 244] on div at bounding box center [176, 244] width 353 height 0
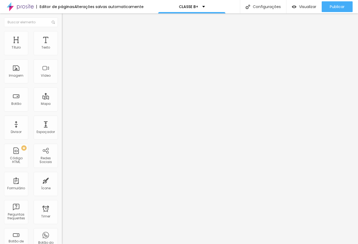
click at [64, 50] on icon "button" at bounding box center [65, 48] width 3 height 3
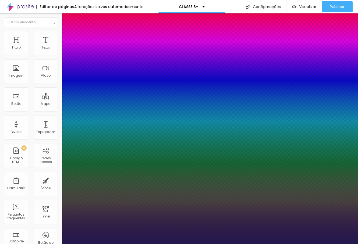
click at [167, 244] on div at bounding box center [179, 244] width 358 height 0
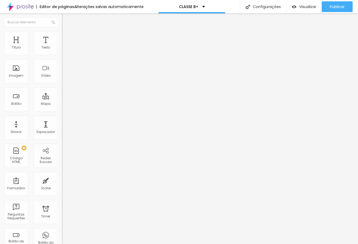
click at [64, 49] on icon "button" at bounding box center [65, 48] width 2 height 2
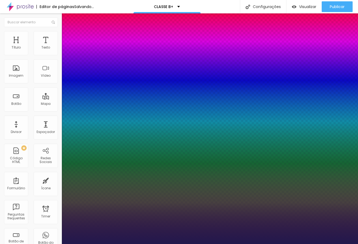
click at [245, 244] on div at bounding box center [179, 244] width 358 height 0
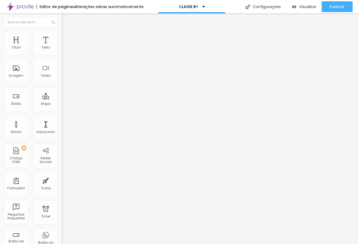
click at [65, 44] on icon "button" at bounding box center [66, 43] width 2 height 4
click at [64, 49] on icon "button" at bounding box center [65, 48] width 2 height 2
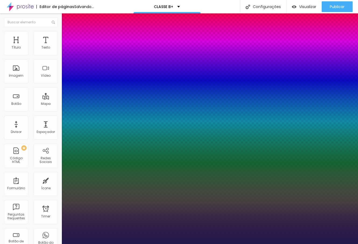
drag, startPoint x: 72, startPoint y: 92, endPoint x: 78, endPoint y: 93, distance: 5.7
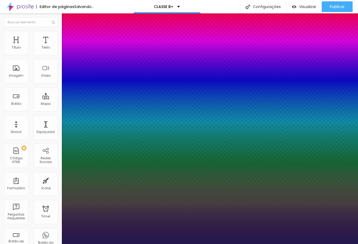
click at [252, 244] on div at bounding box center [179, 244] width 358 height 0
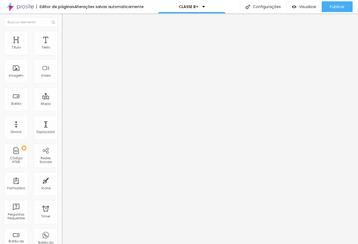
click at [62, 35] on li "Estilo" at bounding box center [93, 33] width 62 height 5
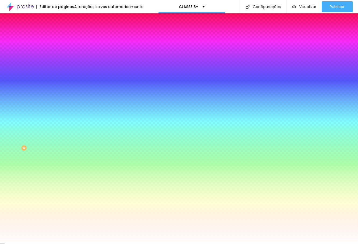
click at [62, 37] on li "Avançado" at bounding box center [93, 39] width 62 height 5
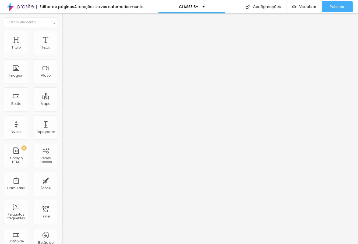
drag, startPoint x: 23, startPoint y: 52, endPoint x: 4, endPoint y: 58, distance: 19.7
click at [62, 104] on input "range" at bounding box center [79, 106] width 35 height 4
click at [62, 35] on li "Estilo" at bounding box center [93, 33] width 62 height 5
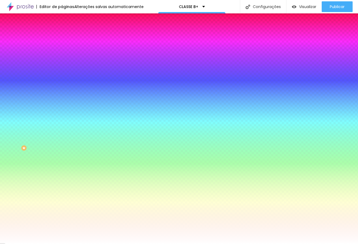
click at [62, 37] on li "Avançado" at bounding box center [93, 39] width 62 height 5
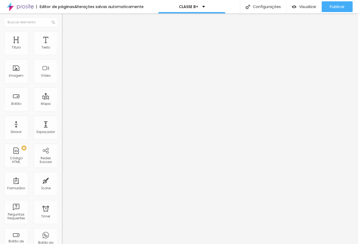
click at [67, 36] on span "Estilo" at bounding box center [71, 35] width 8 height 5
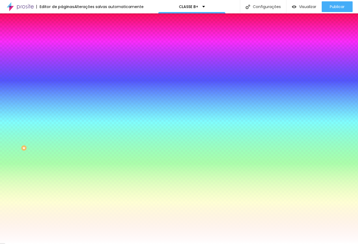
click at [67, 38] on span "Avançado" at bounding box center [76, 40] width 18 height 5
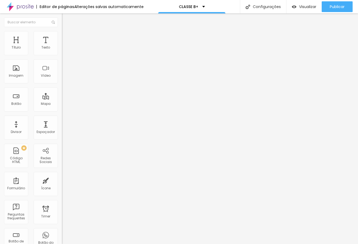
drag, startPoint x: 12, startPoint y: 63, endPoint x: 7, endPoint y: 64, distance: 5.7
click at [62, 180] on input "range" at bounding box center [79, 182] width 35 height 4
drag, startPoint x: 33, startPoint y: 52, endPoint x: 32, endPoint y: 55, distance: 2.8
click at [62, 104] on input "range" at bounding box center [79, 106] width 35 height 4
click at [62, 23] on button "Editar Coluna" at bounding box center [93, 19] width 62 height 12
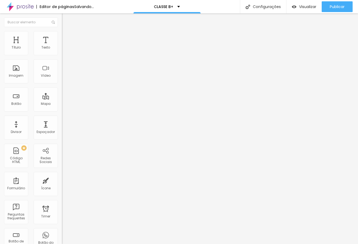
click at [66, 19] on img "button" at bounding box center [68, 19] width 4 height 4
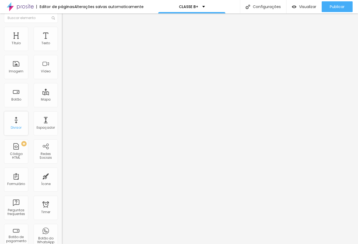
scroll to position [0, 0]
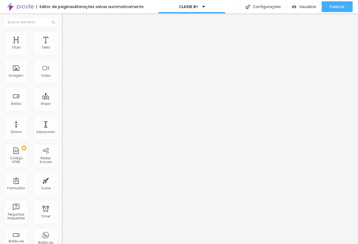
click at [62, 46] on span "Adicionar imagem" at bounding box center [79, 44] width 35 height 5
click at [67, 37] on span "Estilo" at bounding box center [71, 35] width 8 height 5
drag, startPoint x: 56, startPoint y: 57, endPoint x: 29, endPoint y: 60, distance: 27.5
click at [62, 55] on input "range" at bounding box center [79, 53] width 35 height 4
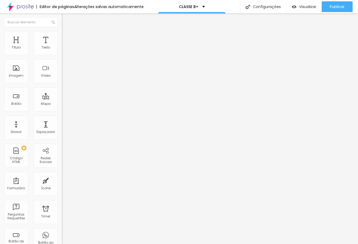
drag, startPoint x: 12, startPoint y: 69, endPoint x: 33, endPoint y: 73, distance: 21.6
click at [62, 118] on input "range" at bounding box center [79, 120] width 35 height 4
click at [62, 31] on img at bounding box center [64, 28] width 5 height 5
click at [62, 46] on div "Adicionar imagem" at bounding box center [93, 44] width 62 height 4
click at [62, 46] on span "Adicionar imagem" at bounding box center [79, 44] width 35 height 5
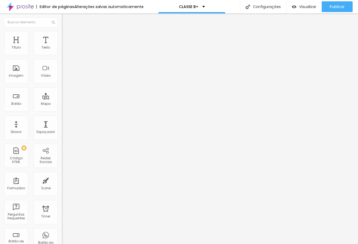
scroll to position [1236, 0]
click at [67, 37] on span "Estilo" at bounding box center [71, 35] width 8 height 5
click at [62, 118] on input "range" at bounding box center [79, 120] width 35 height 4
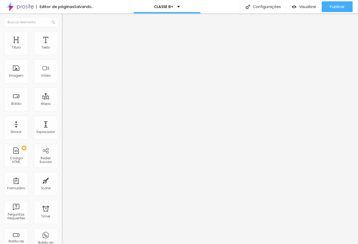
click at [67, 38] on span "Avançado" at bounding box center [76, 40] width 18 height 5
click at [62, 31] on li "Conteúdo" at bounding box center [93, 28] width 62 height 5
click at [62, 84] on span "Original" at bounding box center [68, 82] width 13 height 5
click at [62, 91] on span "Padrão" at bounding box center [68, 88] width 12 height 5
click at [62, 96] on span "Quadrado" at bounding box center [70, 93] width 17 height 5
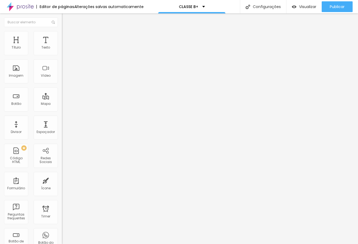
click at [62, 46] on span "Trocar imagem" at bounding box center [76, 44] width 29 height 5
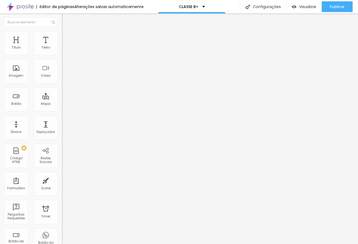
click at [66, 20] on div "Editar Coluna" at bounding box center [82, 19] width 33 height 4
click at [62, 46] on span "Adicionar imagem" at bounding box center [79, 44] width 35 height 5
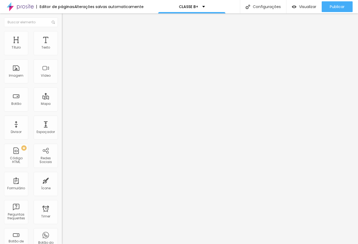
click at [67, 37] on span "Estilo" at bounding box center [71, 35] width 8 height 5
drag, startPoint x: 55, startPoint y: 58, endPoint x: 10, endPoint y: 66, distance: 45.8
click at [62, 55] on input "range" at bounding box center [79, 53] width 35 height 4
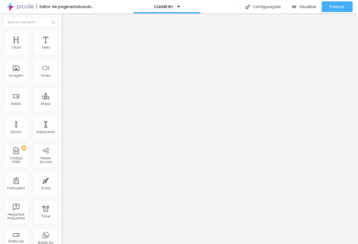
drag, startPoint x: 13, startPoint y: 68, endPoint x: 39, endPoint y: 70, distance: 25.6
click at [62, 118] on input "range" at bounding box center [79, 120] width 35 height 4
click at [67, 32] on span "Conteúdo" at bounding box center [75, 29] width 17 height 5
click at [62, 84] on span "Original" at bounding box center [68, 82] width 13 height 5
click at [62, 35] on li "Estilo" at bounding box center [93, 33] width 62 height 5
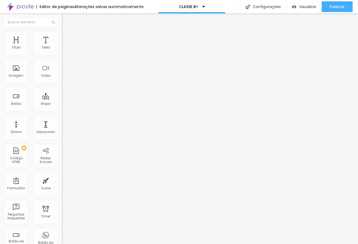
drag, startPoint x: 9, startPoint y: 59, endPoint x: 22, endPoint y: 61, distance: 13.3
click at [62, 55] on input "range" at bounding box center [79, 53] width 35 height 4
click at [34, 120] on div "Espaçador" at bounding box center [46, 128] width 24 height 24
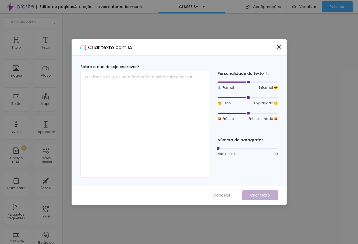
click at [277, 49] on icon "close" at bounding box center [278, 47] width 4 height 4
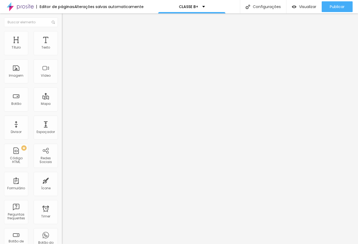
drag, startPoint x: 45, startPoint y: 113, endPoint x: 20, endPoint y: 119, distance: 26.3
click at [62, 127] on input "range" at bounding box center [79, 129] width 35 height 4
click at [66, 19] on img "button" at bounding box center [68, 19] width 4 height 4
click at [66, 20] on div "Editar Coluna" at bounding box center [82, 19] width 33 height 4
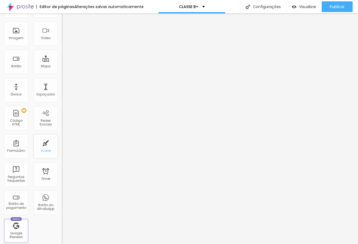
scroll to position [0, 0]
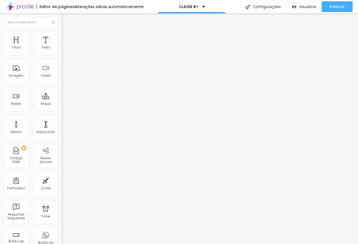
click at [65, 49] on span "Trocar icone" at bounding box center [77, 47] width 24 height 5
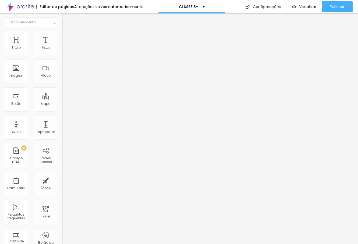
drag, startPoint x: 23, startPoint y: 98, endPoint x: 20, endPoint y: 101, distance: 4.2
click at [62, 62] on input "range" at bounding box center [79, 60] width 35 height 4
click at [62, 33] on img at bounding box center [64, 33] width 5 height 5
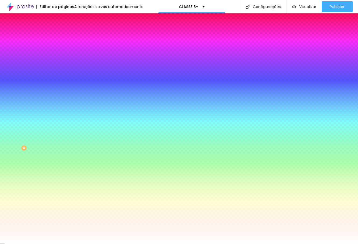
drag, startPoint x: 20, startPoint y: 91, endPoint x: -11, endPoint y: 94, distance: 31.1
click at [62, 149] on input "range" at bounding box center [79, 151] width 35 height 4
click at [62, 37] on img at bounding box center [64, 39] width 5 height 5
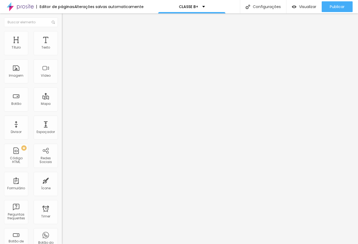
drag, startPoint x: 16, startPoint y: 63, endPoint x: 2, endPoint y: 64, distance: 13.8
click at [62, 180] on input "range" at bounding box center [79, 182] width 35 height 4
drag, startPoint x: 15, startPoint y: 53, endPoint x: 6, endPoint y: 56, distance: 9.6
click at [62, 104] on input "range" at bounding box center [79, 106] width 35 height 4
click at [65, 49] on span "Trocar icone" at bounding box center [77, 47] width 24 height 5
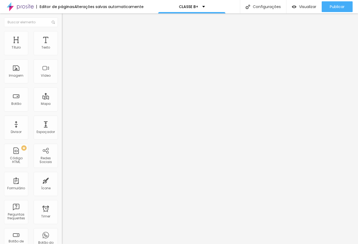
scroll to position [144, 211]
click at [66, 49] on span "Trocar icone" at bounding box center [78, 47] width 24 height 5
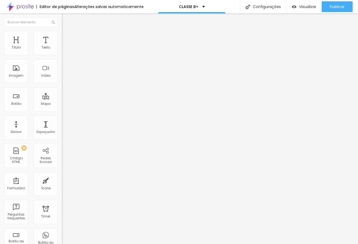
click at [62, 80] on button "button" at bounding box center [66, 77] width 8 height 6
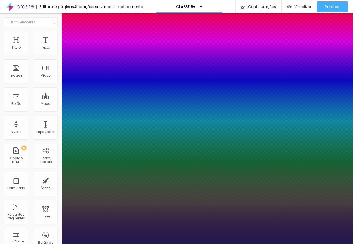
drag, startPoint x: 74, startPoint y: 153, endPoint x: 78, endPoint y: 152, distance: 4.1
click at [152, 244] on div at bounding box center [176, 244] width 353 height 0
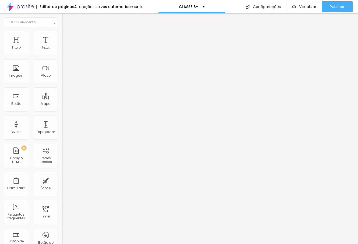
click at [84, 45] on span "H1" at bounding box center [85, 43] width 3 height 5
click at [62, 132] on input "32" at bounding box center [73, 135] width 23 height 6
click at [64, 77] on icon "button" at bounding box center [65, 76] width 2 height 2
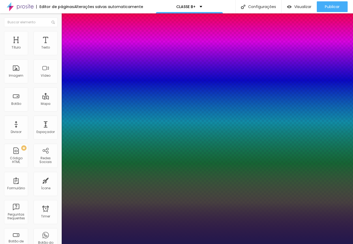
click at [204, 244] on div at bounding box center [176, 244] width 353 height 0
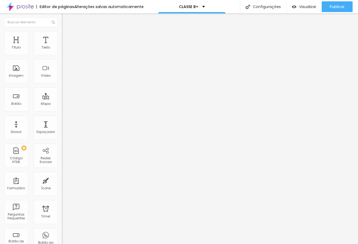
click at [64, 78] on icon "button" at bounding box center [65, 76] width 3 height 3
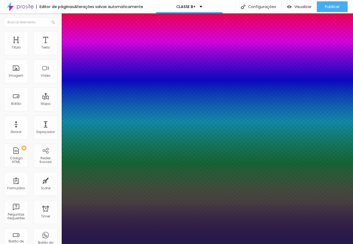
click at [245, 244] on div at bounding box center [176, 244] width 353 height 0
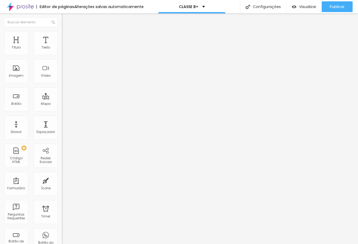
click at [62, 32] on img at bounding box center [64, 33] width 5 height 5
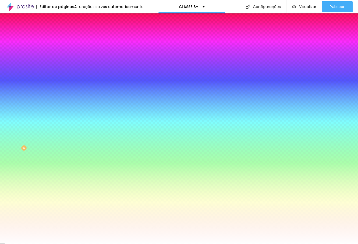
click at [66, 20] on img "button" at bounding box center [68, 19] width 4 height 4
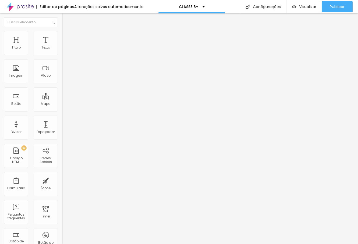
click at [65, 49] on span "Trocar icone" at bounding box center [77, 47] width 24 height 5
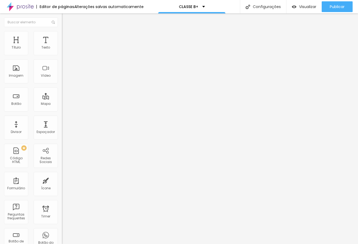
click at [62, 50] on input "“Quero garantir minha data”" at bounding box center [94, 47] width 64 height 5
paste input "Solicitar mais detalhes"
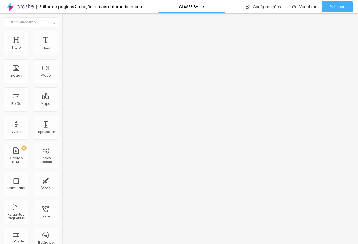
click at [66, 19] on img "button" at bounding box center [68, 19] width 4 height 4
click at [62, 86] on div "Proporção 4:3 Standard Ultrawide 21:9 Wide 16:9 Standard 4:3 Vertical 1 3:4 Ver…" at bounding box center [93, 85] width 62 height 24
click at [62, 80] on span "4:3 Standard" at bounding box center [73, 78] width 22 height 5
click at [62, 95] on span "Vertical 1" at bounding box center [69, 93] width 14 height 5
click at [62, 87] on span "Wide" at bounding box center [66, 84] width 8 height 5
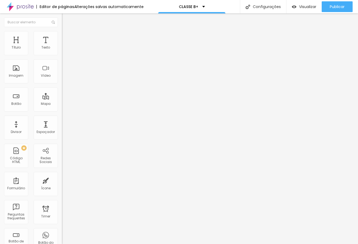
click at [62, 84] on span "Ultrawide" at bounding box center [69, 81] width 15 height 5
click at [62, 80] on span "21:9 Ultrawide" at bounding box center [73, 78] width 22 height 5
click at [62, 95] on span "Vertical 1" at bounding box center [69, 93] width 14 height 5
click at [62, 98] on span "Vertical 2" at bounding box center [69, 96] width 15 height 5
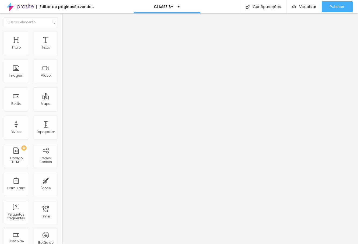
click at [76, 93] on span "3:4" at bounding box center [78, 91] width 5 height 5
click at [62, 90] on span "Standard" at bounding box center [70, 87] width 16 height 5
click at [62, 87] on span "Wide" at bounding box center [66, 84] width 8 height 5
click at [62, 84] on span "Ultrawide" at bounding box center [69, 81] width 15 height 5
click at [62, 89] on span "Wide" at bounding box center [66, 86] width 8 height 5
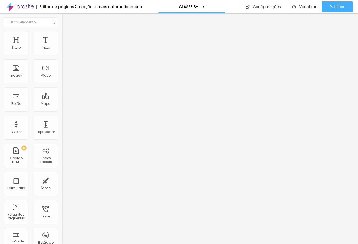
click at [62, 91] on div "Standard 4:3" at bounding box center [93, 89] width 62 height 3
click at [62, 50] on input "text" at bounding box center [94, 47] width 64 height 5
paste input "https://youtu.be/npe4ssRwEpE"
click at [62, 53] on img at bounding box center [64, 51] width 4 height 4
click at [67, 37] on span "Estilo" at bounding box center [71, 35] width 8 height 5
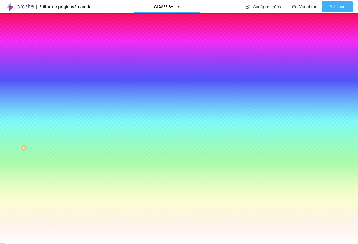
drag, startPoint x: 14, startPoint y: 66, endPoint x: -10, endPoint y: 71, distance: 24.8
click at [62, 119] on input "range" at bounding box center [79, 121] width 35 height 4
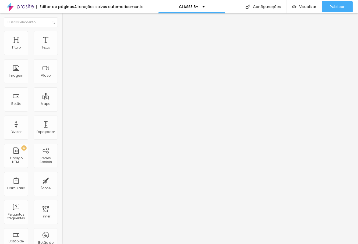
click at [67, 37] on span "Estilo" at bounding box center [71, 35] width 8 height 5
drag, startPoint x: 56, startPoint y: 59, endPoint x: 51, endPoint y: 64, distance: 7.2
click at [62, 55] on input "range" at bounding box center [79, 53] width 35 height 4
click at [62, 37] on li "Avançado" at bounding box center [93, 39] width 62 height 5
drag, startPoint x: 16, startPoint y: 64, endPoint x: 139, endPoint y: 65, distance: 123.6
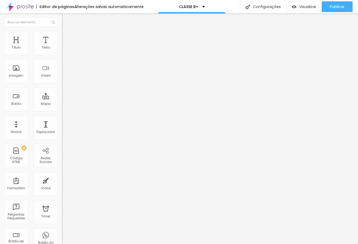
click at [96, 180] on input "range" at bounding box center [79, 182] width 35 height 4
drag, startPoint x: 15, startPoint y: 53, endPoint x: -25, endPoint y: 61, distance: 41.2
click at [62, 104] on input "range" at bounding box center [79, 106] width 35 height 4
click at [62, 34] on img at bounding box center [64, 33] width 5 height 5
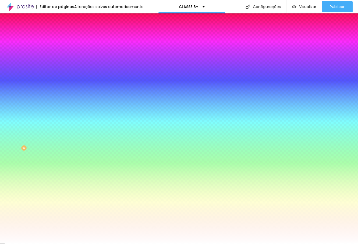
click at [62, 31] on img at bounding box center [64, 28] width 5 height 5
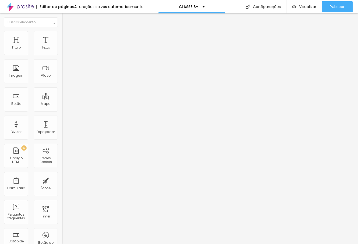
click at [62, 49] on img at bounding box center [64, 47] width 4 height 4
click at [67, 37] on span "Estilo" at bounding box center [71, 35] width 8 height 5
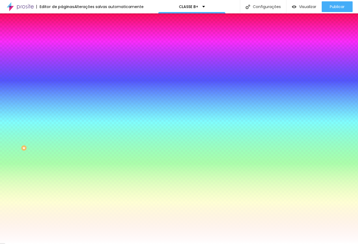
drag, startPoint x: 12, startPoint y: 66, endPoint x: -28, endPoint y: 70, distance: 40.5
click at [62, 119] on input "range" at bounding box center [79, 121] width 35 height 4
click at [67, 38] on span "Avançado" at bounding box center [76, 40] width 18 height 5
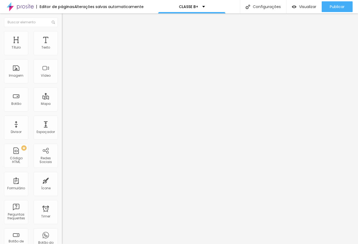
drag, startPoint x: 13, startPoint y: 52, endPoint x: -17, endPoint y: 63, distance: 31.4
click at [62, 104] on input "range" at bounding box center [79, 106] width 35 height 4
click at [62, 34] on img at bounding box center [64, 33] width 5 height 5
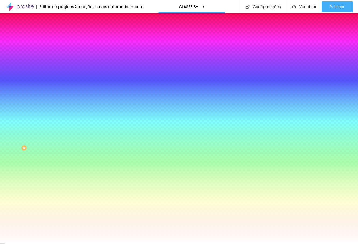
click at [62, 37] on img at bounding box center [64, 39] width 5 height 5
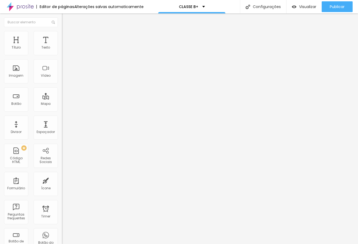
click at [62, 35] on li "Estilo" at bounding box center [93, 33] width 62 height 5
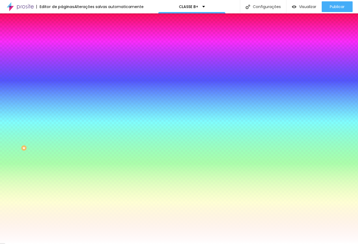
click at [62, 42] on li "Avançado" at bounding box center [93, 39] width 62 height 5
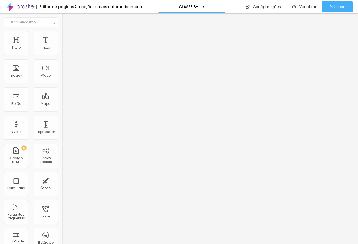
drag, startPoint x: 13, startPoint y: 62, endPoint x: 2, endPoint y: 63, distance: 11.6
click at [62, 180] on input "range" at bounding box center [79, 182] width 35 height 4
drag, startPoint x: 19, startPoint y: 54, endPoint x: 50, endPoint y: 54, distance: 31.4
click at [62, 104] on input "range" at bounding box center [79, 106] width 35 height 4
click at [62, 99] on input "range" at bounding box center [79, 101] width 35 height 4
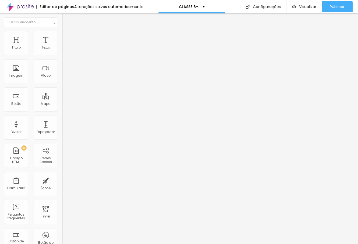
click at [62, 46] on span "Trocar imagem" at bounding box center [76, 44] width 29 height 5
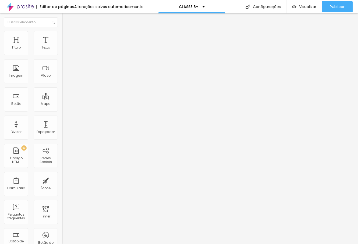
scroll to position [1074, 0]
click at [62, 46] on span "Trocar imagem" at bounding box center [76, 44] width 29 height 5
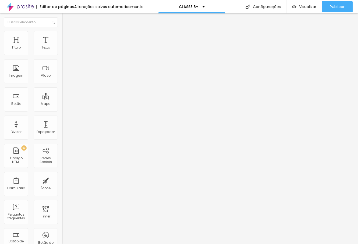
click at [62, 132] on input "100" at bounding box center [73, 135] width 23 height 6
click at [62, 46] on span "Trocar imagem" at bounding box center [76, 44] width 29 height 5
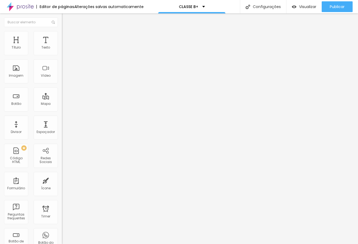
scroll to position [698, 0]
click at [62, 33] on img at bounding box center [64, 33] width 5 height 5
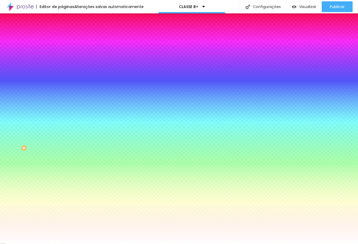
click at [62, 37] on img at bounding box center [64, 39] width 5 height 5
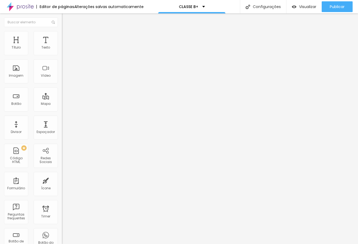
click at [62, 36] on ul "Conteúdo Estilo Avançado" at bounding box center [93, 34] width 62 height 16
click at [62, 31] on li "Conteúdo" at bounding box center [93, 28] width 62 height 5
click at [62, 35] on li "Estilo" at bounding box center [93, 33] width 62 height 5
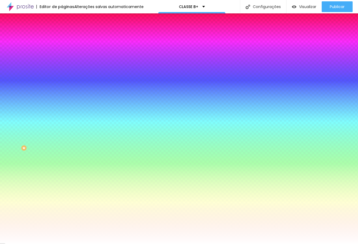
click at [62, 49] on span "Adicionar imagem" at bounding box center [79, 47] width 35 height 5
click at [66, 18] on img "button" at bounding box center [68, 19] width 4 height 4
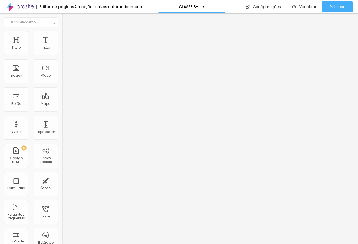
click at [62, 80] on button "button" at bounding box center [66, 77] width 8 height 6
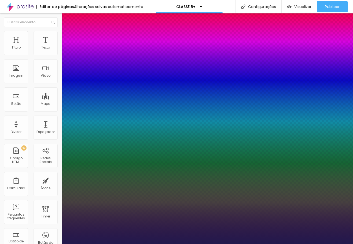
click at [218, 244] on div at bounding box center [176, 244] width 353 height 0
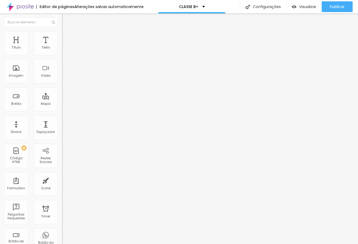
click at [62, 35] on li "Estilo" at bounding box center [93, 33] width 62 height 5
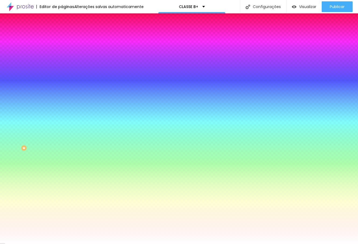
click at [66, 18] on img "button" at bounding box center [68, 19] width 4 height 4
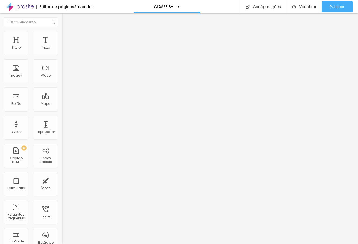
click at [62, 46] on span "Adicionar imagem" at bounding box center [79, 44] width 35 height 5
click at [62, 37] on ul "Conteúdo Estilo Avançado" at bounding box center [93, 34] width 62 height 16
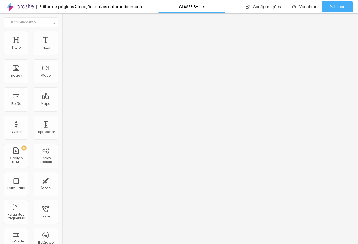
click at [62, 35] on img at bounding box center [64, 33] width 5 height 5
drag, startPoint x: 18, startPoint y: 69, endPoint x: 23, endPoint y: 74, distance: 7.0
click at [62, 118] on input "range" at bounding box center [79, 120] width 35 height 4
click at [67, 39] on span "Avançado" at bounding box center [76, 40] width 18 height 5
click at [62, 180] on input "range" at bounding box center [79, 182] width 35 height 4
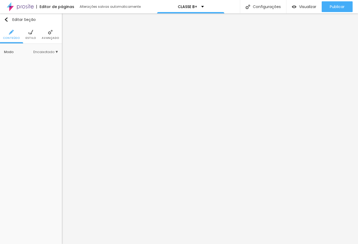
click at [30, 38] on span "Estilo" at bounding box center [31, 38] width 10 height 3
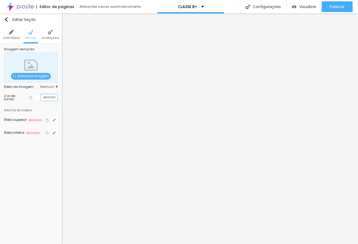
click at [45, 100] on input "#FFFFFF" at bounding box center [49, 97] width 17 height 7
paste input "C9A646"
type input "#C9A646"
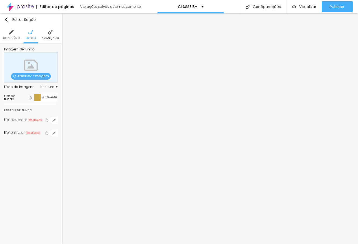
click at [14, 37] on span "Conteúdo" at bounding box center [11, 38] width 17 height 3
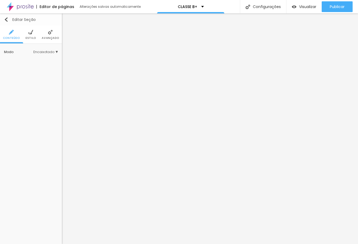
click at [10, 18] on div "Editar Seção" at bounding box center [20, 19] width 32 height 4
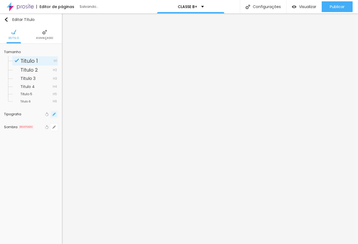
click at [56, 115] on button "button" at bounding box center [54, 115] width 8 height 8
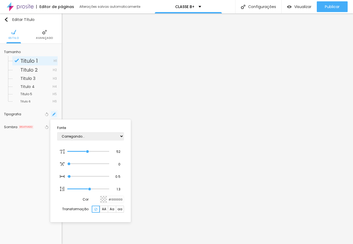
type input "1"
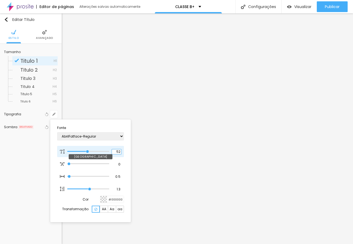
click at [118, 151] on input "52" at bounding box center [116, 152] width 9 height 5
type input "8"
type input "5"
type input "1"
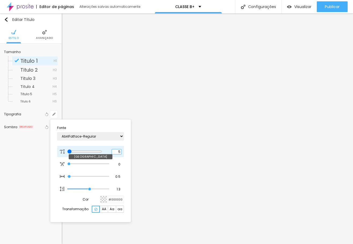
type input "55"
type input "1"
type input "55"
click at [145, 136] on div at bounding box center [176, 122] width 353 height 244
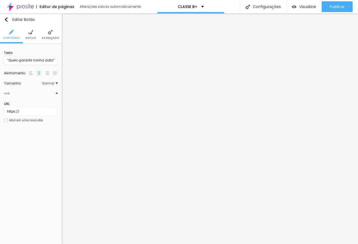
click at [31, 31] on img at bounding box center [30, 32] width 5 height 5
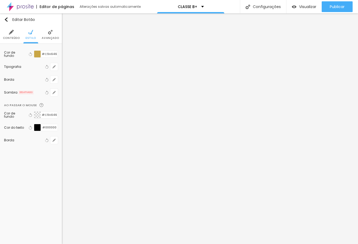
click at [51, 34] on img at bounding box center [50, 32] width 5 height 5
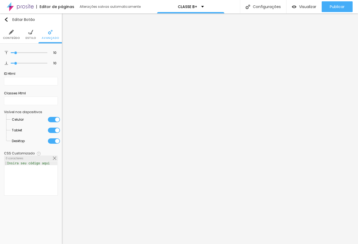
click at [11, 34] on img at bounding box center [11, 32] width 5 height 5
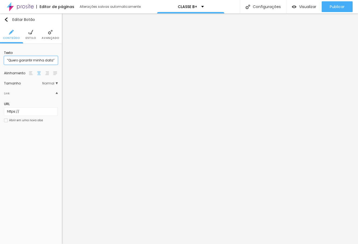
click at [38, 62] on input "“Quero garantir minha data”" at bounding box center [31, 60] width 54 height 9
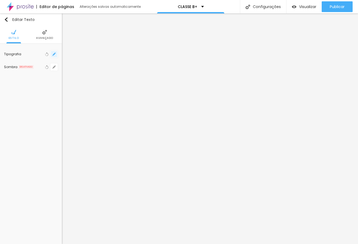
click at [56, 53] on button "button" at bounding box center [54, 54] width 8 height 8
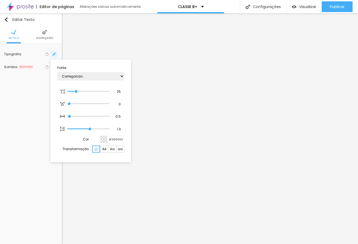
type input "1"
click at [118, 92] on input "25" at bounding box center [116, 91] width 9 height 5
type input "8"
type input "3"
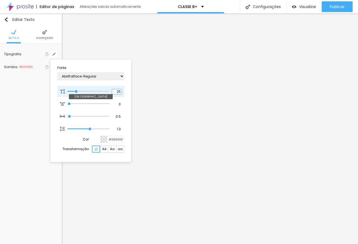
type input "1"
type input "32"
type input "1"
type input "32"
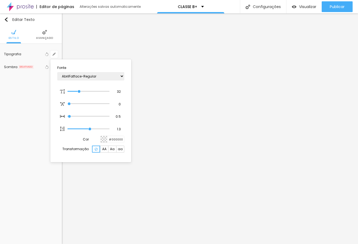
click at [217, 119] on div at bounding box center [179, 122] width 358 height 244
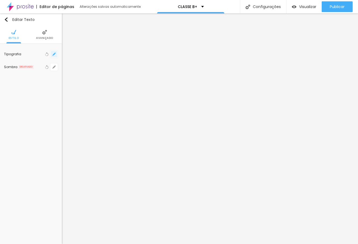
click at [55, 53] on icon "button" at bounding box center [55, 53] width 1 height 1
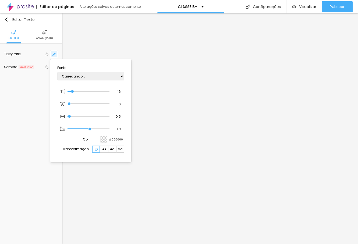
type input "1"
click at [120, 91] on input "16" at bounding box center [116, 91] width 9 height 5
type input "8"
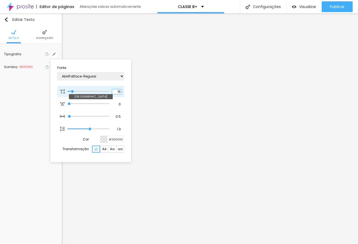
type input "1"
type input "18"
type input "1"
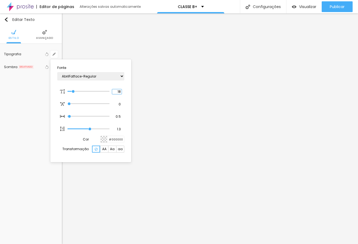
type input "18"
click at [149, 105] on div at bounding box center [179, 122] width 358 height 244
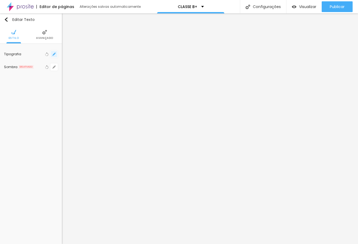
click at [54, 53] on icon "button" at bounding box center [54, 54] width 2 height 2
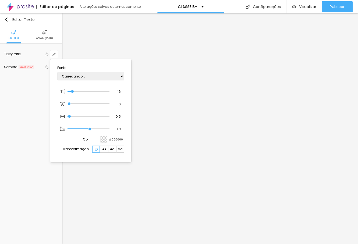
type input "1"
click at [118, 92] on input "16" at bounding box center [116, 91] width 9 height 5
type input "8"
type input "1"
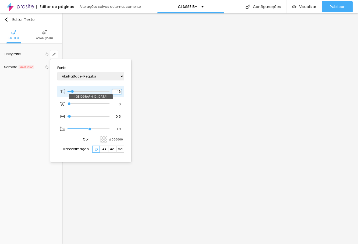
type input "1"
type input "18"
type input "1"
type input "18"
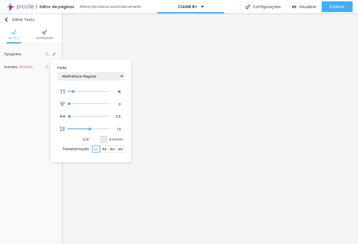
click at [225, 106] on div at bounding box center [179, 122] width 358 height 244
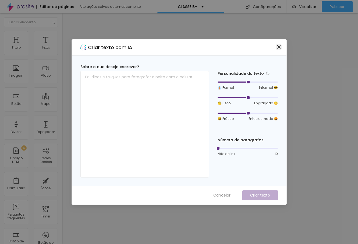
click at [278, 47] on icon "close" at bounding box center [278, 46] width 3 height 3
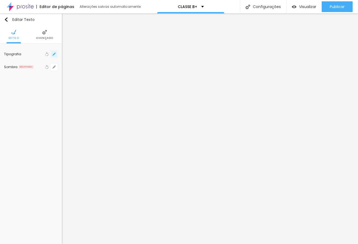
click at [55, 55] on icon "button" at bounding box center [53, 54] width 3 height 3
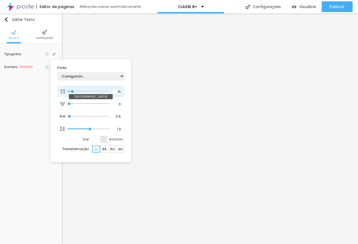
type input "1"
click at [119, 91] on input "16" at bounding box center [116, 91] width 9 height 5
type input "8"
type input "1"
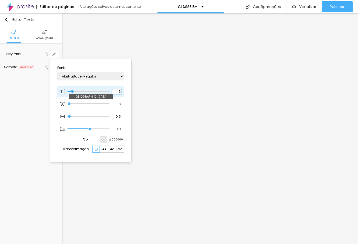
type input "1"
type input "18"
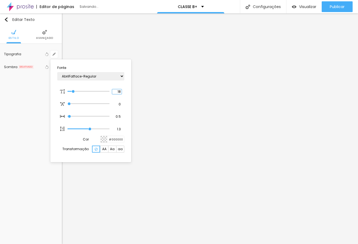
type input "1"
type input "18"
click at [289, 111] on div at bounding box center [179, 122] width 358 height 244
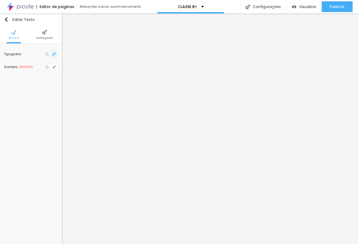
click at [54, 54] on icon "button" at bounding box center [54, 54] width 2 height 2
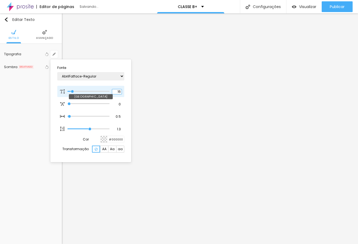
type input "1"
click at [120, 93] on input "16" at bounding box center [116, 91] width 9 height 5
type input "100"
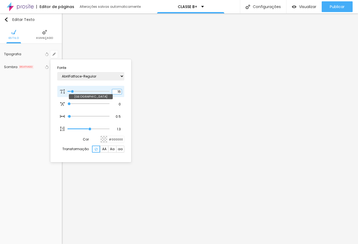
type input "1"
type input "100"
type input "1"
click at [120, 93] on input "100" at bounding box center [116, 91] width 9 height 5
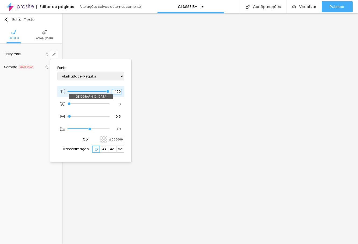
click at [118, 92] on input "100" at bounding box center [116, 91] width 9 height 5
type input "8"
type input "1"
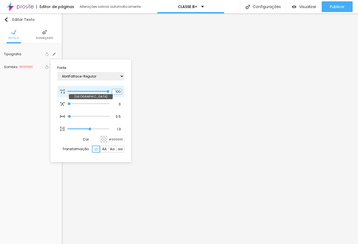
type input "1"
type input "18"
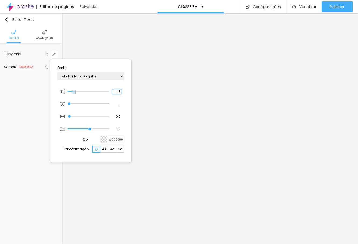
type input "1"
type input "18"
click at [205, 93] on div at bounding box center [179, 122] width 358 height 244
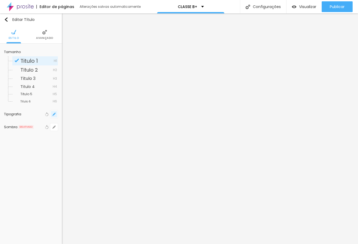
click at [55, 113] on icon "button" at bounding box center [55, 113] width 1 height 1
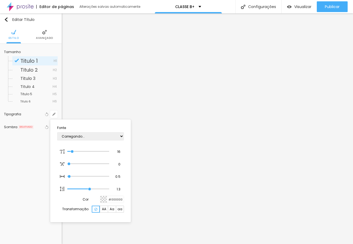
type input "1"
click at [120, 151] on input "16" at bounding box center [116, 152] width 9 height 5
type input "8"
type input "1"
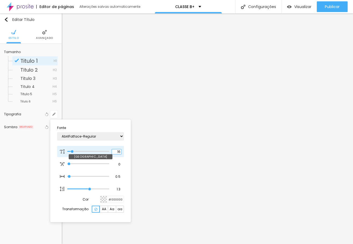
type input "1"
type input "18"
type input "1"
type input "18"
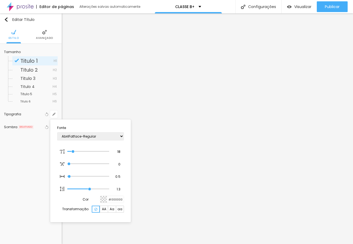
click at [161, 92] on div at bounding box center [176, 122] width 353 height 244
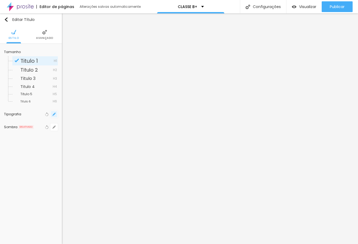
click at [53, 113] on icon "button" at bounding box center [53, 114] width 3 height 3
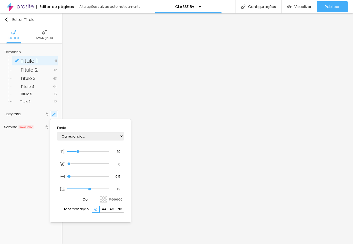
type input "1"
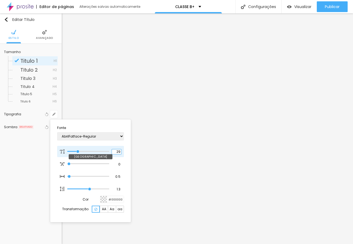
click at [116, 153] on input "29" at bounding box center [116, 152] width 9 height 5
type input "8"
type input "4"
type input "1"
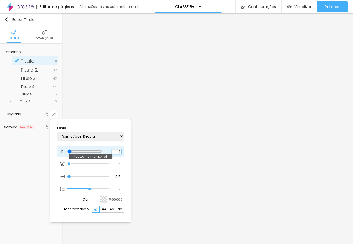
type input "8"
type input "1"
type input "8"
type input "1"
type input "48"
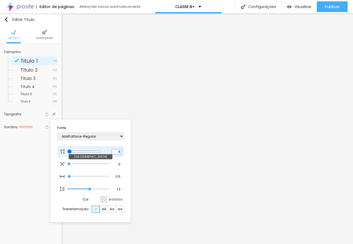
type input "48"
type input "1"
type input "48"
click at [147, 167] on div at bounding box center [176, 122] width 353 height 244
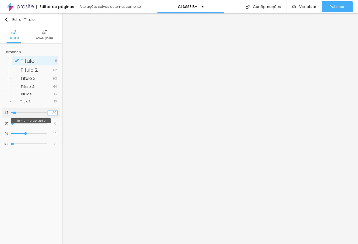
click at [55, 113] on input "20" at bounding box center [52, 113] width 9 height 5
type input "14"
type input "3"
type input "32"
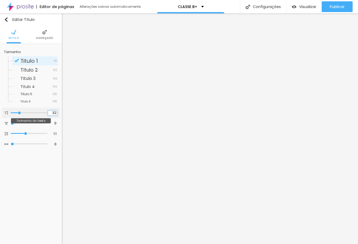
type input "32"
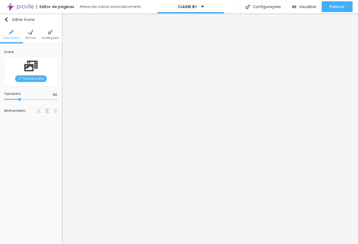
type input "48"
type input "54"
type input "56"
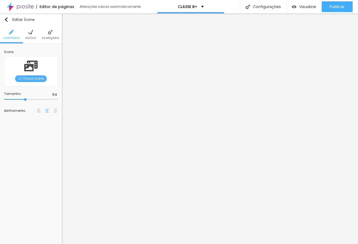
type input "56"
type input "60"
type input "62"
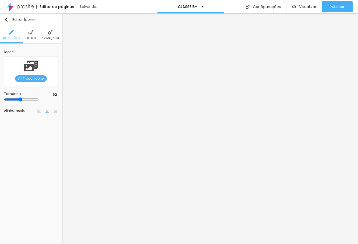
type input "68"
type input "72"
type input "74"
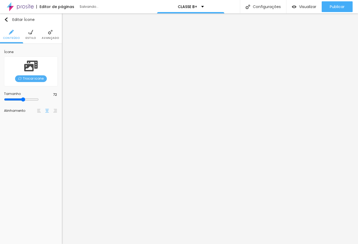
type input "74"
type input "76"
type input "78"
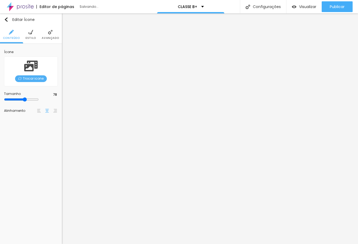
type input "80"
type input "82"
type input "84"
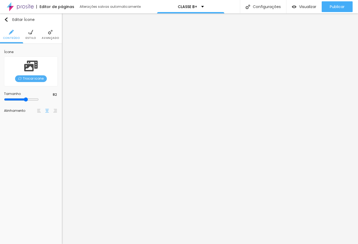
type input "84"
type input "90"
type input "92"
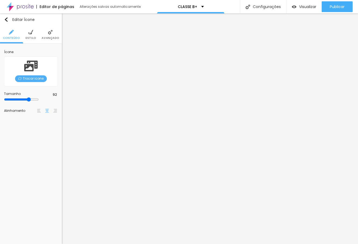
type input "90"
type input "88"
type input "84"
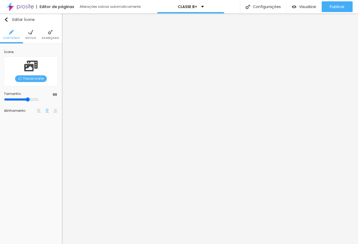
type input "84"
type input "78"
type input "76"
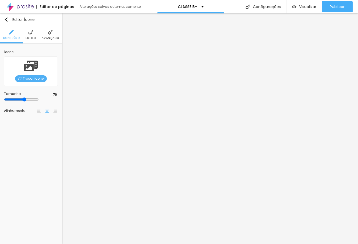
type input "78"
drag, startPoint x: 21, startPoint y: 100, endPoint x: 36, endPoint y: 100, distance: 15.0
type input "78"
click at [36, 100] on input "range" at bounding box center [21, 100] width 35 height 4
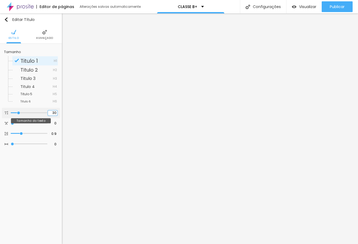
click at [54, 113] on input "30" at bounding box center [52, 113] width 9 height 5
type input "14"
type input "3"
type input "32"
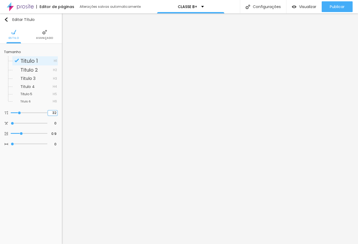
type input "32"
click at [54, 114] on icon "button" at bounding box center [54, 114] width 2 height 2
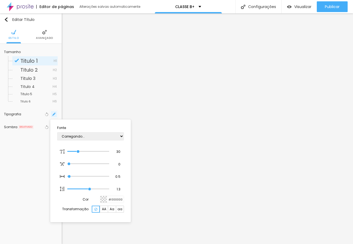
type input "1"
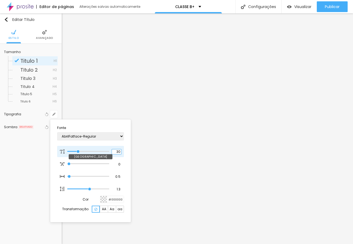
click at [120, 151] on input "30" at bounding box center [116, 152] width 9 height 5
type input "8"
type input "2"
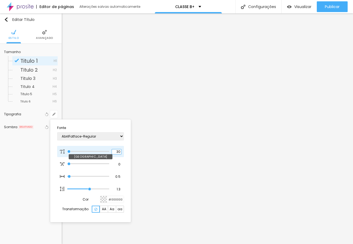
type input "1"
type input "24"
type input "1"
type input "24"
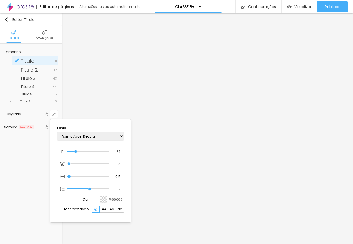
click at [212, 122] on div at bounding box center [176, 122] width 353 height 244
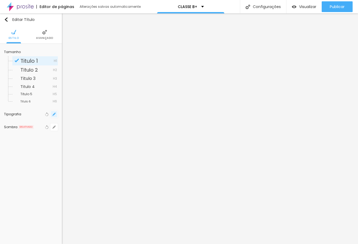
click at [55, 116] on icon "button" at bounding box center [53, 114] width 3 height 3
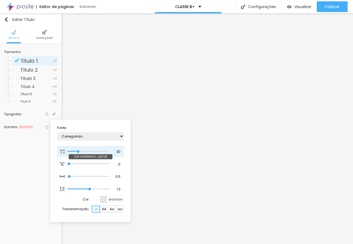
type input "1"
click at [117, 153] on input "30" at bounding box center [116, 152] width 9 height 5
type input "8"
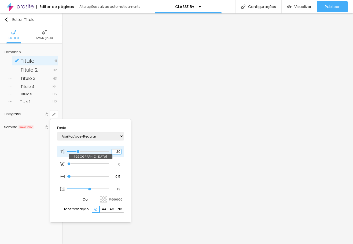
type input "2"
type input "1"
type input "24"
type input "1"
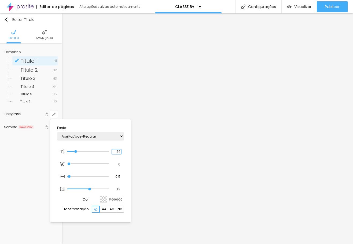
type input "24"
click at [269, 146] on div at bounding box center [176, 122] width 353 height 244
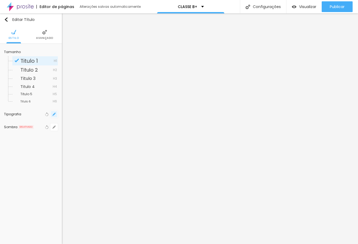
click at [53, 116] on icon "button" at bounding box center [53, 114] width 3 height 3
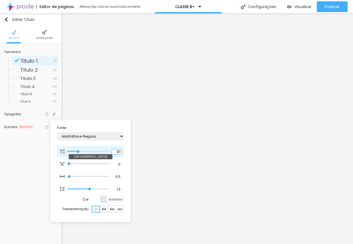
click at [119, 151] on input "30" at bounding box center [116, 152] width 9 height 5
type input "8"
type input "2"
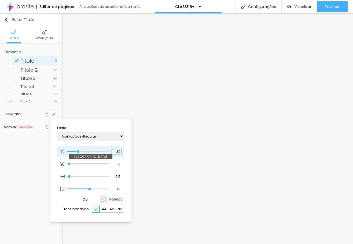
type input "1"
type input "24"
type input "1"
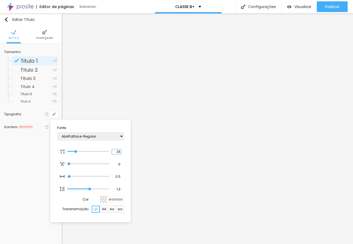
type input "24"
click at [211, 148] on div at bounding box center [176, 122] width 353 height 244
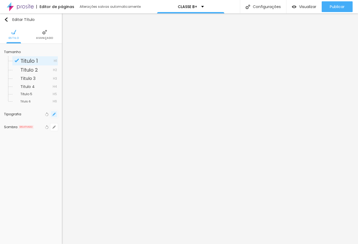
click at [56, 114] on button "button" at bounding box center [54, 115] width 8 height 8
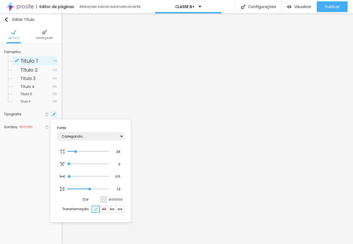
type input "1"
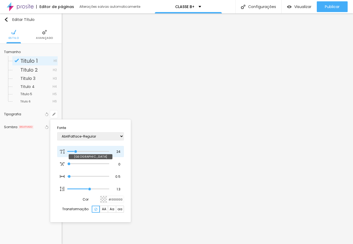
type input "29"
type input "1"
type input "8"
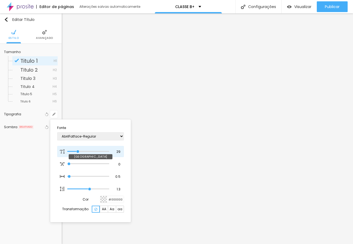
type input "1"
type input "14"
type input "1"
type input "16"
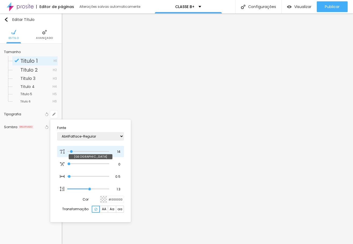
type input "16"
type input "1"
type input "27"
type input "1"
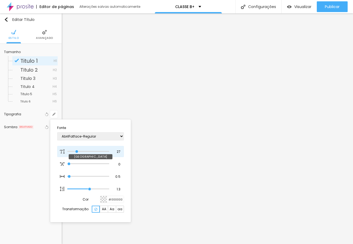
type input "30"
type input "1"
type input "31"
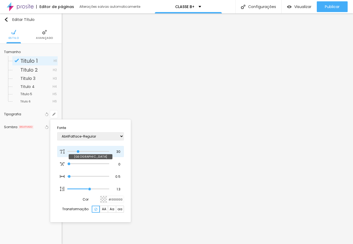
type input "1"
type input "28"
type input "1"
type input "25"
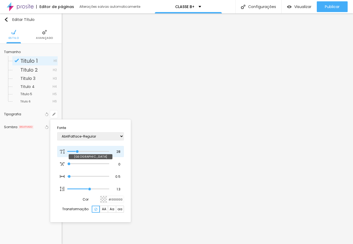
type input "25"
type input "1"
type input "20"
type input "1"
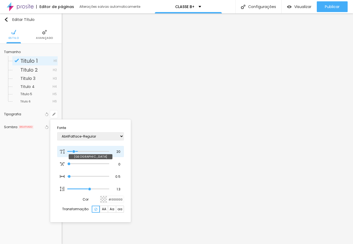
type input "15"
type input "1"
type input "12"
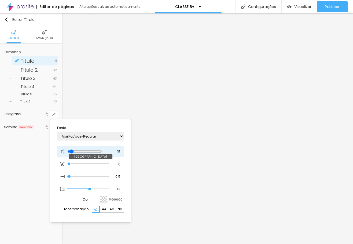
type input "1"
type input "11"
type input "1"
type input "10"
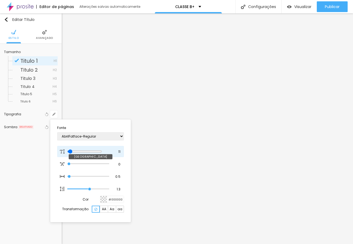
type input "10"
type input "1"
type input "9"
type input "1"
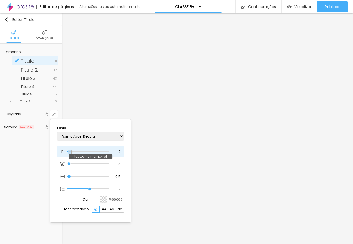
type input "24"
type input "1"
type input "65"
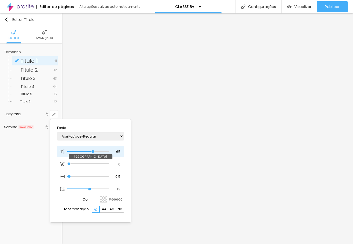
type input "1"
type input "40"
drag, startPoint x: 78, startPoint y: 150, endPoint x: 41, endPoint y: 153, distance: 36.9
click at [67, 153] on input "range" at bounding box center [88, 151] width 42 height 3
click at [172, 148] on div at bounding box center [176, 122] width 353 height 244
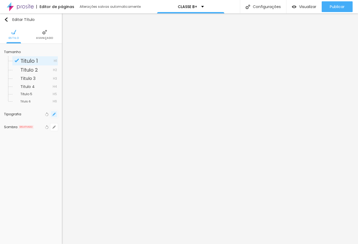
click at [55, 117] on button "button" at bounding box center [54, 115] width 8 height 8
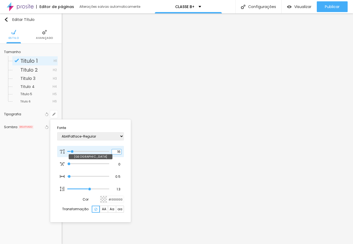
click at [118, 151] on input "16" at bounding box center [116, 152] width 9 height 5
click at [161, 157] on div at bounding box center [176, 122] width 353 height 244
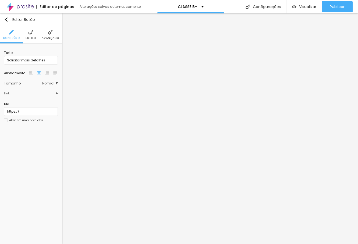
click at [26, 33] on li "Estilo" at bounding box center [31, 35] width 10 height 18
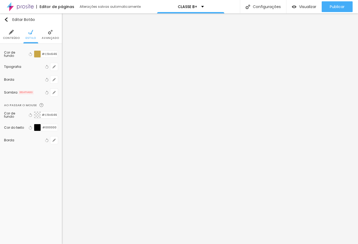
click at [9, 34] on img at bounding box center [11, 32] width 5 height 5
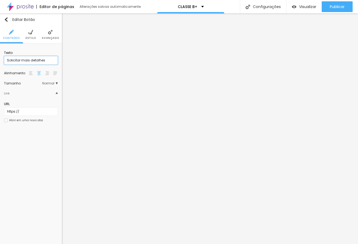
click at [32, 60] on input "Solicitar mais detalhes" at bounding box center [31, 60] width 54 height 9
paste input "Reservar minha data"
click at [33, 34] on img at bounding box center [30, 32] width 5 height 5
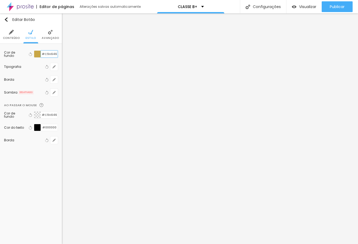
click at [50, 53] on input "#C9A646" at bounding box center [49, 54] width 17 height 7
click at [50, 127] on input "#000000" at bounding box center [49, 127] width 17 height 7
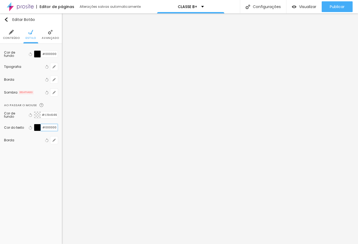
click at [50, 127] on input "#000000" at bounding box center [49, 127] width 17 height 7
paste input "C9A646"
click at [48, 183] on div "Editar Botão Conteúdo Estilo Avançado Cor de fundo Voltar ao padrão #000000 Tip…" at bounding box center [31, 128] width 62 height 231
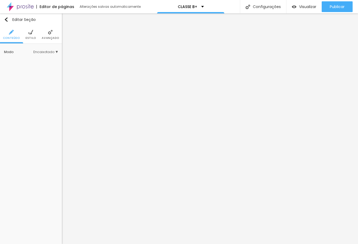
click at [30, 33] on img at bounding box center [30, 32] width 5 height 5
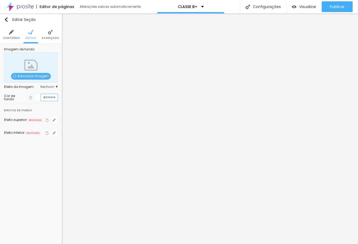
click at [51, 97] on input "#FFFFFF" at bounding box center [49, 97] width 17 height 7
click at [7, 20] on img "button" at bounding box center [6, 19] width 4 height 4
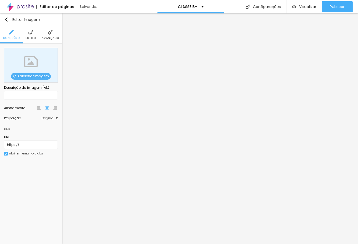
click at [23, 77] on span "Adicionar imagem" at bounding box center [31, 76] width 40 height 7
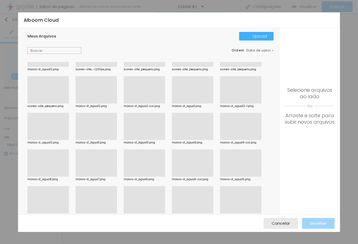
scroll to position [5788, 0]
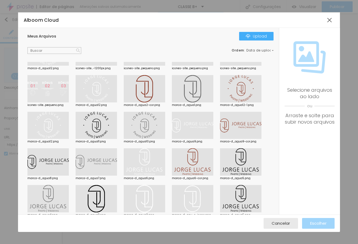
click at [116, 88] on div at bounding box center [95, 88] width 41 height 27
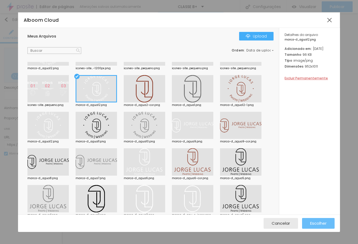
click at [309, 223] on button "Escolher" at bounding box center [318, 223] width 33 height 11
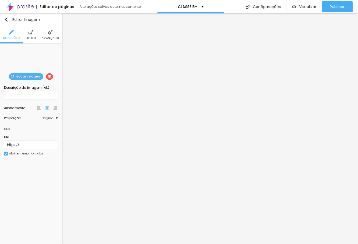
click at [31, 34] on img at bounding box center [30, 32] width 5 height 5
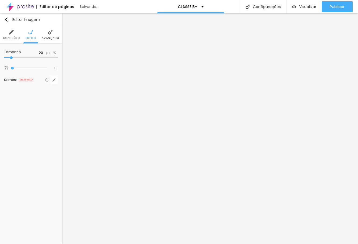
drag, startPoint x: 56, startPoint y: 59, endPoint x: 13, endPoint y: 63, distance: 43.2
click at [13, 59] on input "range" at bounding box center [31, 57] width 54 height 3
click at [7, 19] on img "button" at bounding box center [6, 19] width 4 height 4
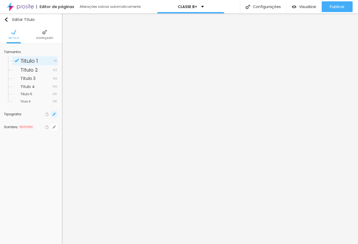
click at [52, 114] on icon "button" at bounding box center [53, 114] width 3 height 3
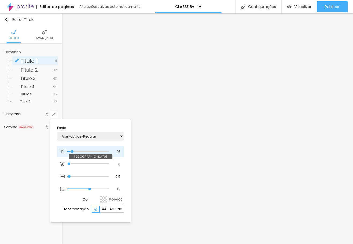
click at [73, 152] on input "range" at bounding box center [88, 151] width 42 height 3
click at [151, 190] on div at bounding box center [176, 122] width 353 height 244
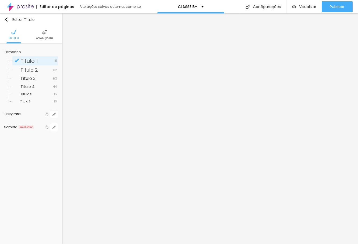
click at [39, 34] on li "Avançado" at bounding box center [44, 35] width 17 height 18
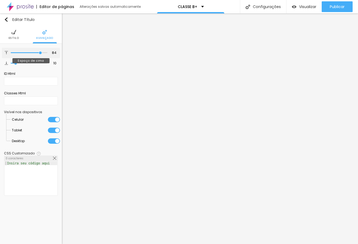
drag, startPoint x: 17, startPoint y: 52, endPoint x: 40, endPoint y: 61, distance: 25.1
click at [40, 54] on input "range" at bounding box center [29, 53] width 37 height 3
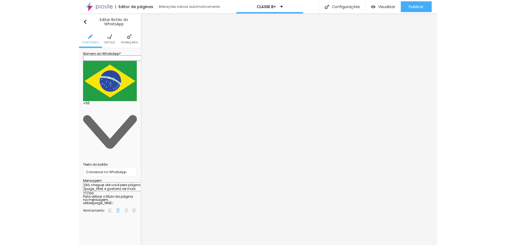
scroll to position [0, 0]
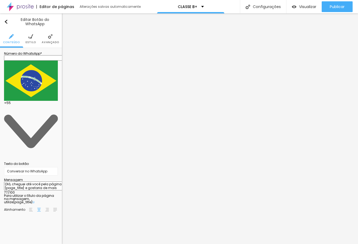
click at [30, 61] on input "text" at bounding box center [36, 57] width 64 height 5
click at [24, 182] on textarea "Olá, cheguei até você pela página {page_title} e gostaria de mais informações" at bounding box center [34, 186] width 61 height 9
click at [33, 182] on textarea "Olá, cheguei até você pela página {page_title} e gostaria de mais informações" at bounding box center [34, 186] width 61 height 9
drag, startPoint x: 41, startPoint y: 98, endPoint x: 20, endPoint y: 97, distance: 21.0
click at [20, 182] on textarea "Olá, cheguei até você pela página {page_title} e gostaria de mais informações" at bounding box center [34, 186] width 61 height 9
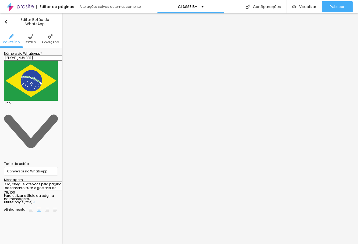
click at [36, 182] on textarea "Olá, cheguei até você pela página casamento 2026 e gostaria de mais informações" at bounding box center [34, 186] width 61 height 9
click at [34, 201] on icon at bounding box center [34, 202] width 2 height 2
drag, startPoint x: 49, startPoint y: 99, endPoint x: 21, endPoint y: 100, distance: 28.5
click at [21, 182] on textarea "Olá, cheguei até você pela página casamento 2026 e gostaria de mais informações" at bounding box center [34, 186] width 61 height 9
paste textarea "{page_title}"
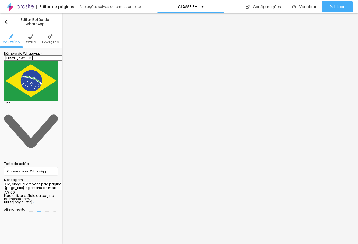
click at [41, 182] on textarea "Olá, cheguei até você pela página {page_title} e gostaria de mais informações" at bounding box center [34, 186] width 61 height 9
click at [31, 42] on span "Estilo" at bounding box center [31, 42] width 10 height 3
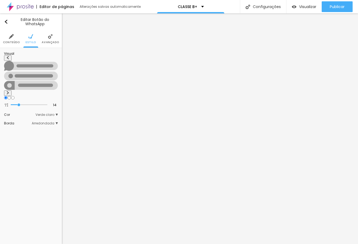
click at [9, 91] on img at bounding box center [7, 92] width 3 height 3
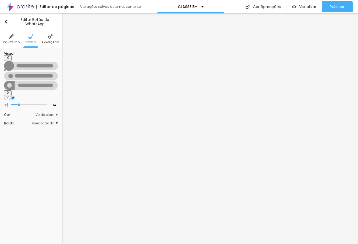
click at [9, 91] on img at bounding box center [7, 92] width 3 height 3
drag, startPoint x: 18, startPoint y: 86, endPoint x: 33, endPoint y: 87, distance: 15.1
click at [33, 104] on input "range" at bounding box center [29, 105] width 37 height 3
click at [51, 113] on span "Verde claro" at bounding box center [46, 114] width 22 height 3
click at [27, 128] on span "Verde escuro" at bounding box center [30, 130] width 21 height 5
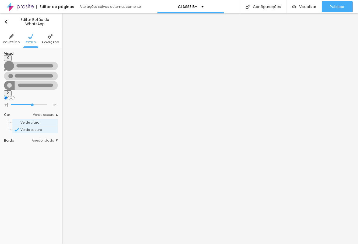
click at [31, 120] on span "Verde claro" at bounding box center [29, 122] width 19 height 5
click at [41, 139] on span "Arredondada" at bounding box center [45, 140] width 26 height 3
click at [30, 153] on span "Curvada" at bounding box center [27, 155] width 15 height 5
click at [28, 145] on div "Reta" at bounding box center [34, 148] width 45 height 7
click at [29, 161] on span "Arredondada" at bounding box center [31, 163] width 23 height 5
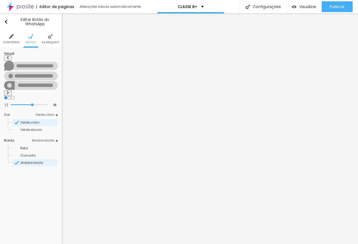
click at [53, 139] on span "Arredondada" at bounding box center [45, 140] width 26 height 3
drag, startPoint x: 33, startPoint y: 84, endPoint x: -14, endPoint y: 95, distance: 47.6
click at [11, 104] on input "range" at bounding box center [29, 105] width 37 height 3
click at [58, 37] on li "Avançado" at bounding box center [50, 39] width 17 height 18
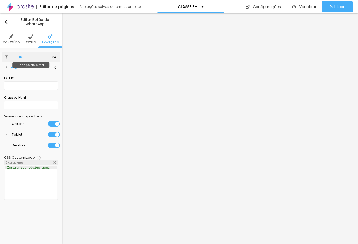
drag, startPoint x: 15, startPoint y: 57, endPoint x: 20, endPoint y: 63, distance: 8.0
click at [20, 59] on input "range" at bounding box center [29, 57] width 37 height 3
drag, startPoint x: 10, startPoint y: 69, endPoint x: -2, endPoint y: 69, distance: 11.6
click at [11, 69] on input "range" at bounding box center [29, 67] width 37 height 3
click at [32, 38] on img at bounding box center [30, 36] width 5 height 5
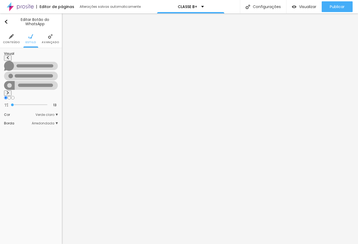
click at [11, 42] on span "Conteúdo" at bounding box center [11, 42] width 17 height 3
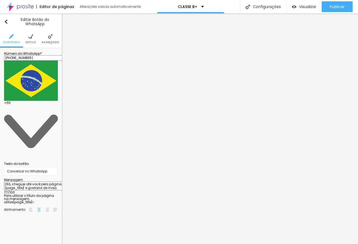
click at [31, 208] on img at bounding box center [31, 210] width 4 height 4
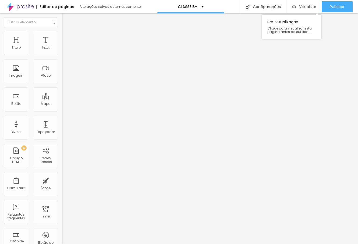
click at [309, 7] on span "Visualizar" at bounding box center [307, 7] width 17 height 4
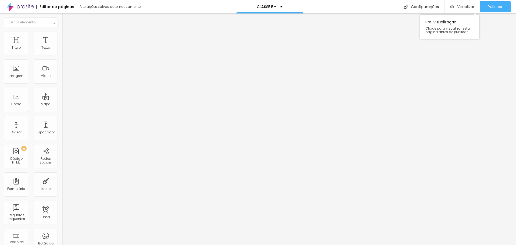
click at [357, 2] on div "Visualizar" at bounding box center [462, 6] width 24 height 11
